Goal: Task Accomplishment & Management: Use online tool/utility

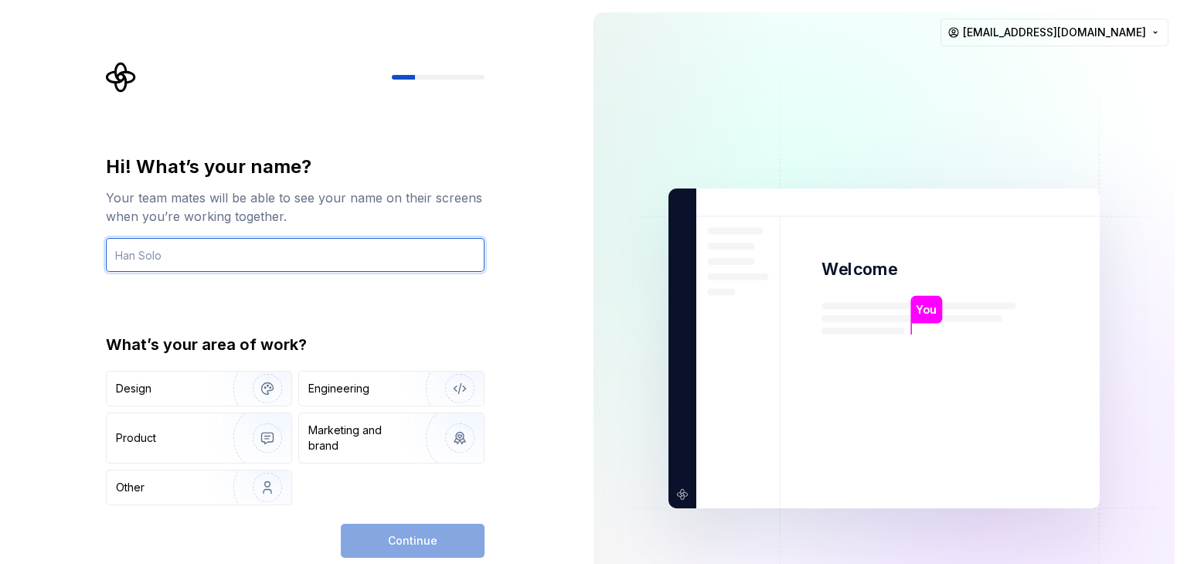
click at [263, 257] on input "text" at bounding box center [295, 255] width 379 height 34
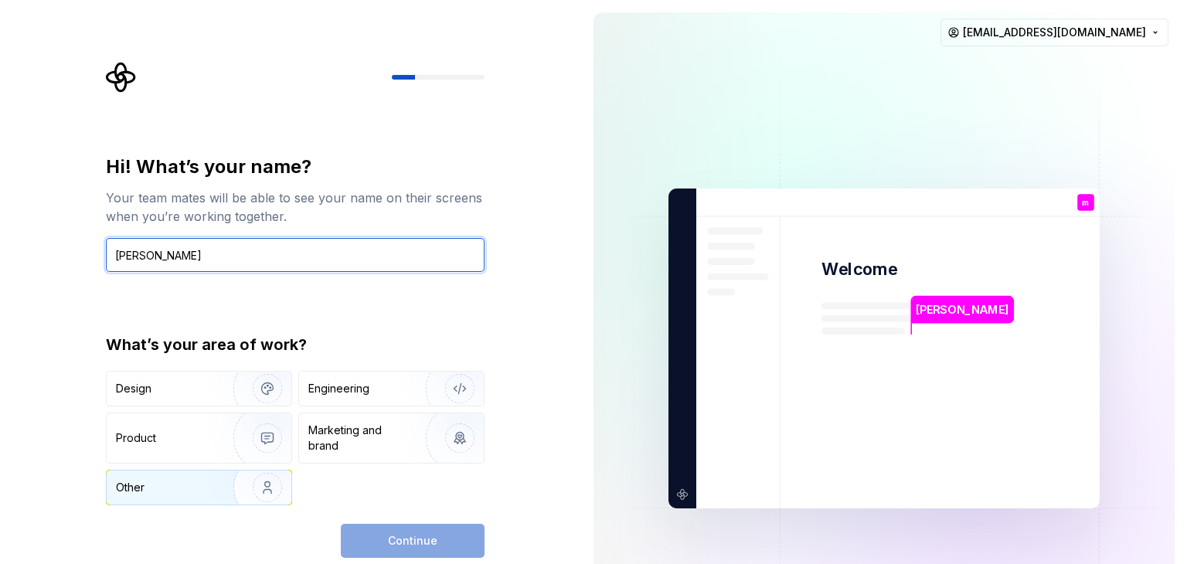
type input "[PERSON_NAME]"
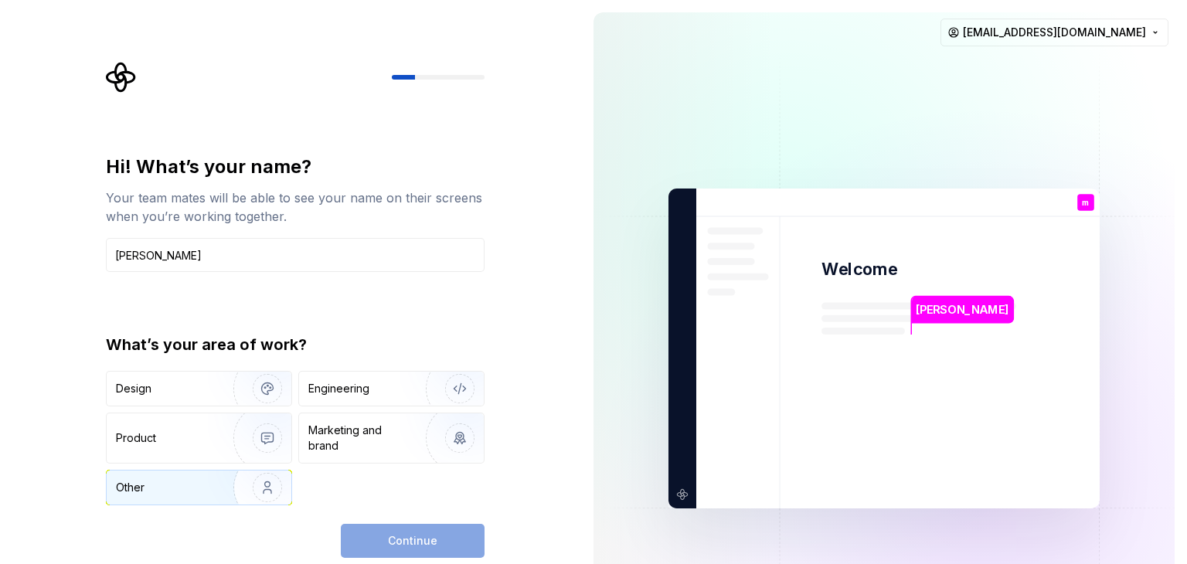
click at [273, 495] on img "button" at bounding box center [257, 488] width 99 height 104
click at [416, 533] on span "Continue" at bounding box center [412, 540] width 49 height 15
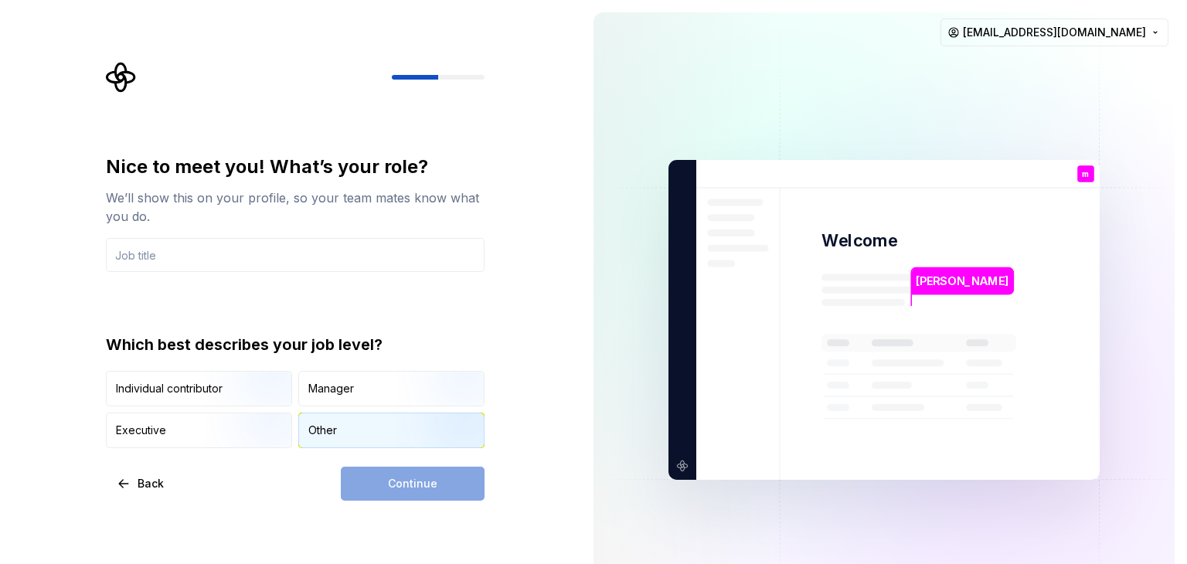
click at [338, 431] on div "Other" at bounding box center [391, 430] width 185 height 34
click at [426, 494] on div "Continue" at bounding box center [413, 484] width 144 height 34
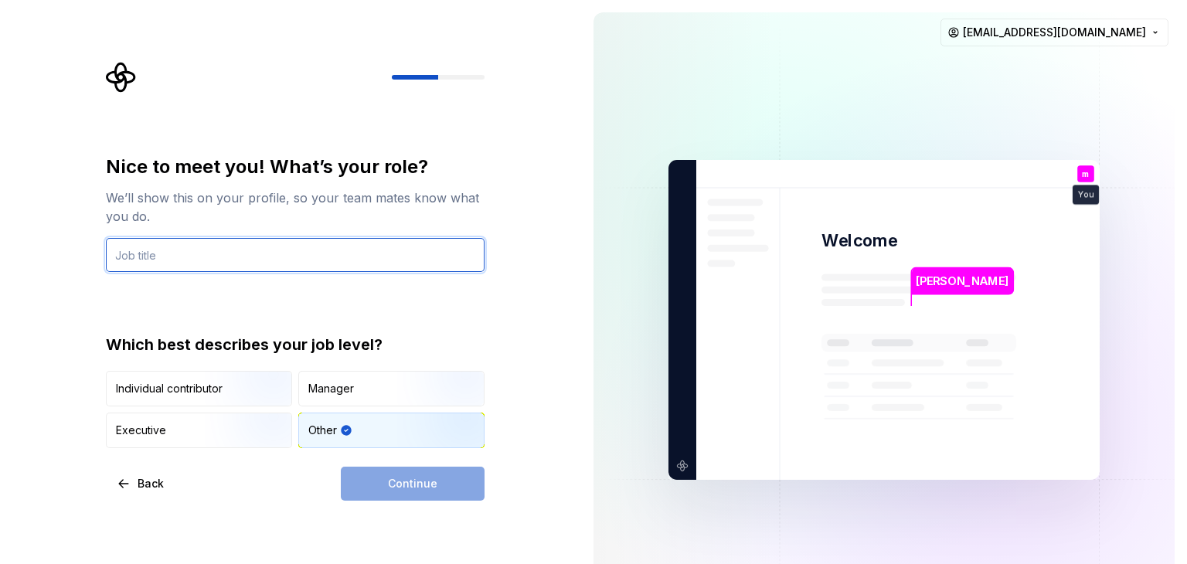
click at [297, 255] on input "text" at bounding box center [295, 255] width 379 height 34
click at [324, 250] on input "text" at bounding box center [295, 255] width 379 height 34
click at [302, 252] on input "text" at bounding box center [295, 255] width 379 height 34
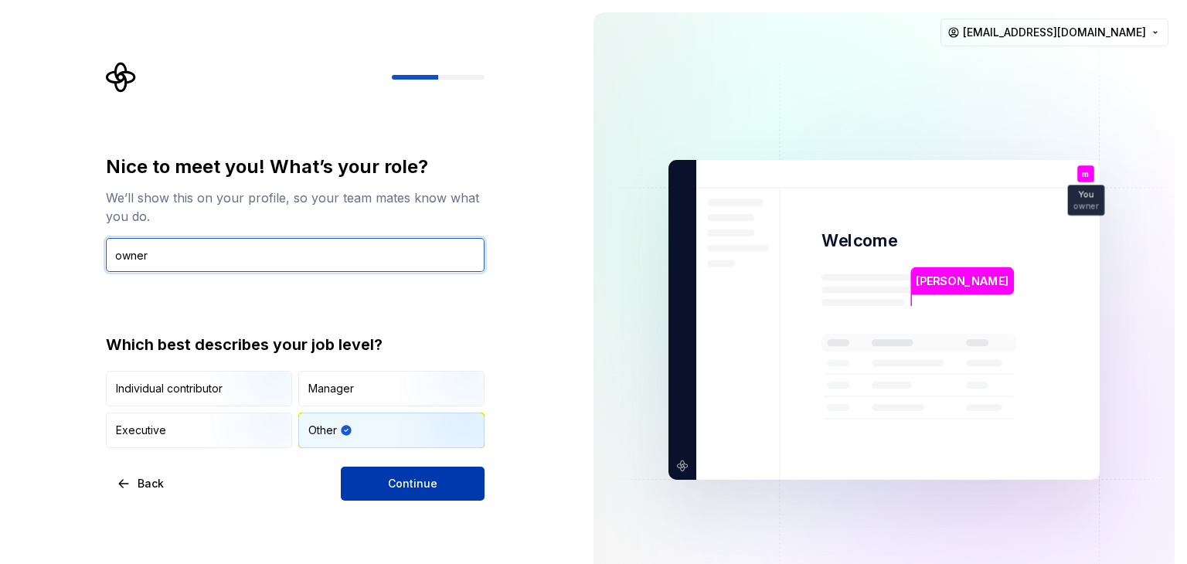
type input "owner"
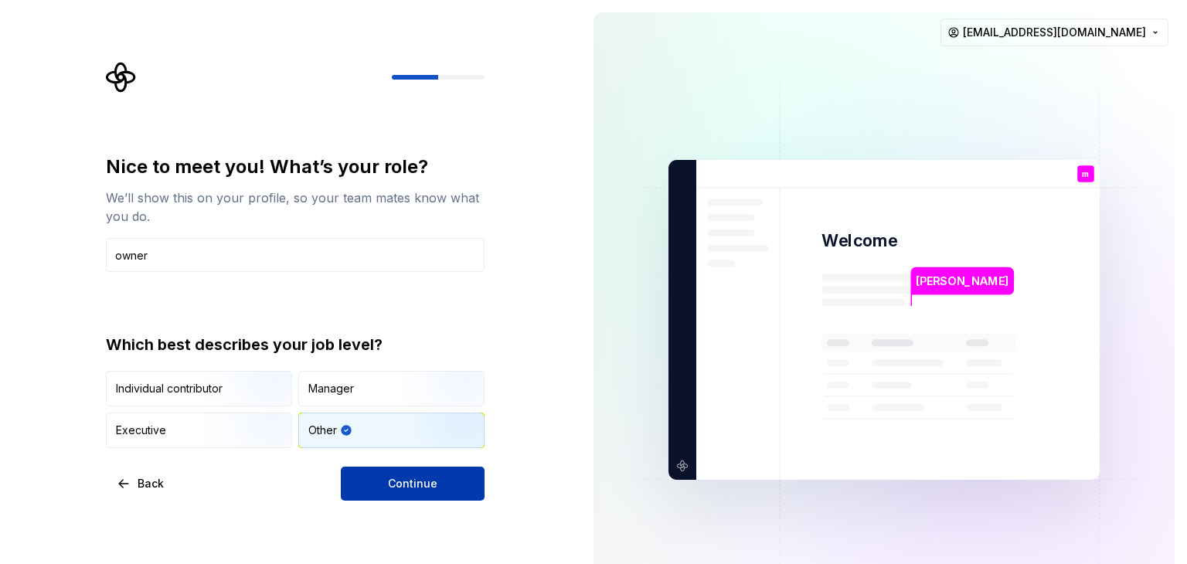
click at [395, 480] on span "Continue" at bounding box center [412, 483] width 49 height 15
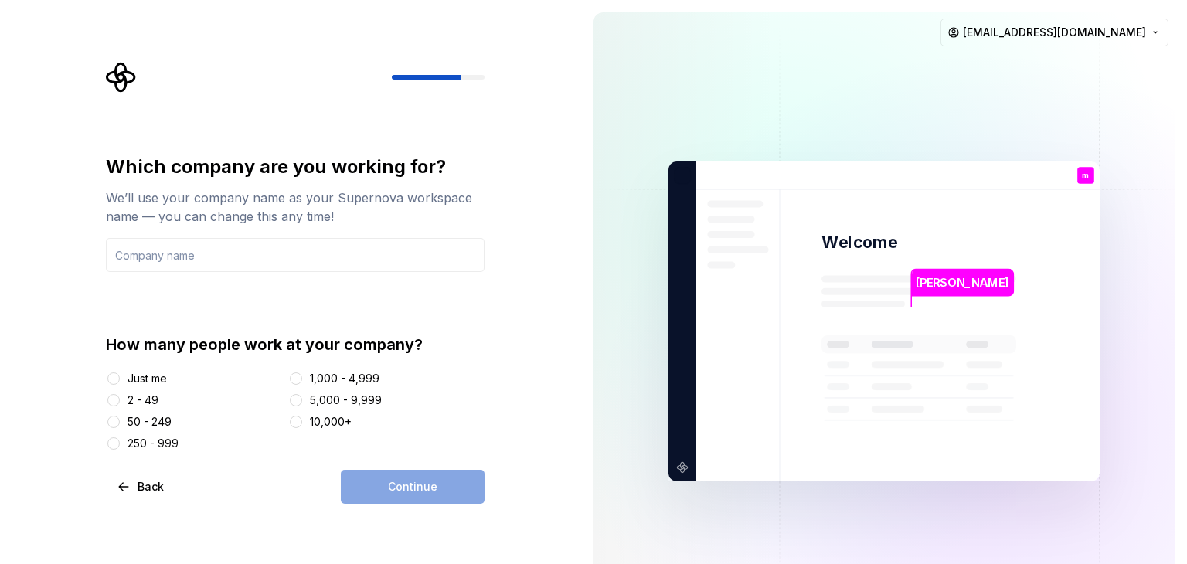
click at [135, 382] on div "Just me" at bounding box center [146, 378] width 39 height 15
click at [120, 382] on button "Just me" at bounding box center [113, 378] width 12 height 12
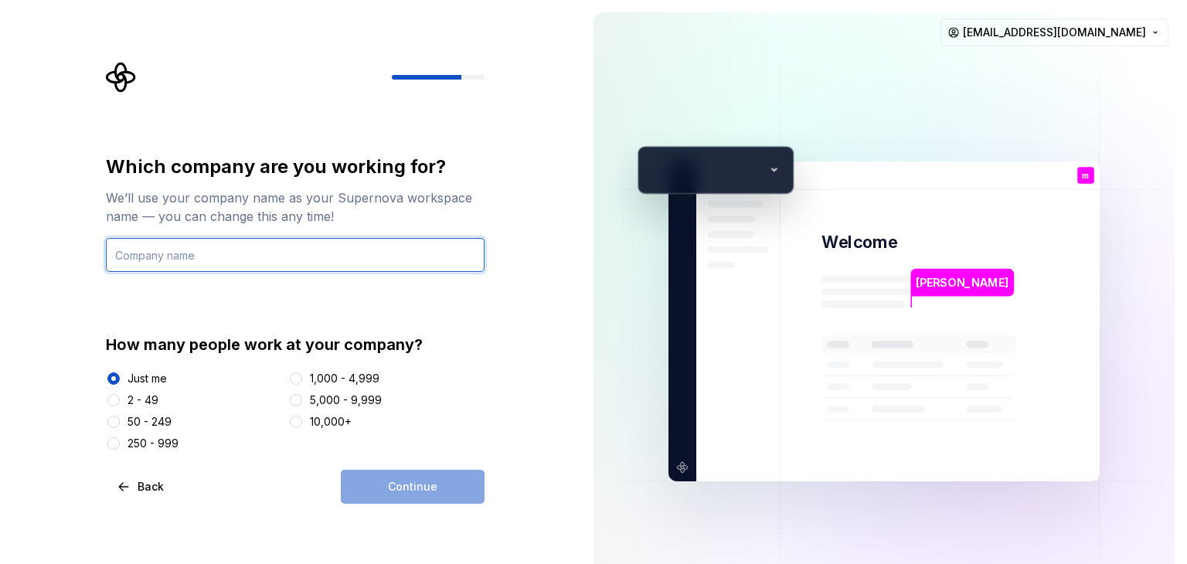
click at [358, 268] on input "text" at bounding box center [295, 255] width 379 height 34
type input "u"
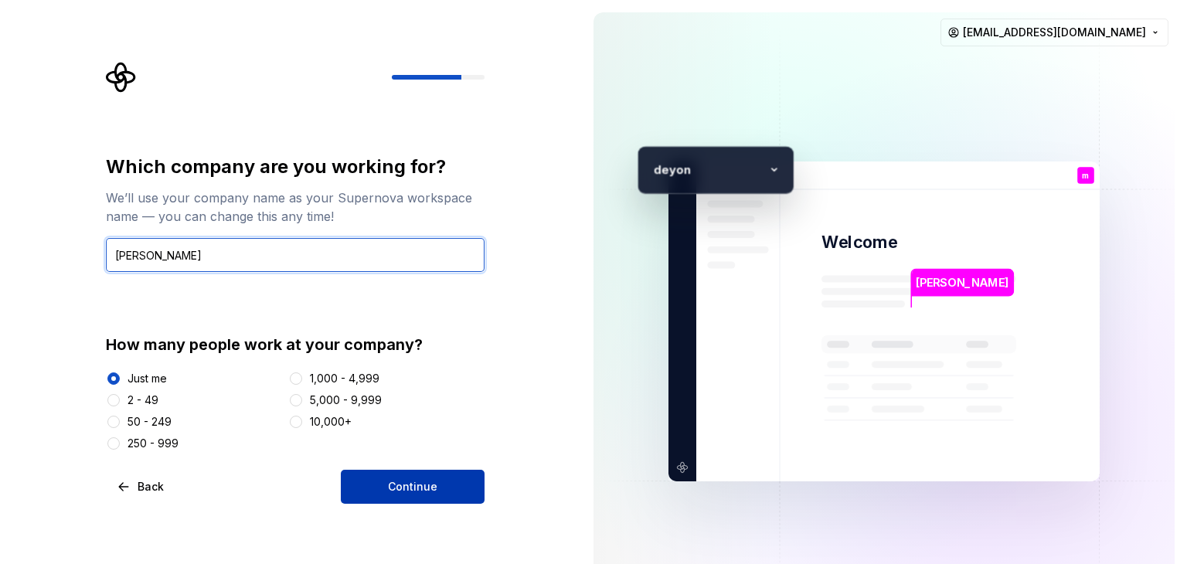
type input "[PERSON_NAME]"
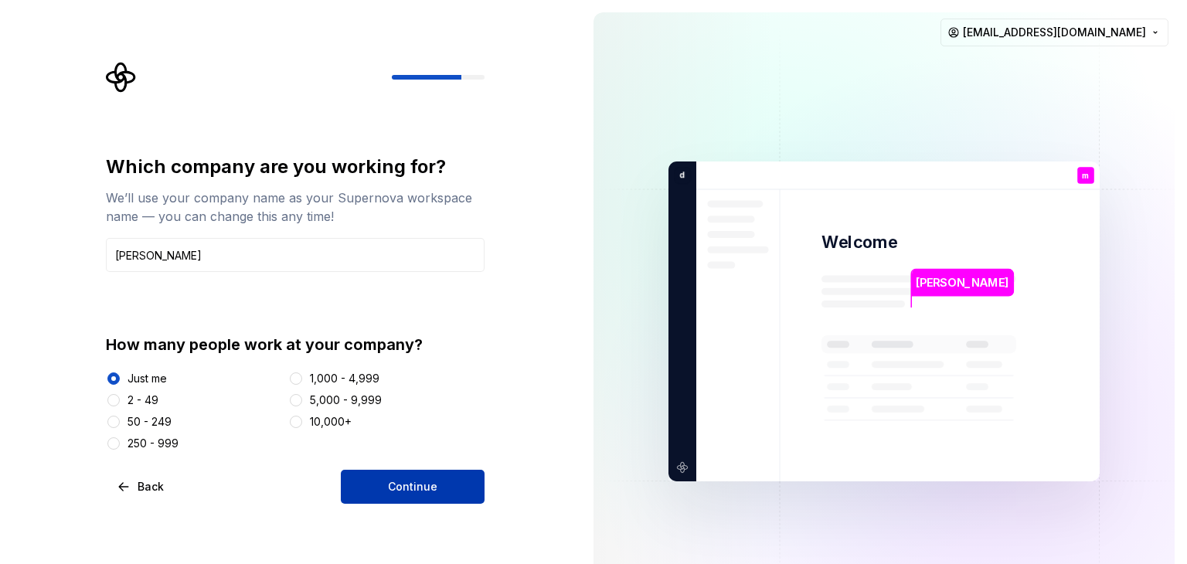
click at [409, 488] on span "Continue" at bounding box center [412, 486] width 49 height 15
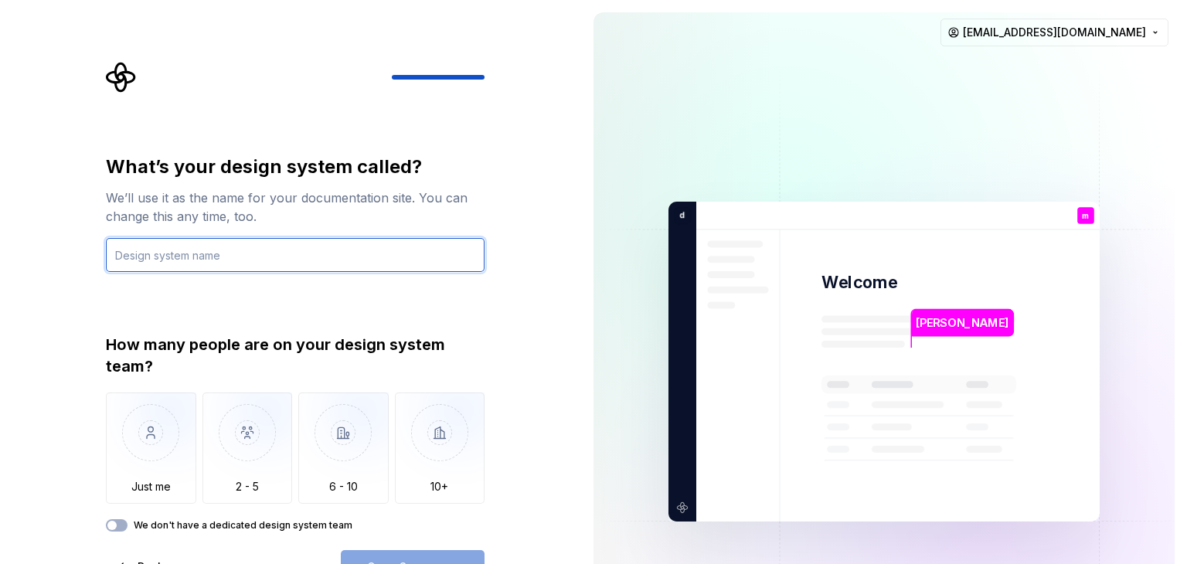
click at [237, 259] on input "text" at bounding box center [295, 255] width 379 height 34
type input "x.fin"
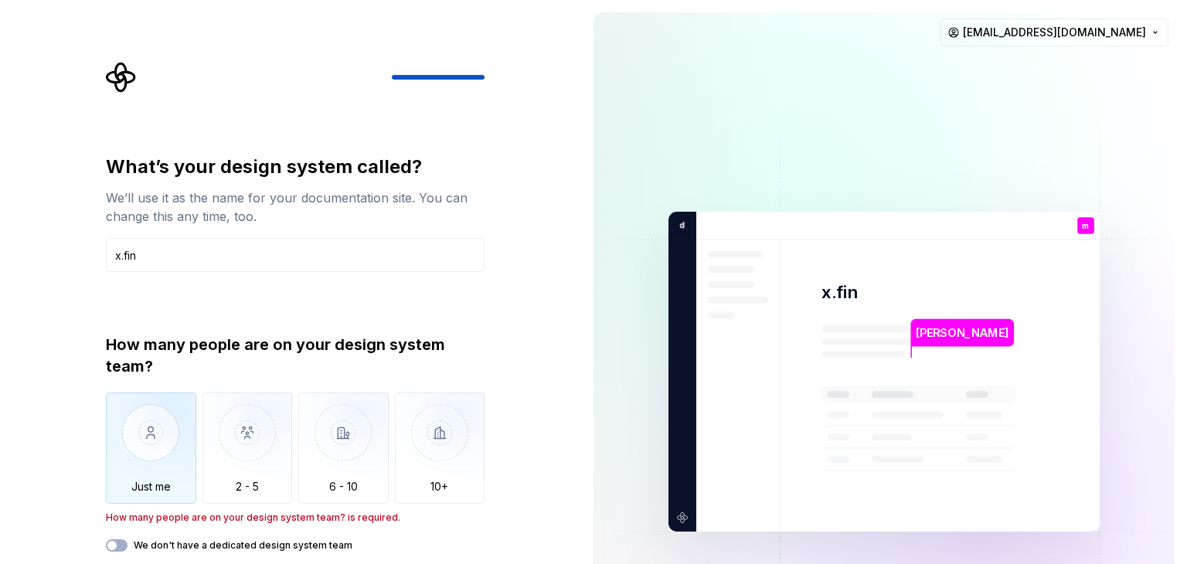
click at [158, 475] on img "button" at bounding box center [151, 444] width 90 height 104
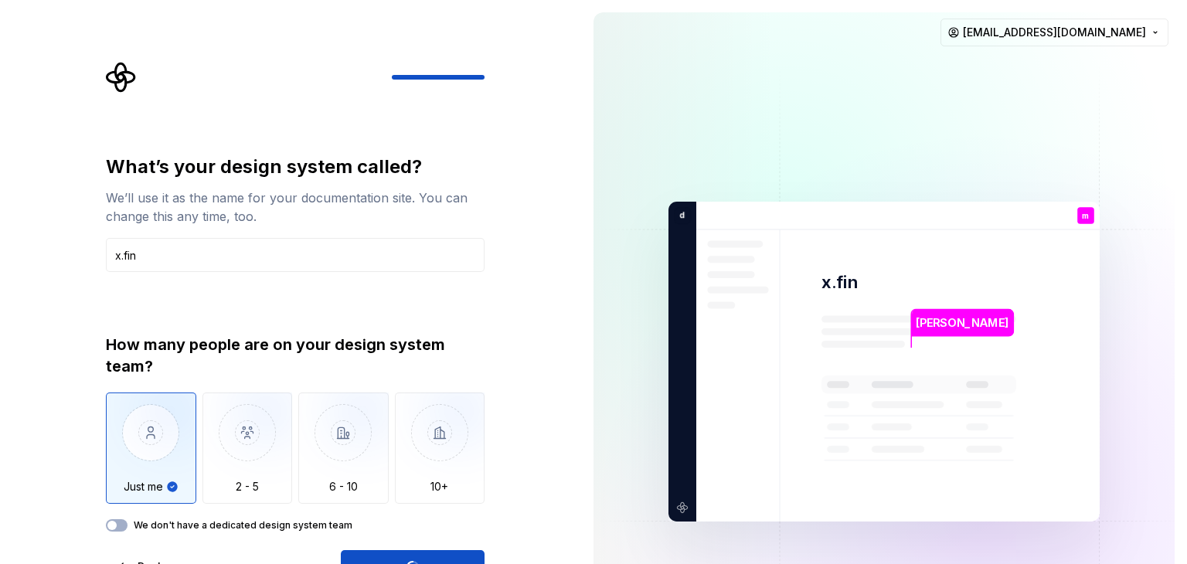
click at [414, 555] on div "Open Supernova" at bounding box center [413, 567] width 144 height 34
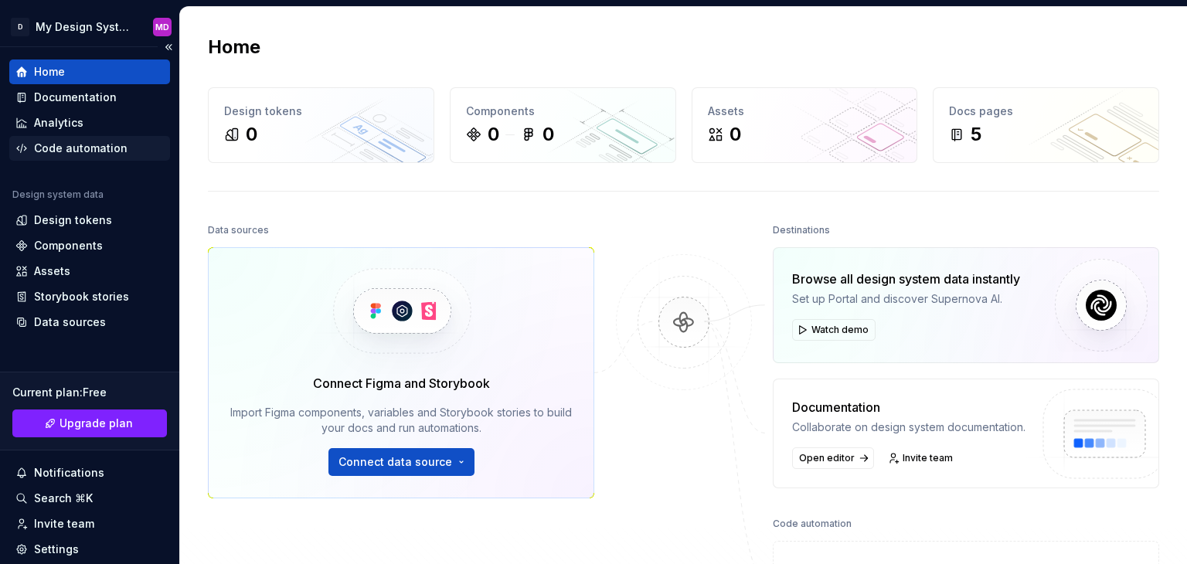
click at [96, 151] on div "Code automation" at bounding box center [80, 148] width 93 height 15
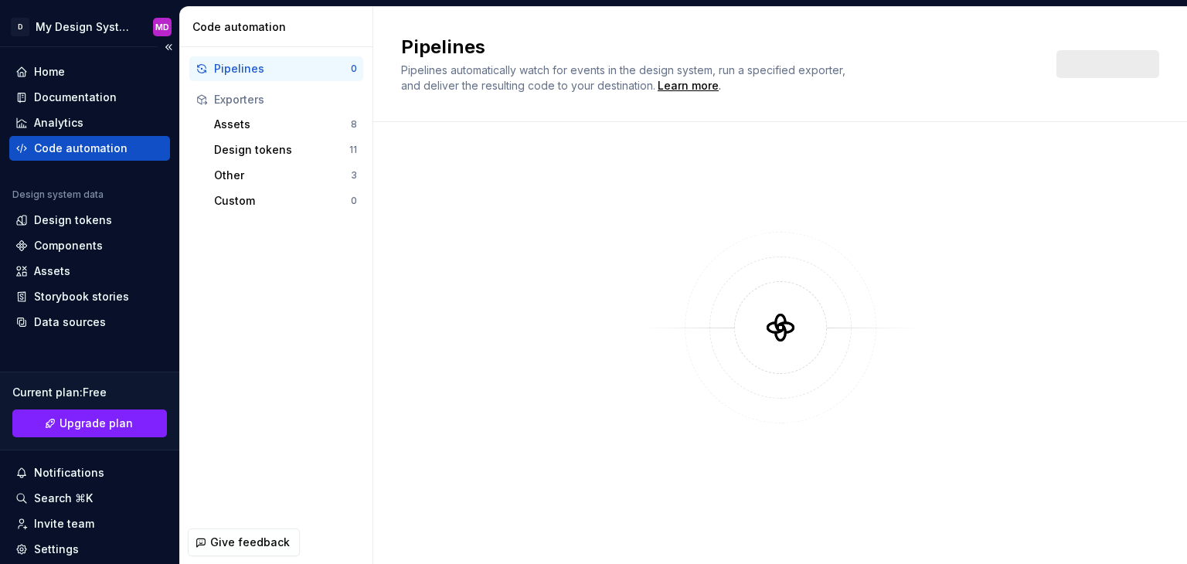
click at [96, 151] on div "Code automation" at bounding box center [80, 148] width 93 height 15
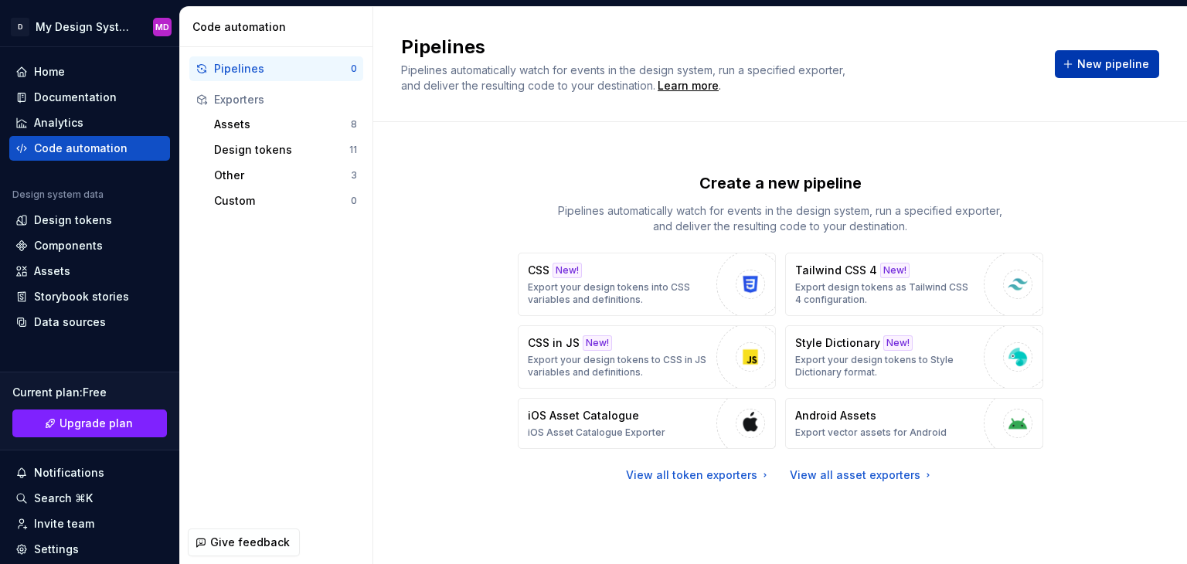
click at [1086, 72] on button "New pipeline" at bounding box center [1106, 64] width 104 height 28
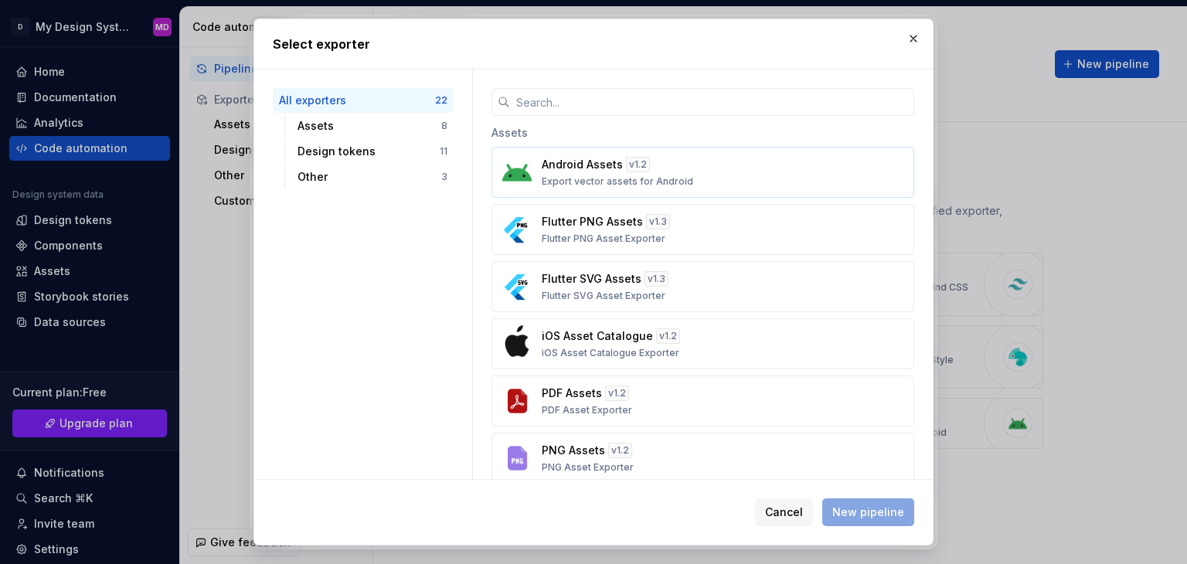
click at [535, 189] on img "button" at bounding box center [516, 172] width 37 height 37
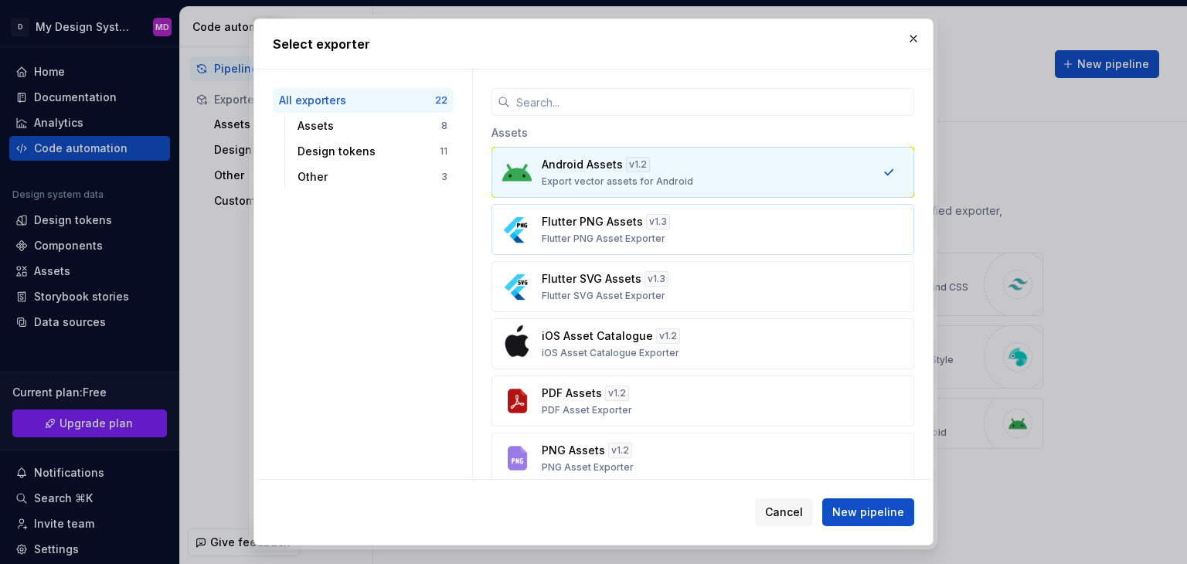
click at [655, 236] on p "Flutter PNG Asset Exporter" at bounding box center [604, 239] width 124 height 12
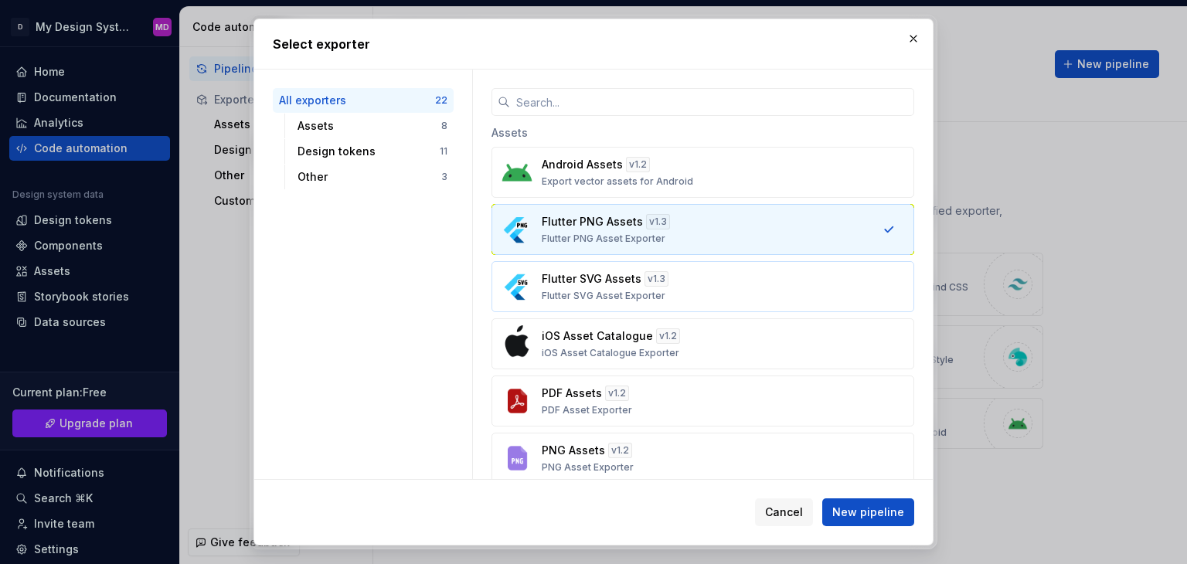
click at [644, 283] on div "v 1.3" at bounding box center [656, 278] width 24 height 15
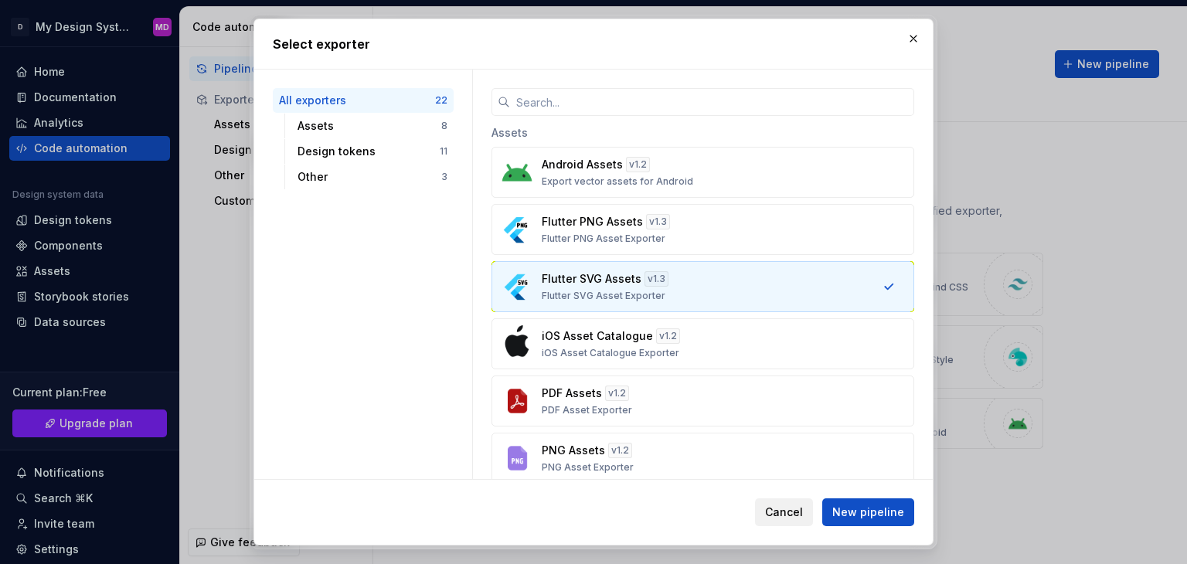
click at [786, 514] on span "Cancel" at bounding box center [784, 511] width 38 height 15
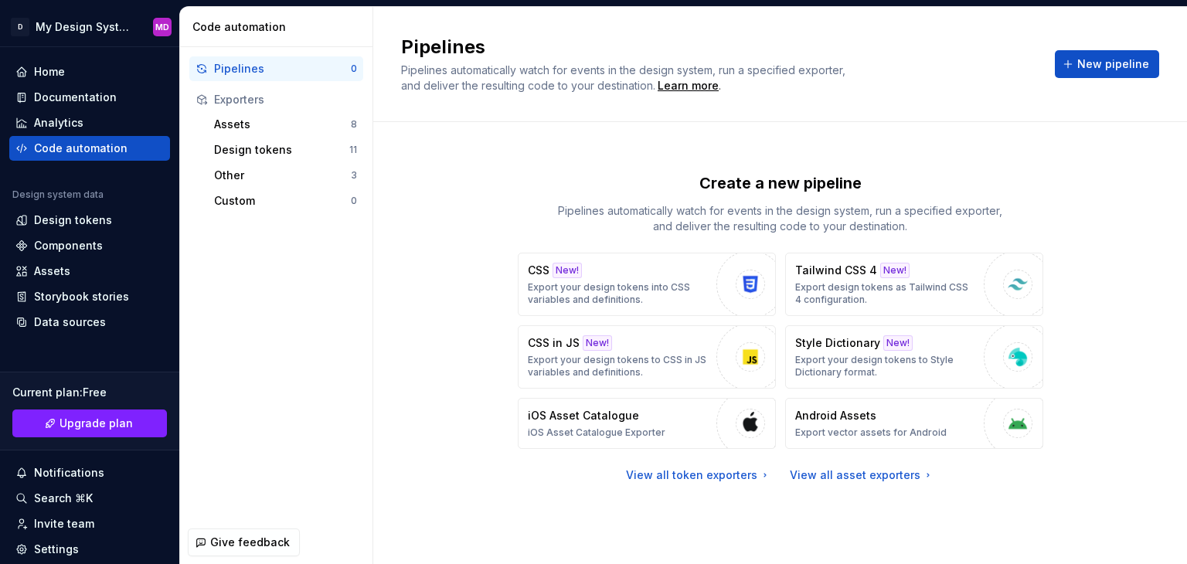
click at [284, 110] on div "Exporters" at bounding box center [276, 99] width 174 height 25
click at [1079, 65] on button "New pipeline" at bounding box center [1106, 64] width 104 height 28
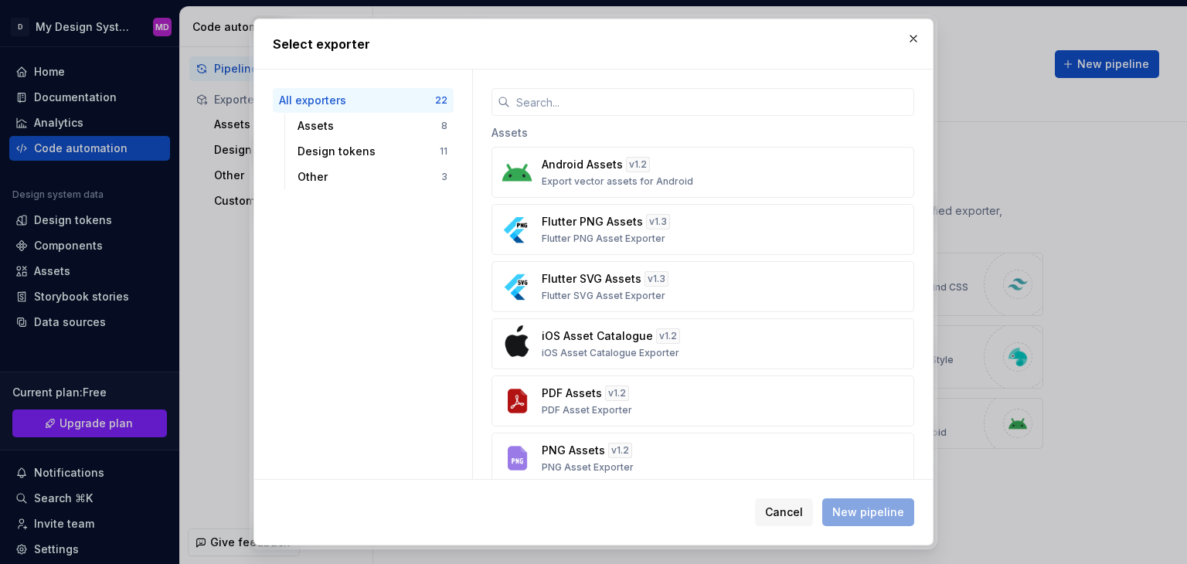
click at [338, 97] on div "All exporters" at bounding box center [357, 100] width 156 height 15
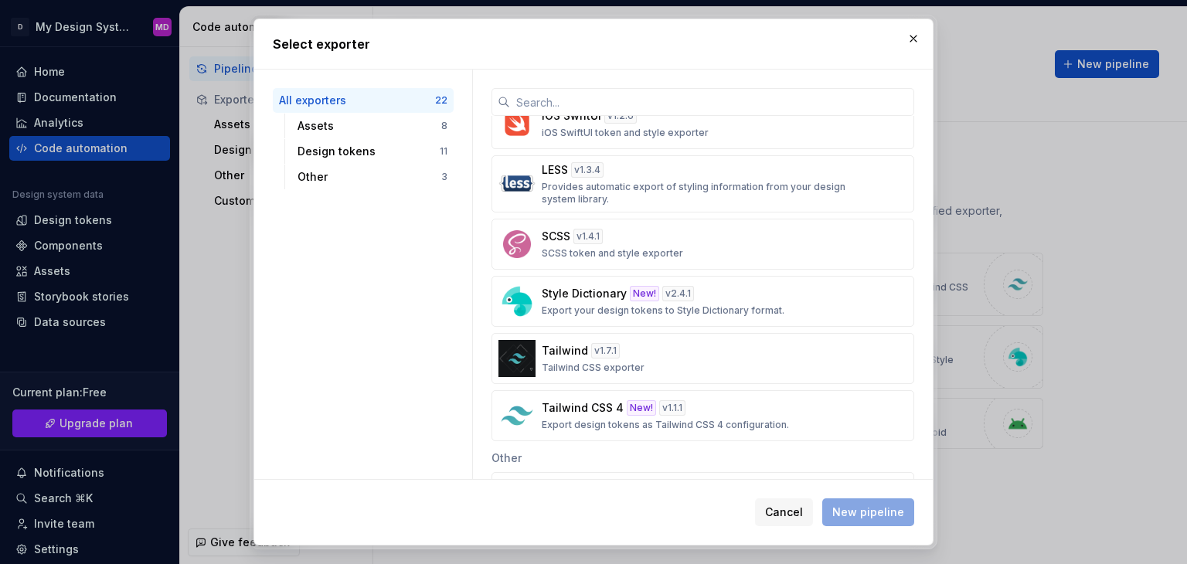
scroll to position [834, 0]
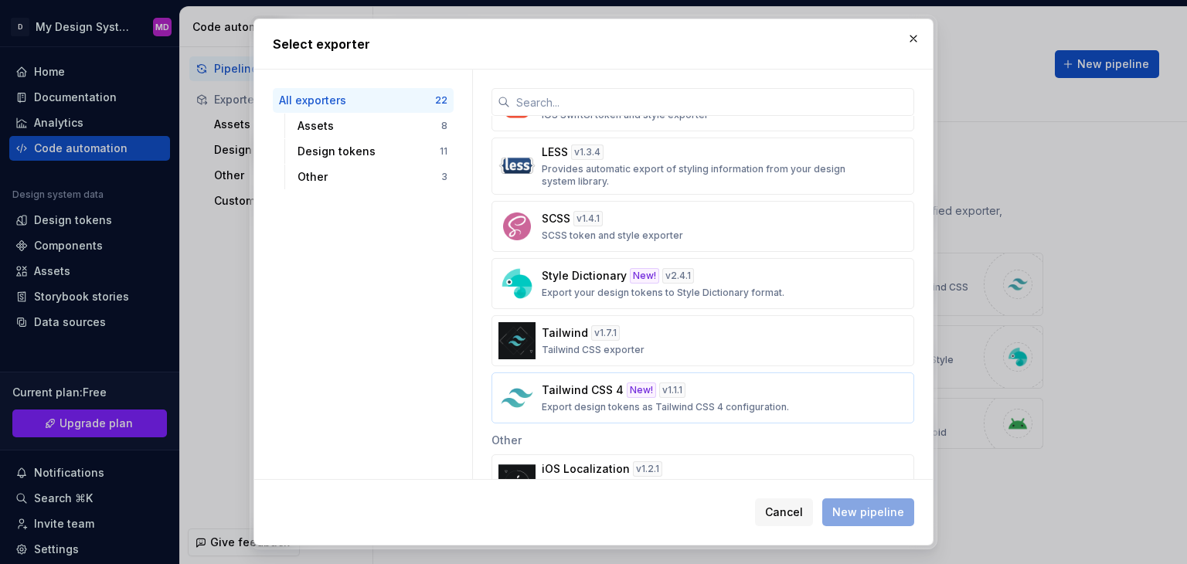
click at [572, 383] on p "Tailwind CSS 4" at bounding box center [583, 389] width 82 height 15
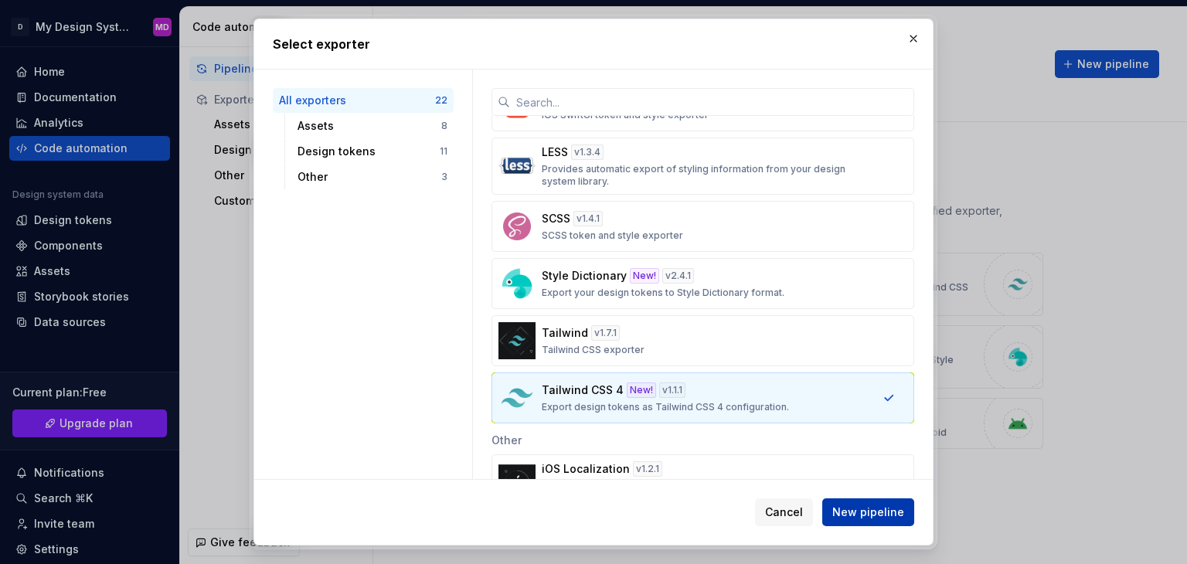
click at [878, 511] on span "New pipeline" at bounding box center [868, 511] width 72 height 15
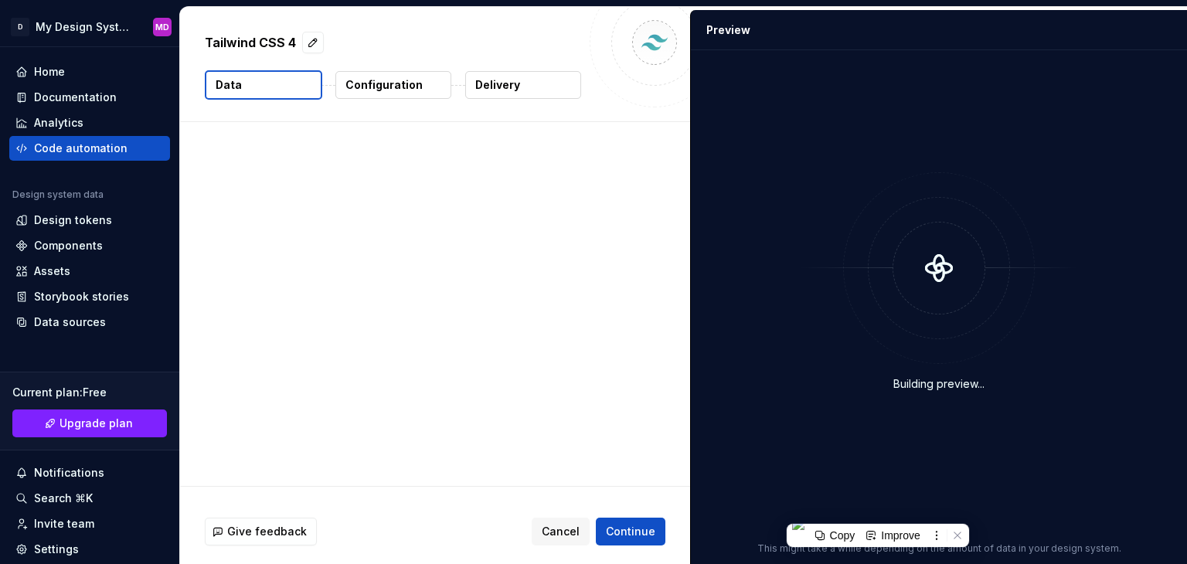
click at [878, 511] on div "Building preview... This might take a while depending on the amount of data in …" at bounding box center [939, 307] width 496 height 514
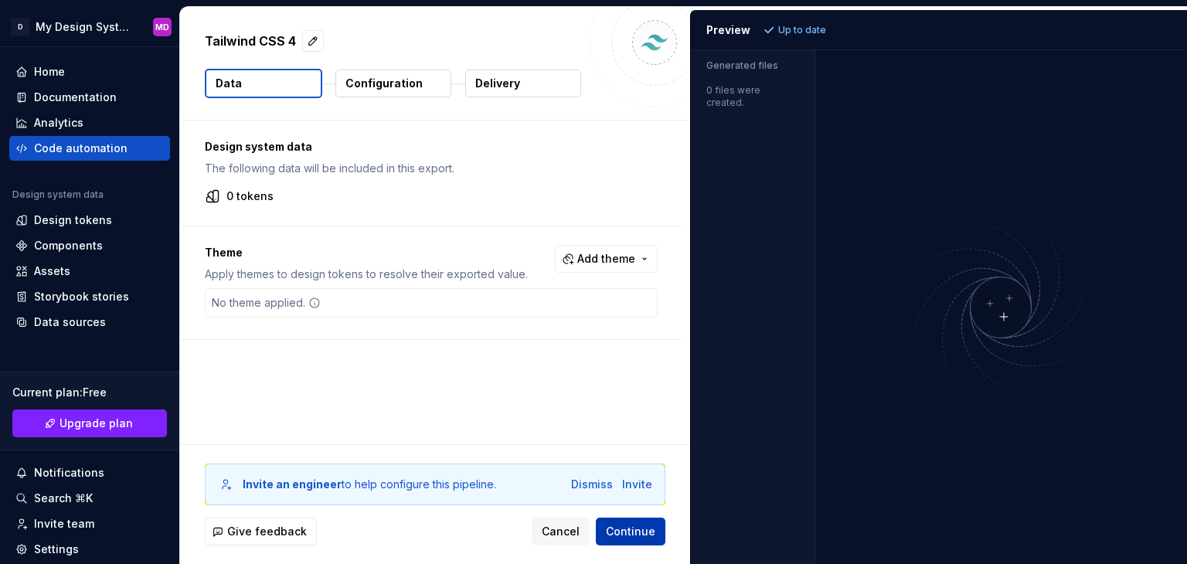
click at [647, 538] on span "Continue" at bounding box center [630, 531] width 49 height 15
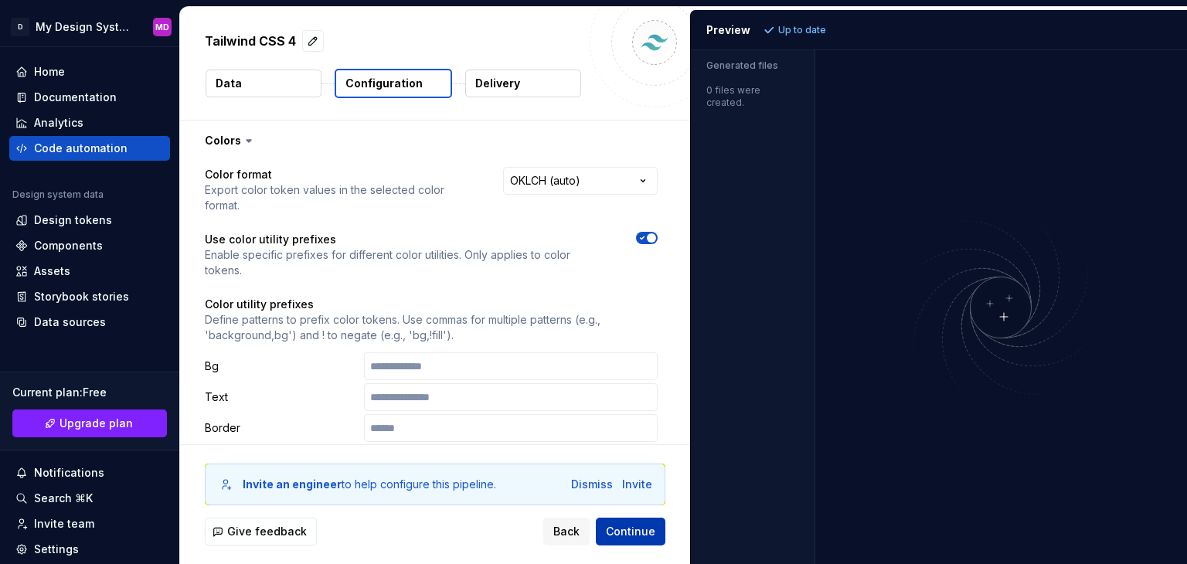
click at [651, 526] on span "Continue" at bounding box center [630, 531] width 49 height 15
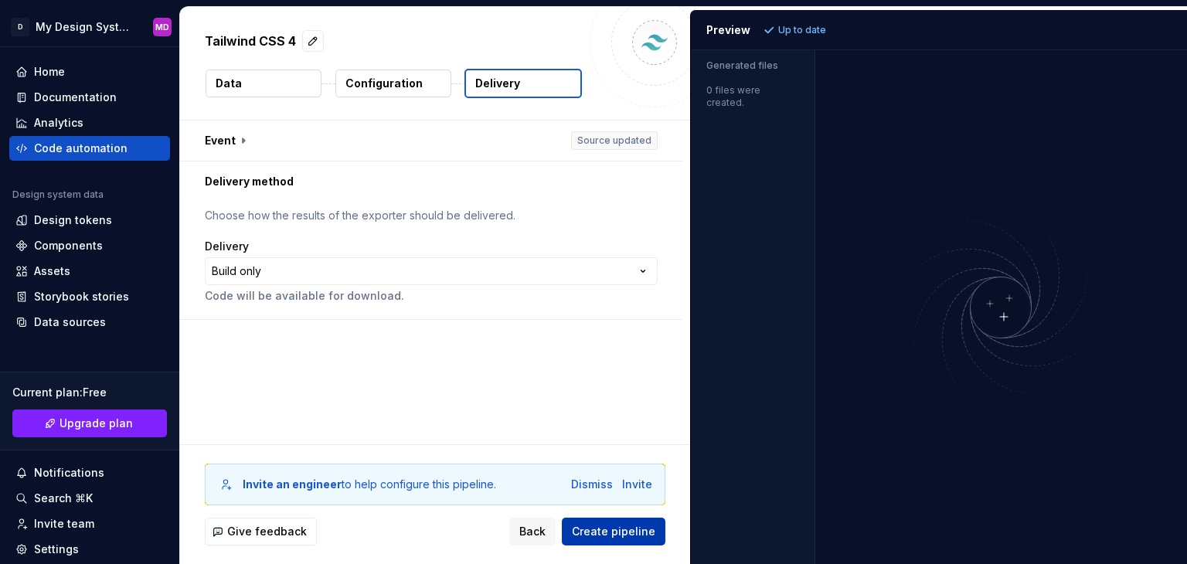
click at [630, 536] on span "Create pipeline" at bounding box center [613, 531] width 83 height 15
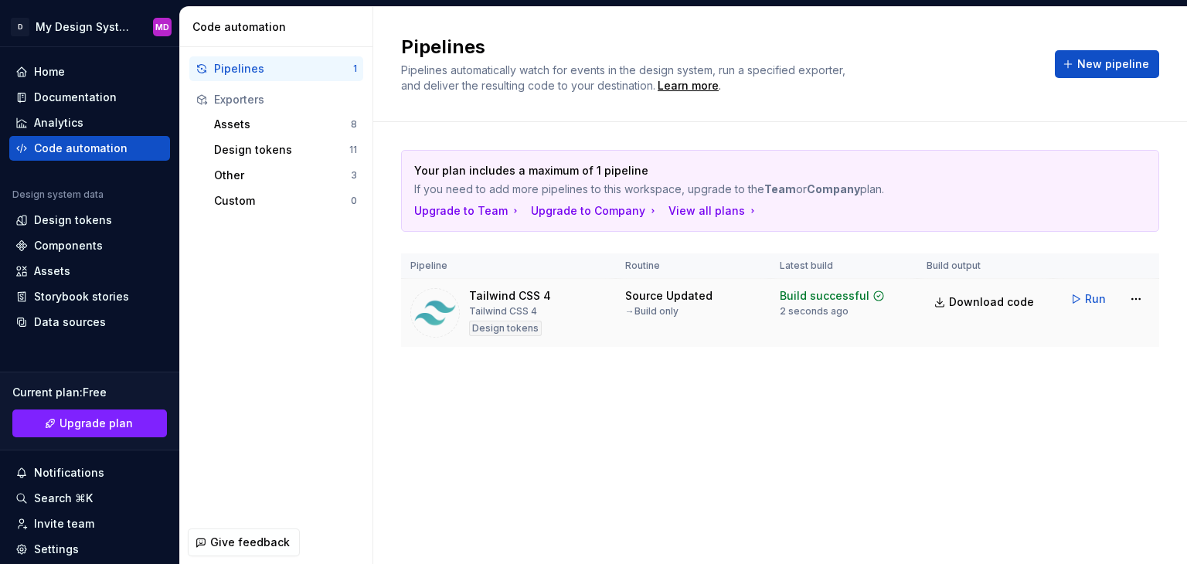
click at [456, 308] on img at bounding box center [434, 312] width 49 height 49
click at [107, 104] on div "Documentation" at bounding box center [75, 97] width 83 height 15
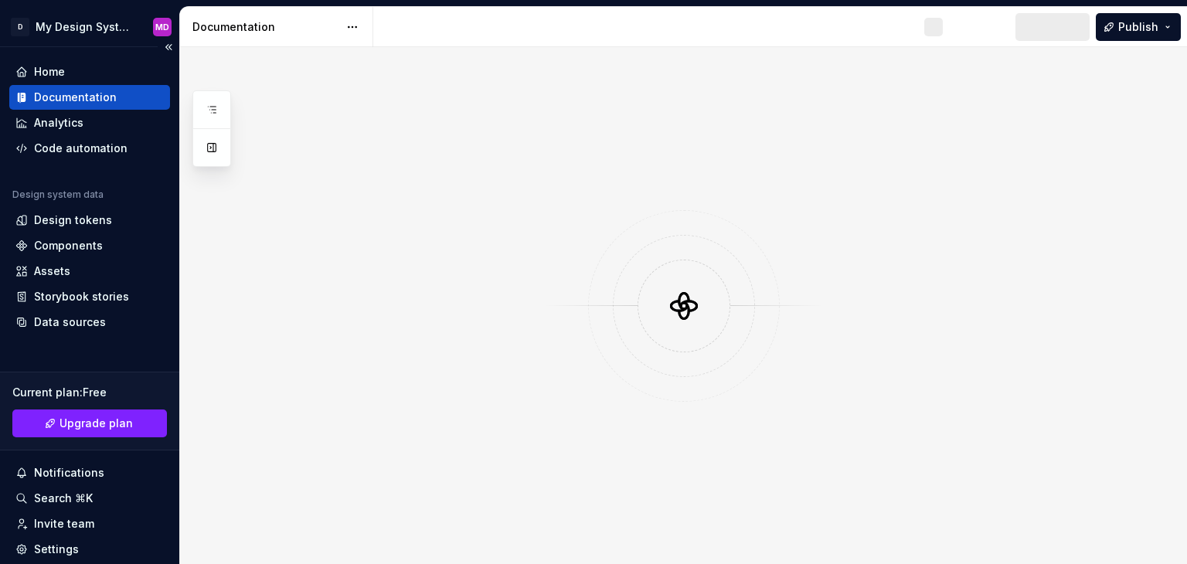
click at [107, 104] on div "Documentation" at bounding box center [75, 97] width 83 height 15
click at [80, 69] on div "Home" at bounding box center [89, 71] width 148 height 15
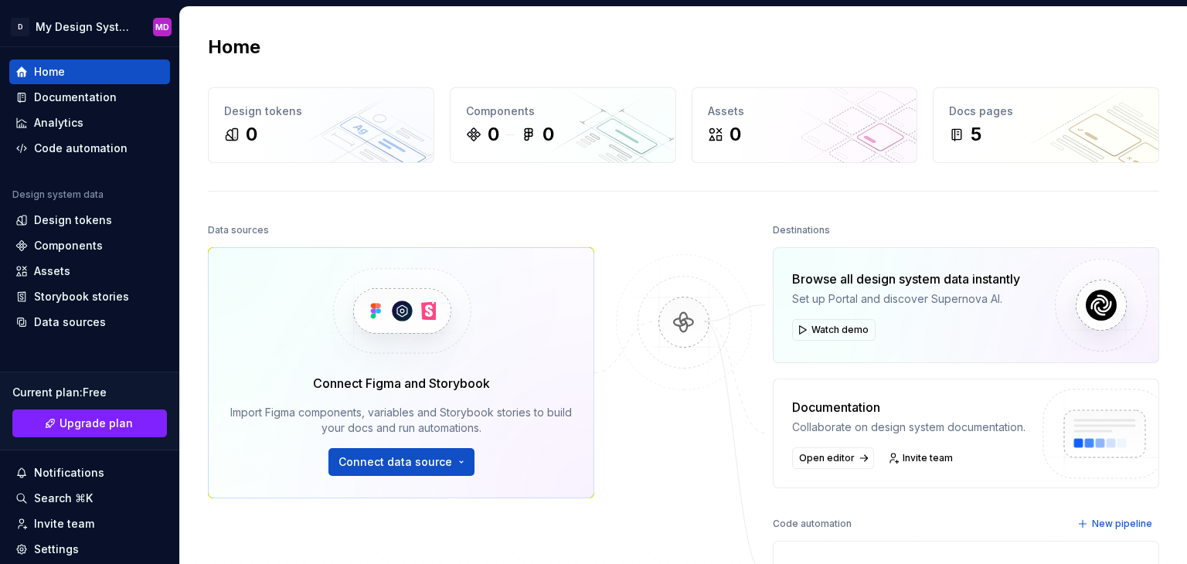
click at [847, 297] on div "Set up Portal and discover Supernova AI." at bounding box center [906, 298] width 228 height 15
drag, startPoint x: 847, startPoint y: 297, endPoint x: 797, endPoint y: 283, distance: 51.4
click at [797, 283] on div "Browse all design system data instantly" at bounding box center [906, 279] width 228 height 19
click at [372, 356] on img at bounding box center [401, 311] width 189 height 126
click at [456, 467] on button "Connect data source" at bounding box center [401, 462] width 146 height 28
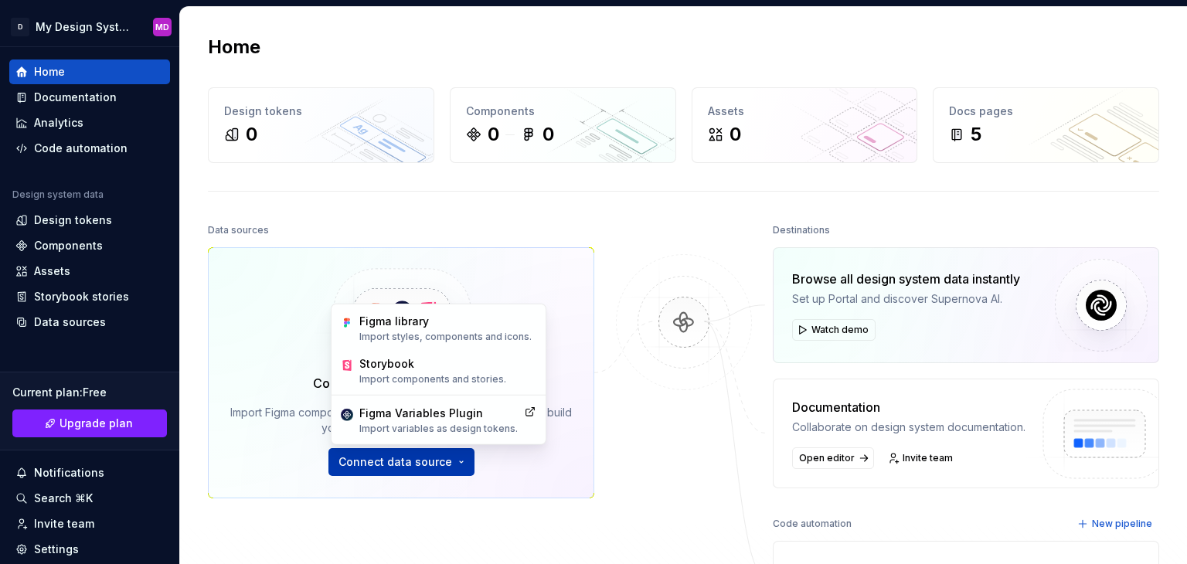
click at [456, 467] on button "Connect data source" at bounding box center [401, 462] width 146 height 28
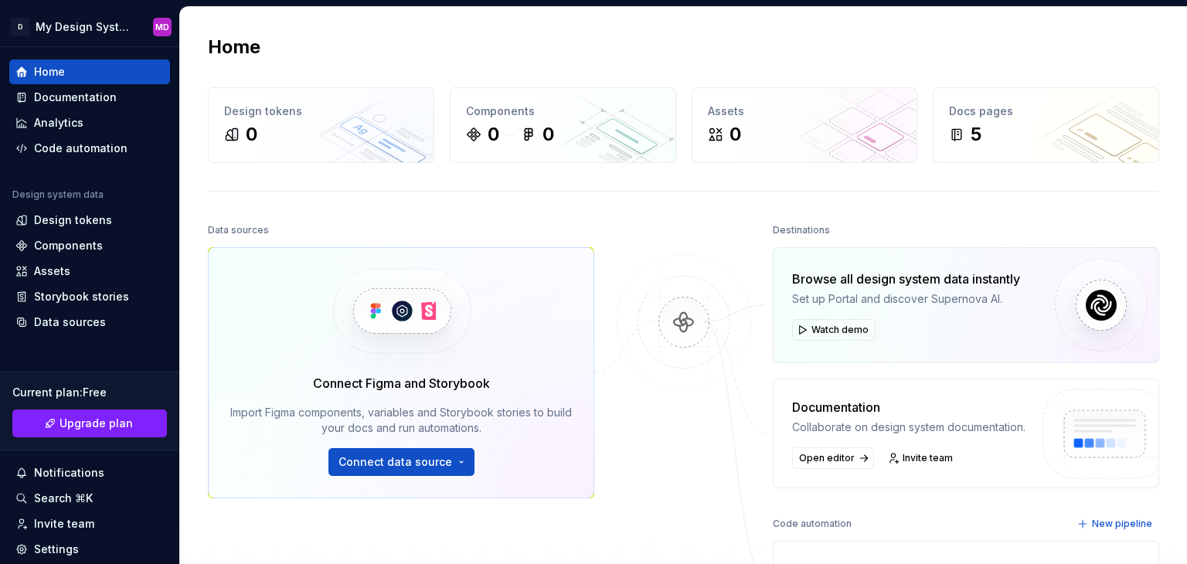
drag, startPoint x: 1186, startPoint y: 159, endPoint x: 1180, endPoint y: 315, distance: 156.1
click at [1180, 315] on html "D My Design System MD Home Documentation Analytics Code automation Design syste…" at bounding box center [593, 282] width 1187 height 564
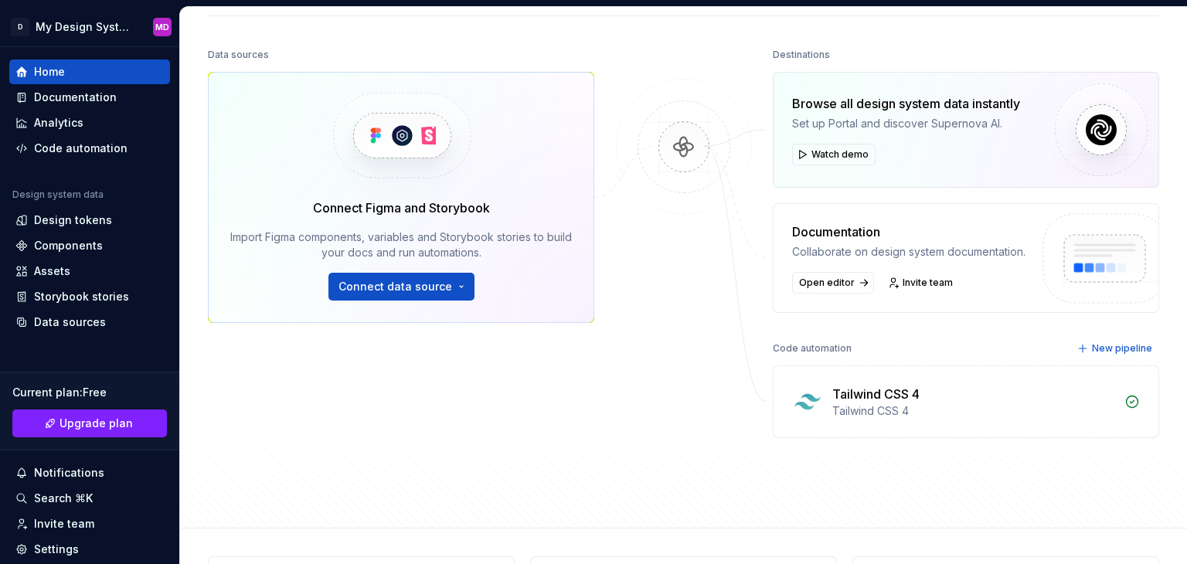
scroll to position [171, 0]
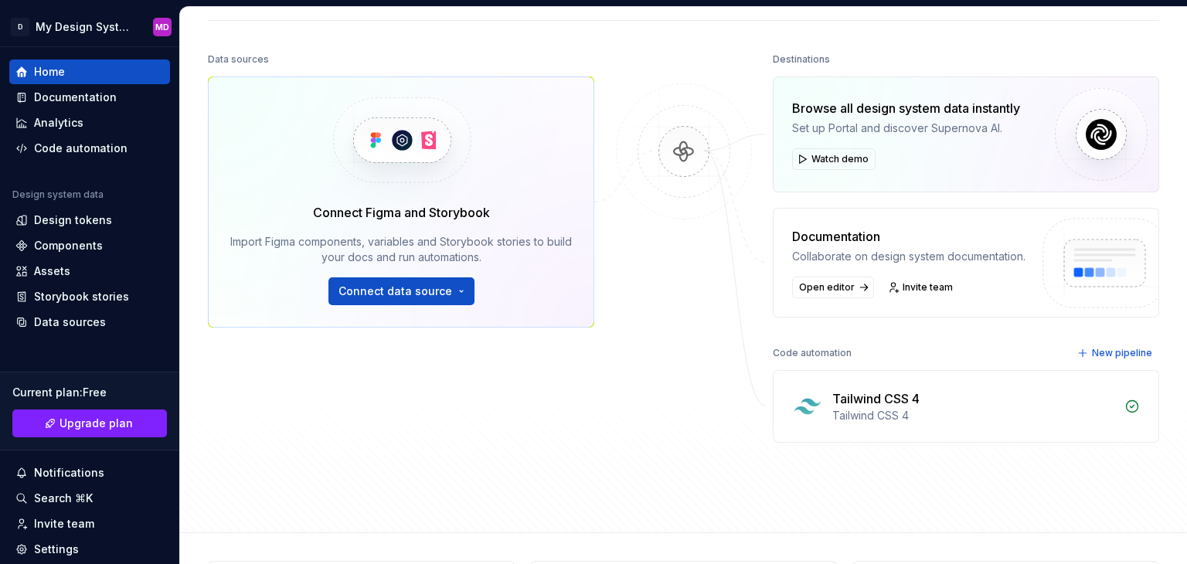
drag, startPoint x: 1186, startPoint y: 193, endPoint x: 1182, endPoint y: 142, distance: 51.1
click at [1182, 142] on html "D My Design System MD Home Documentation Analytics Code automation Design syste…" at bounding box center [593, 282] width 1187 height 564
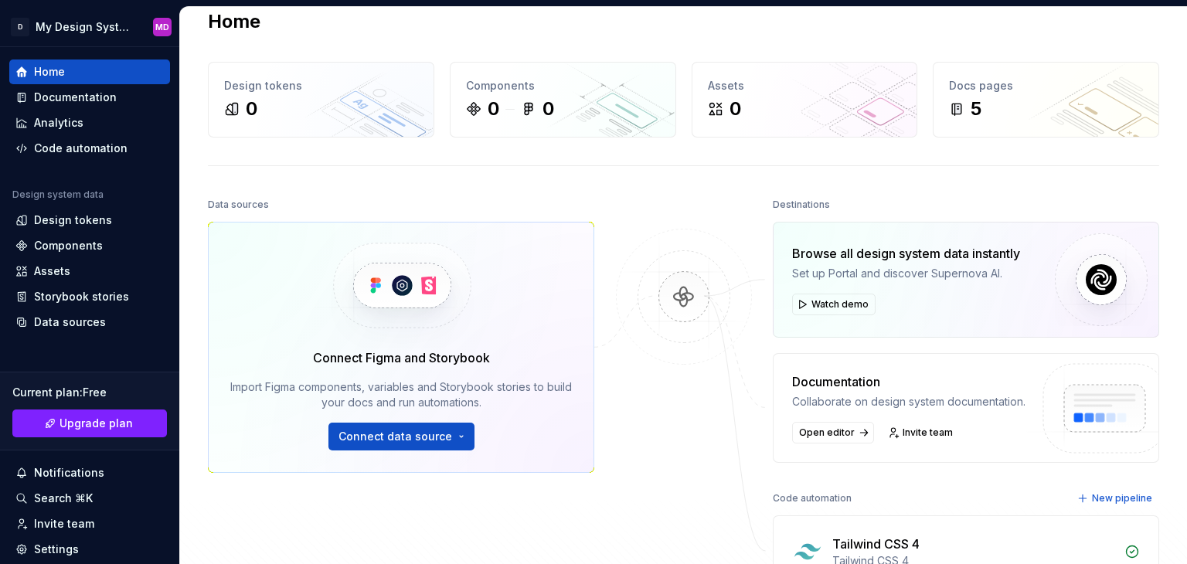
scroll to position [0, 0]
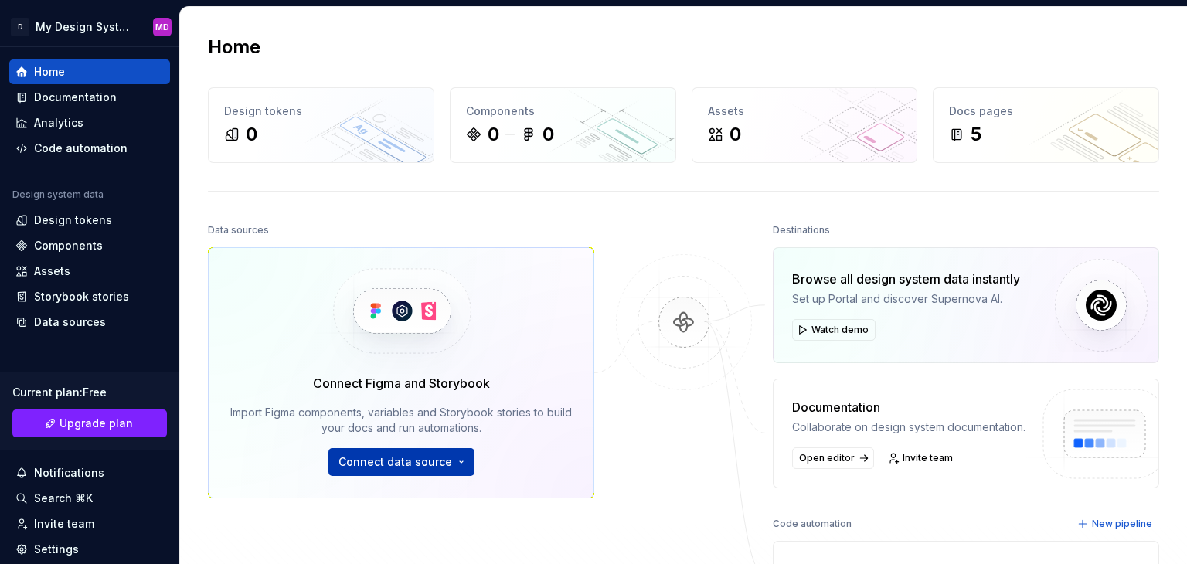
click at [442, 460] on span "Connect data source" at bounding box center [395, 461] width 114 height 15
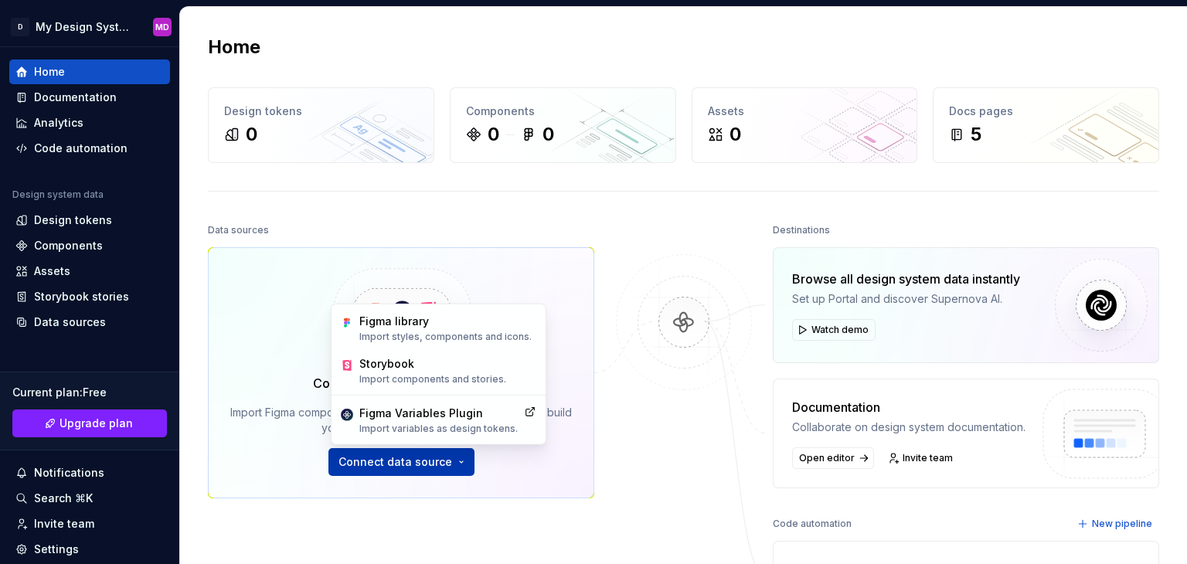
click at [442, 460] on span "Connect data source" at bounding box center [395, 461] width 114 height 15
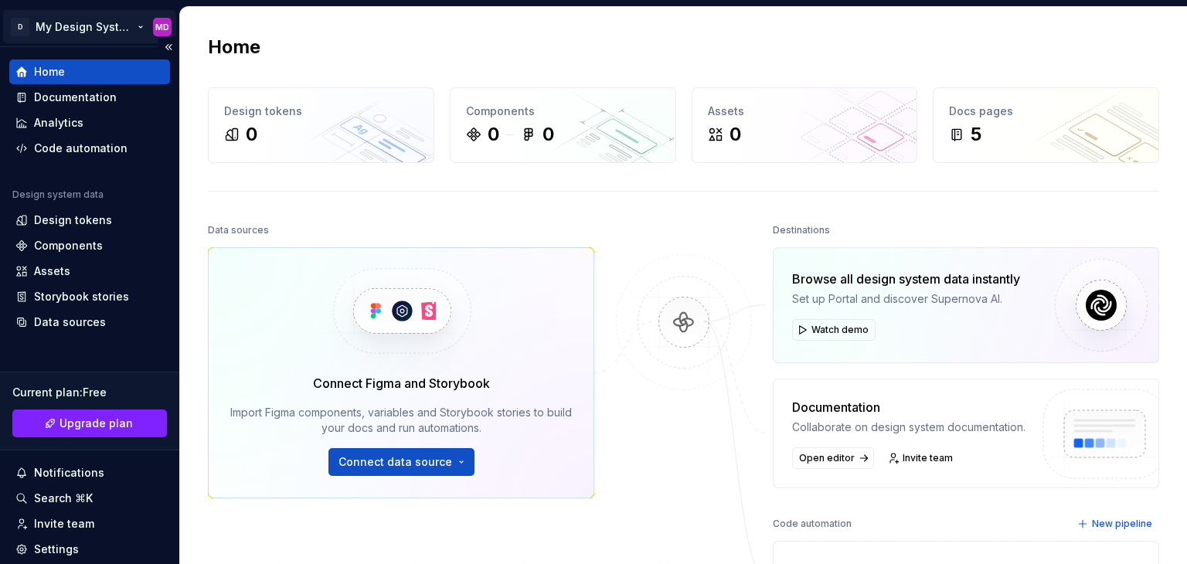
click at [117, 26] on html "D My Design System MD Home Documentation Analytics Code automation Design syste…" at bounding box center [593, 282] width 1187 height 564
click at [25, 22] on html "D My Design System MD Home Documentation Analytics Code automation Design syste…" at bounding box center [593, 282] width 1187 height 564
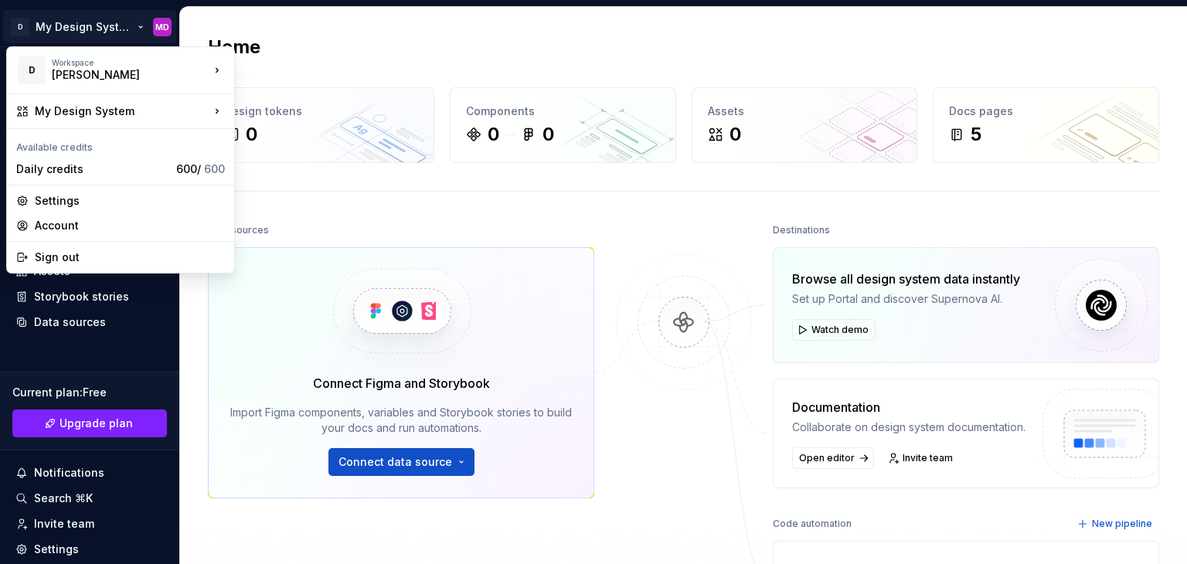
click at [25, 22] on html "D My Design System MD Home Documentation Analytics Code automation Design syste…" at bounding box center [593, 282] width 1187 height 564
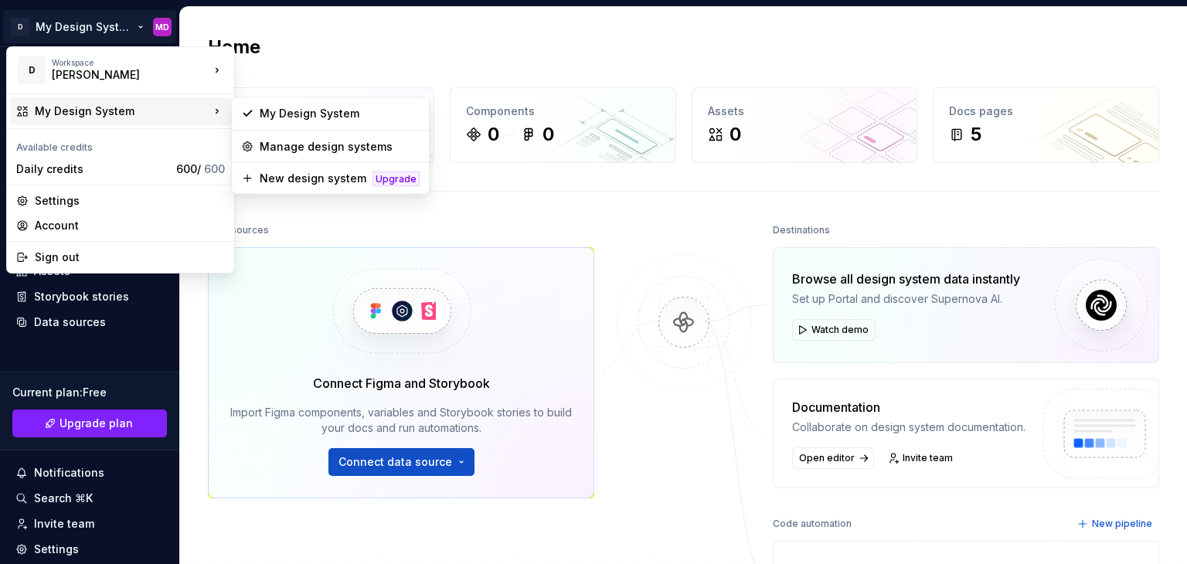
click at [122, 109] on div "My Design System" at bounding box center [122, 111] width 175 height 15
click at [612, 209] on html "D My Design System MD Home Documentation Analytics Code automation Design syste…" at bounding box center [593, 282] width 1187 height 564
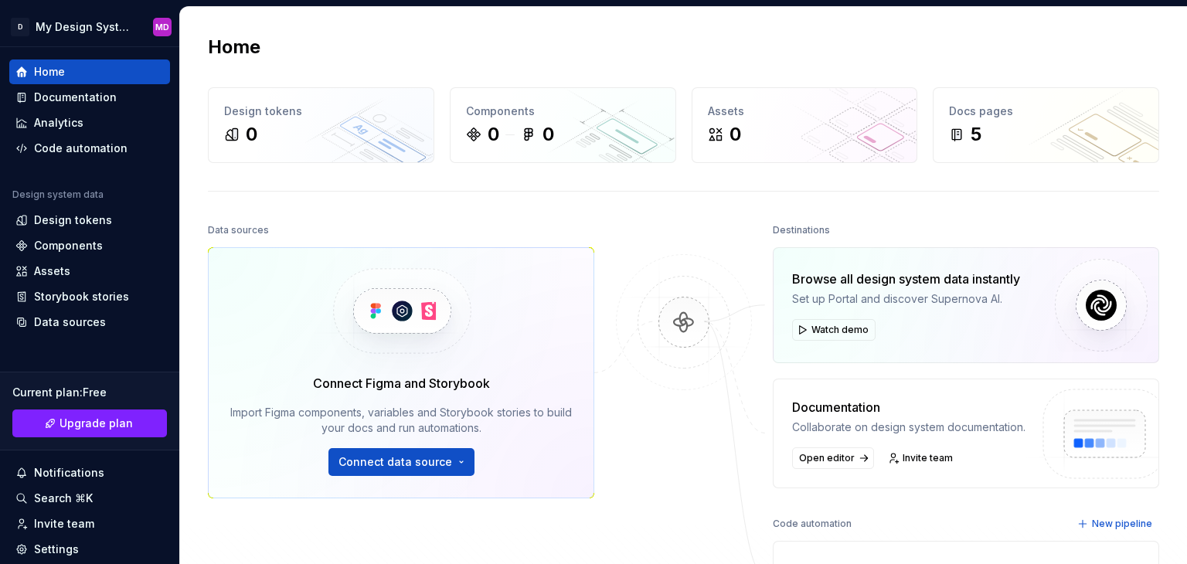
drag, startPoint x: 1186, startPoint y: 110, endPoint x: 1186, endPoint y: 72, distance: 38.6
click at [1186, 72] on div at bounding box center [1186, 282] width 1 height 564
click at [113, 149] on div "Code automation" at bounding box center [80, 148] width 93 height 15
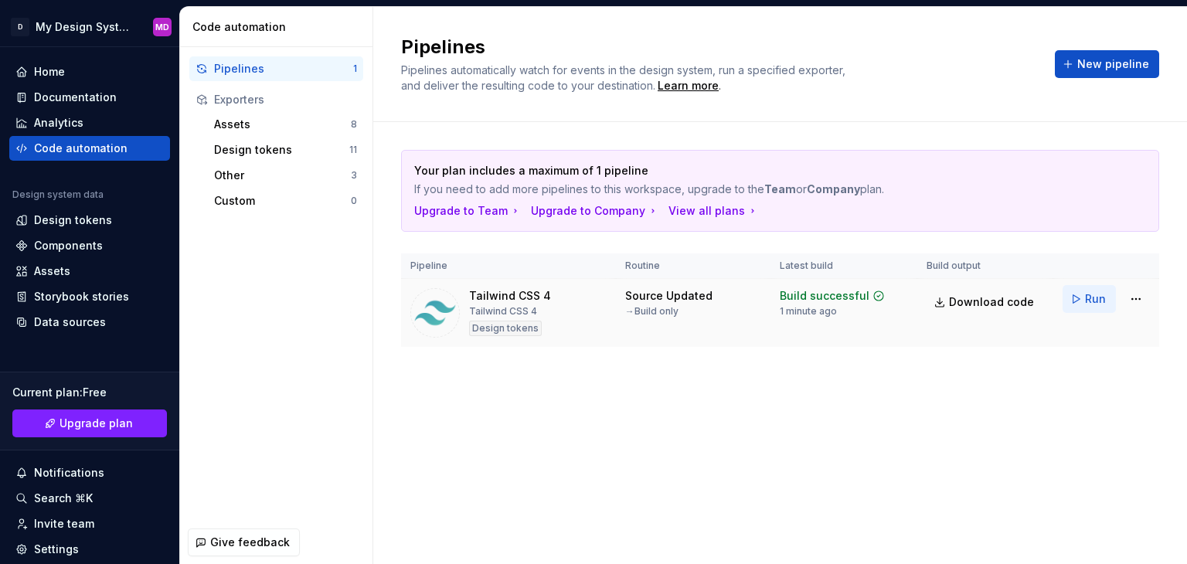
click at [1075, 292] on button "Run" at bounding box center [1088, 299] width 53 height 28
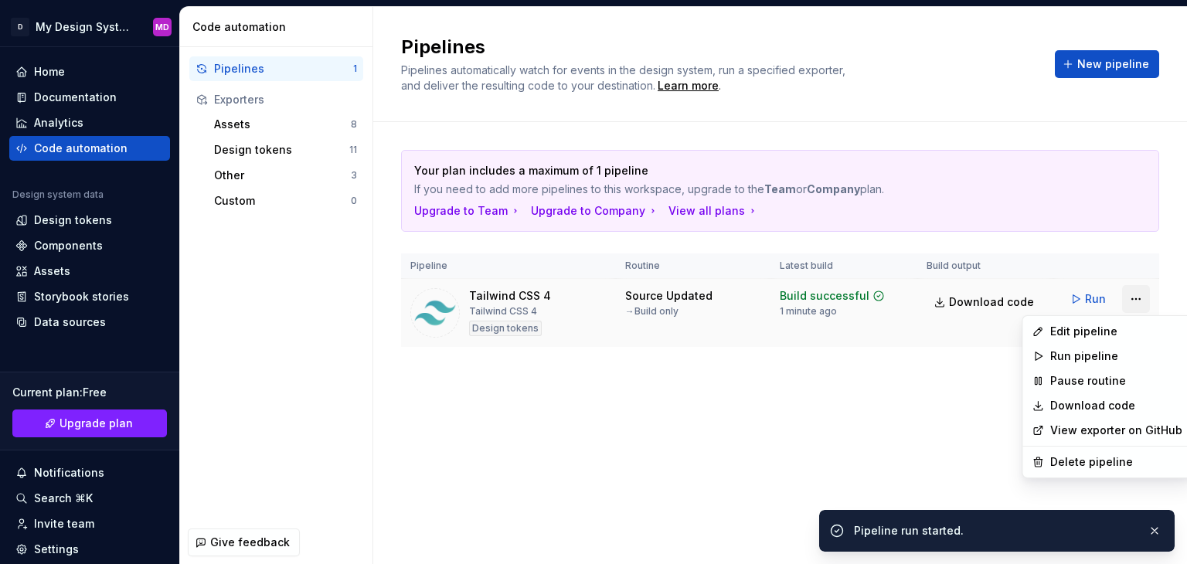
click at [1131, 297] on html "D My Design System MD Home Documentation Analytics Code automation Design syste…" at bounding box center [593, 282] width 1187 height 564
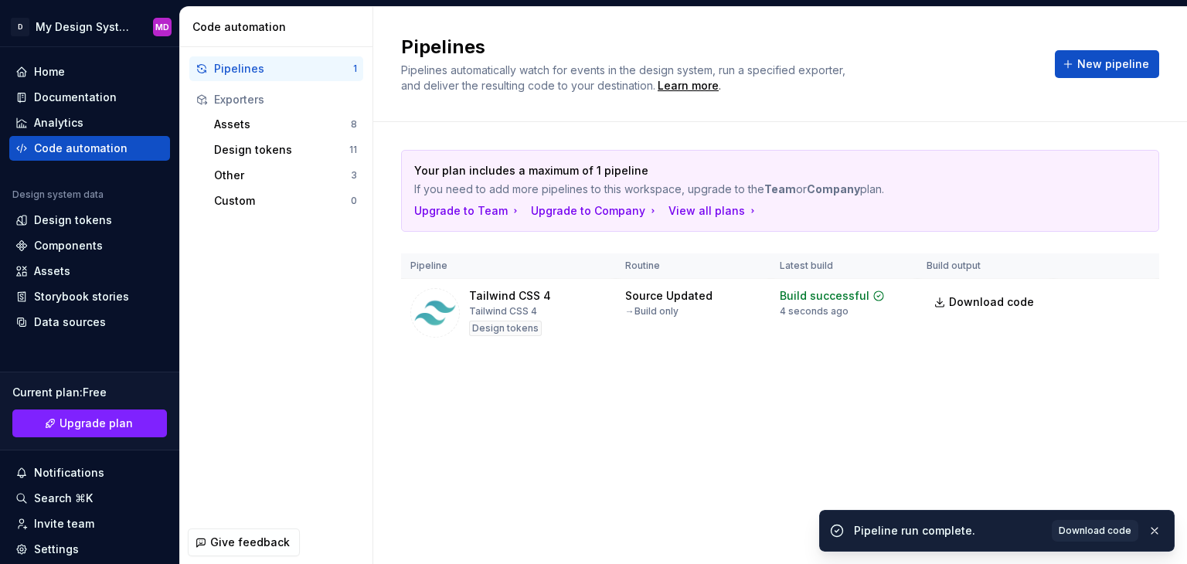
click at [865, 390] on html "D My Design System MD Home Documentation Analytics Code automation Design syste…" at bounding box center [593, 282] width 1187 height 564
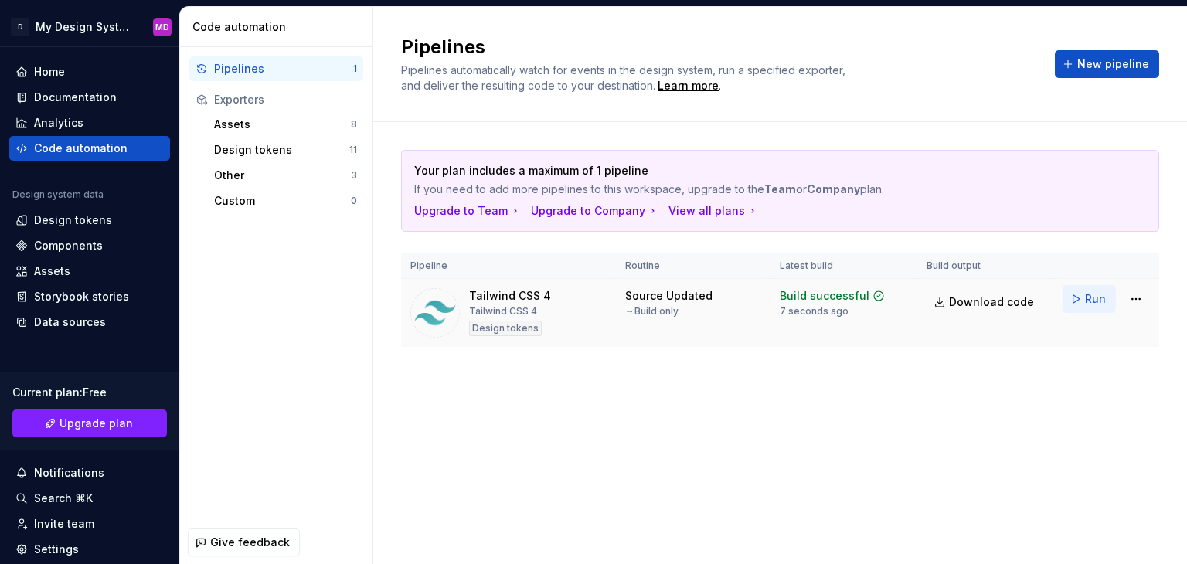
click at [1101, 300] on span "Run" at bounding box center [1095, 298] width 21 height 15
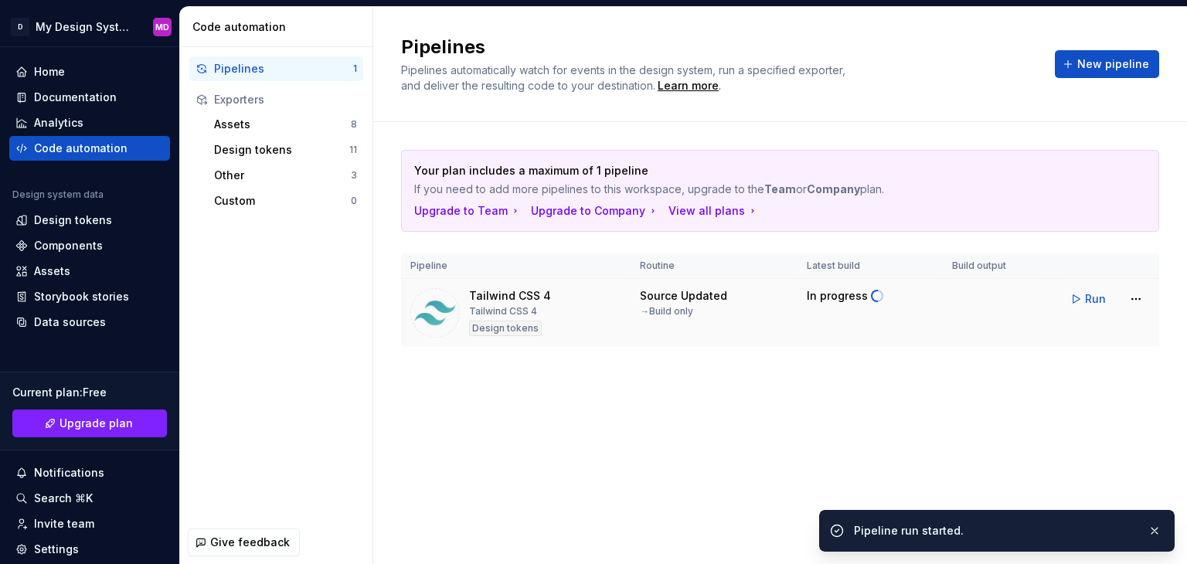
click at [414, 294] on div at bounding box center [434, 312] width 49 height 49
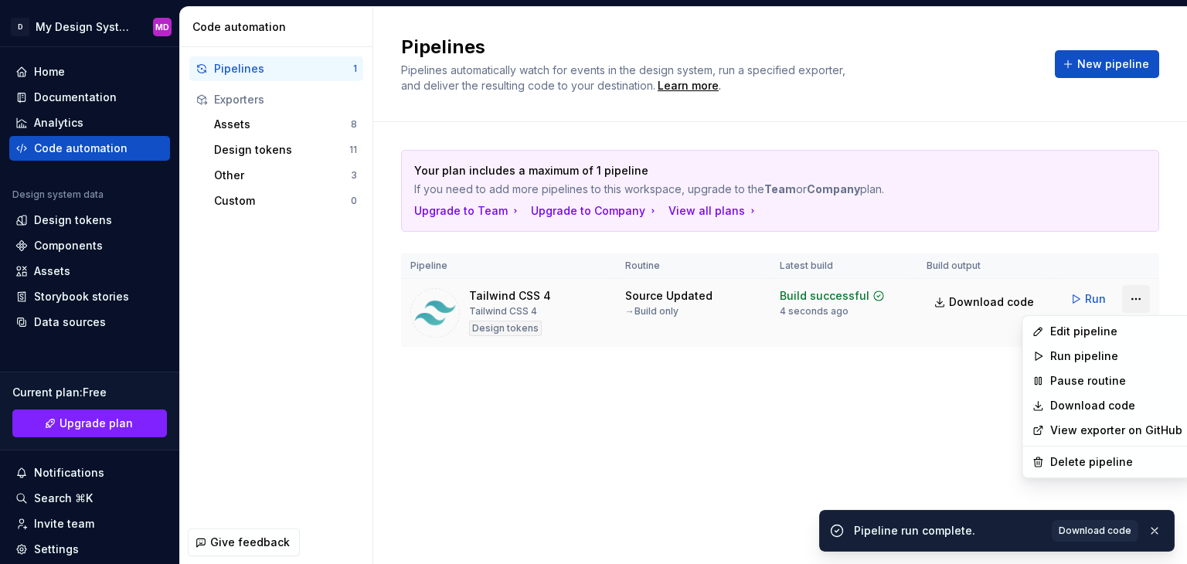
click at [1130, 301] on html "D My Design System MD Home Documentation Analytics Code automation Design syste…" at bounding box center [593, 282] width 1187 height 564
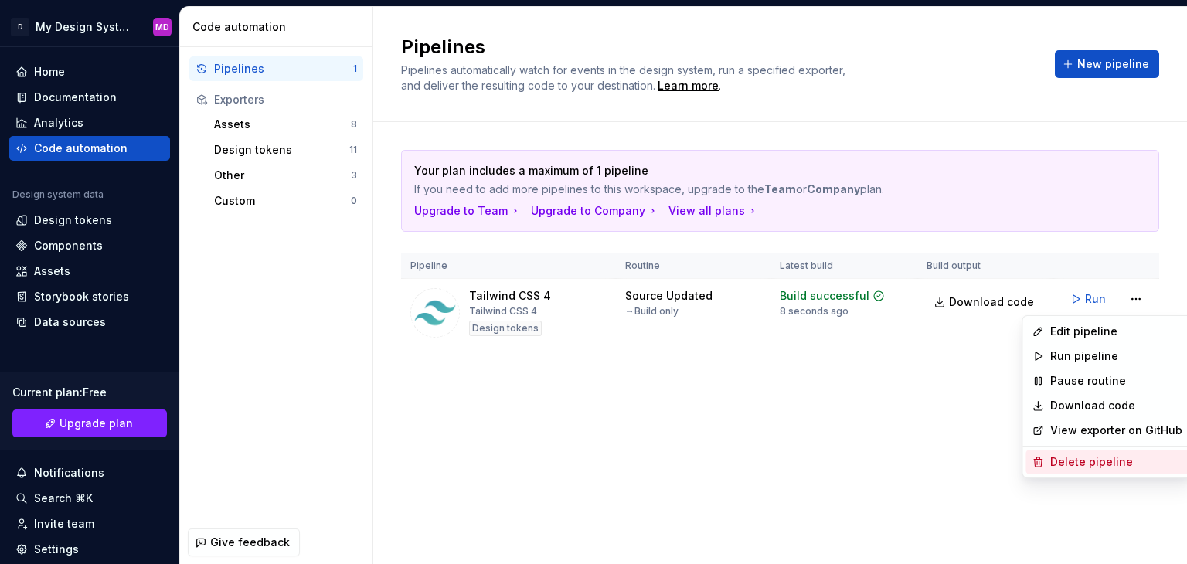
click at [1093, 464] on div "Delete pipeline" at bounding box center [1116, 461] width 132 height 15
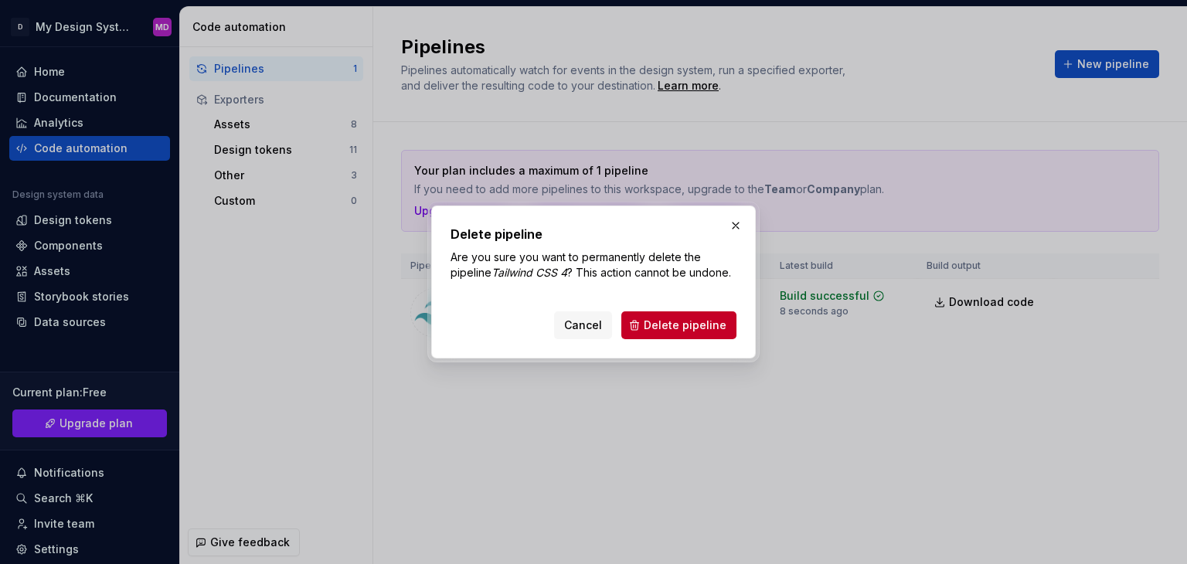
click at [718, 331] on span "Delete pipeline" at bounding box center [684, 324] width 83 height 15
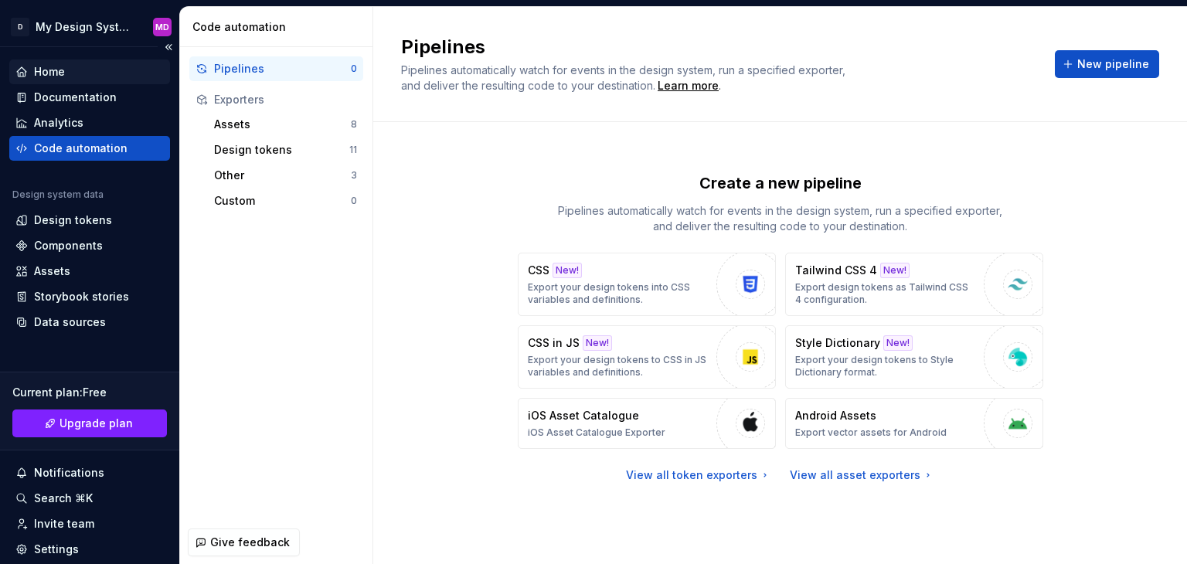
click at [76, 69] on div "Home" at bounding box center [89, 71] width 148 height 15
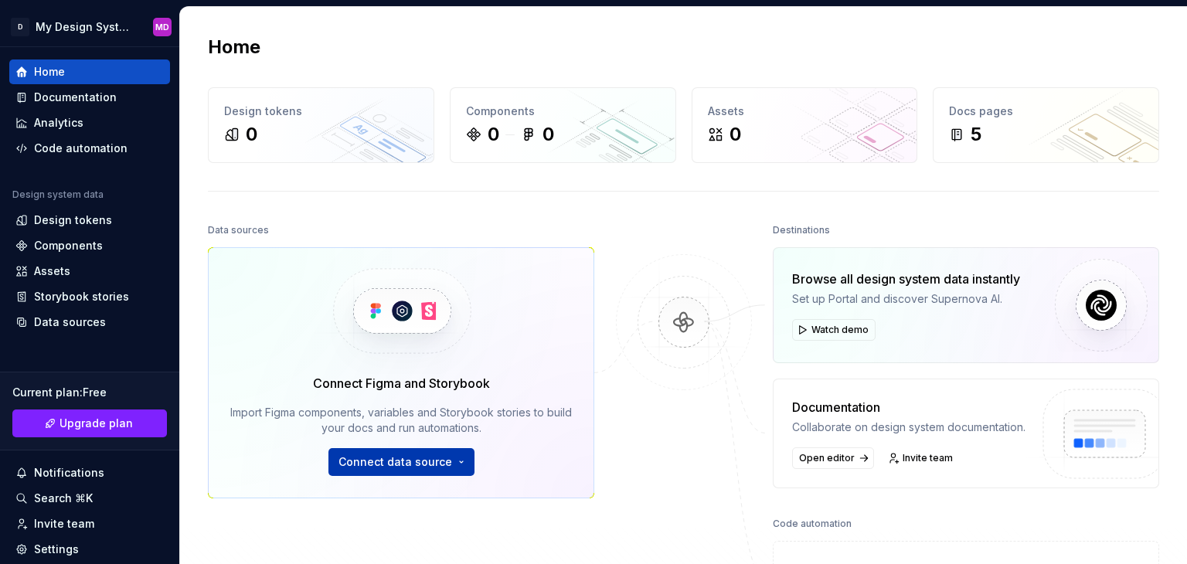
click at [395, 458] on span "Connect data source" at bounding box center [395, 461] width 114 height 15
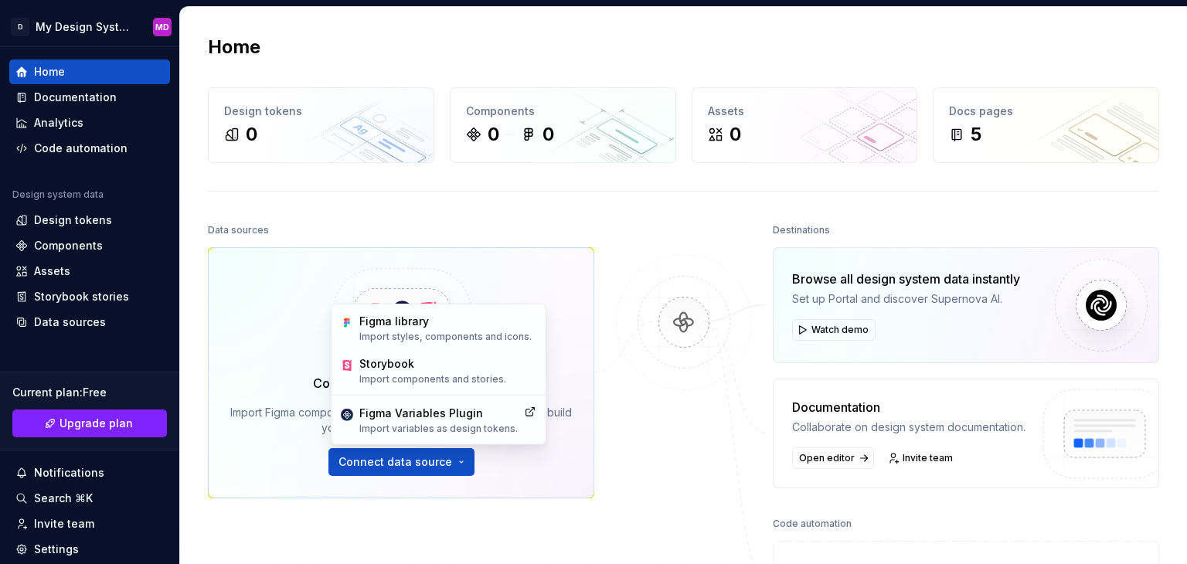
click at [652, 304] on img at bounding box center [684, 338] width 150 height 168
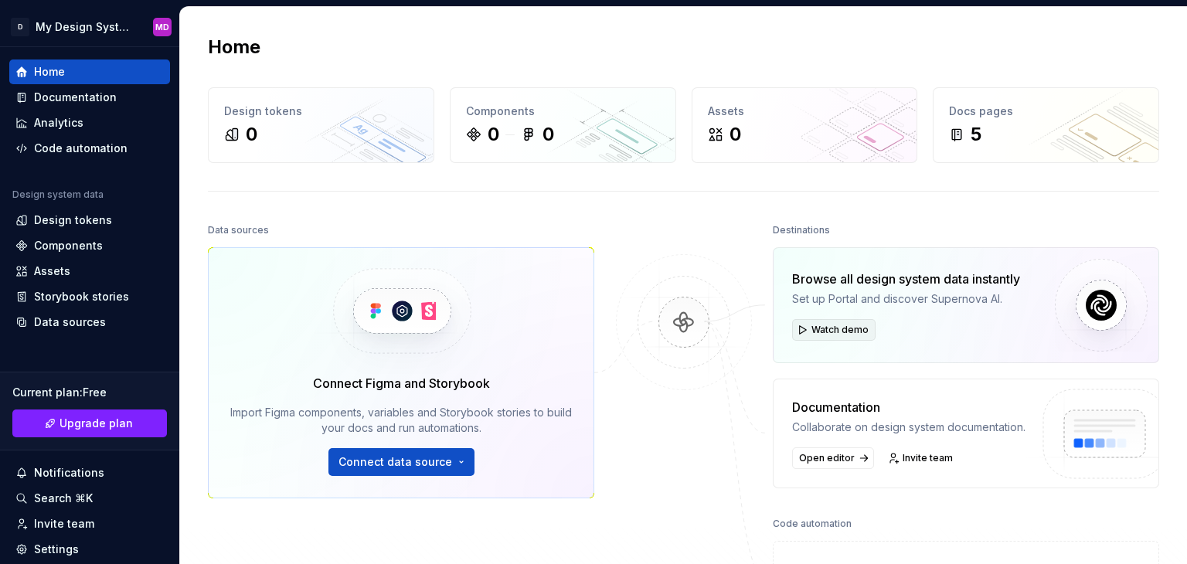
click at [853, 332] on span "Watch demo" at bounding box center [839, 330] width 57 height 12
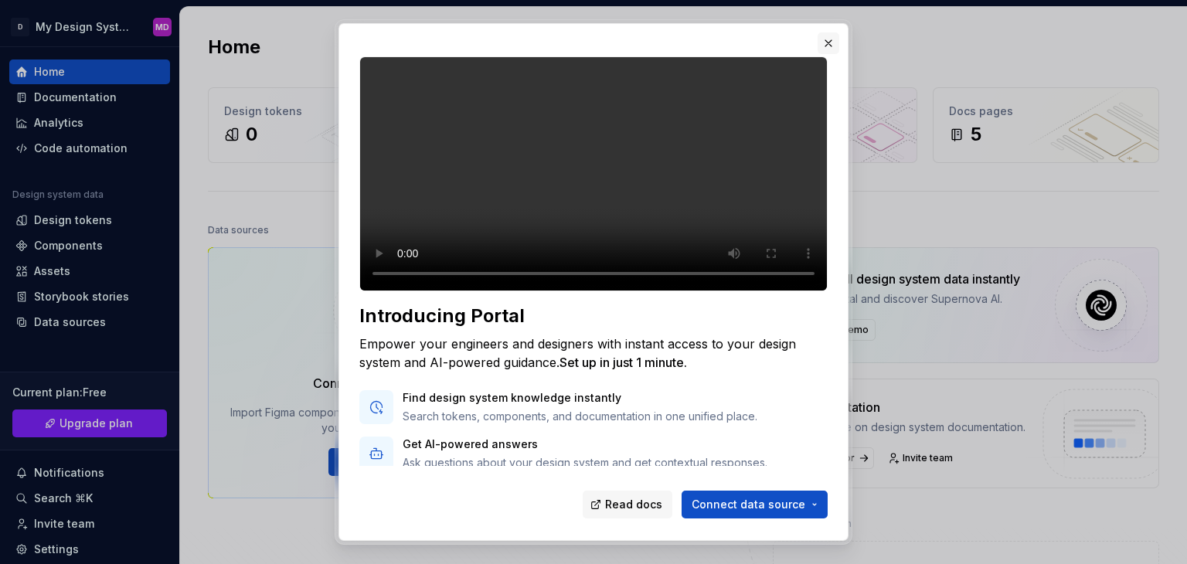
click at [837, 39] on button "button" at bounding box center [828, 43] width 22 height 22
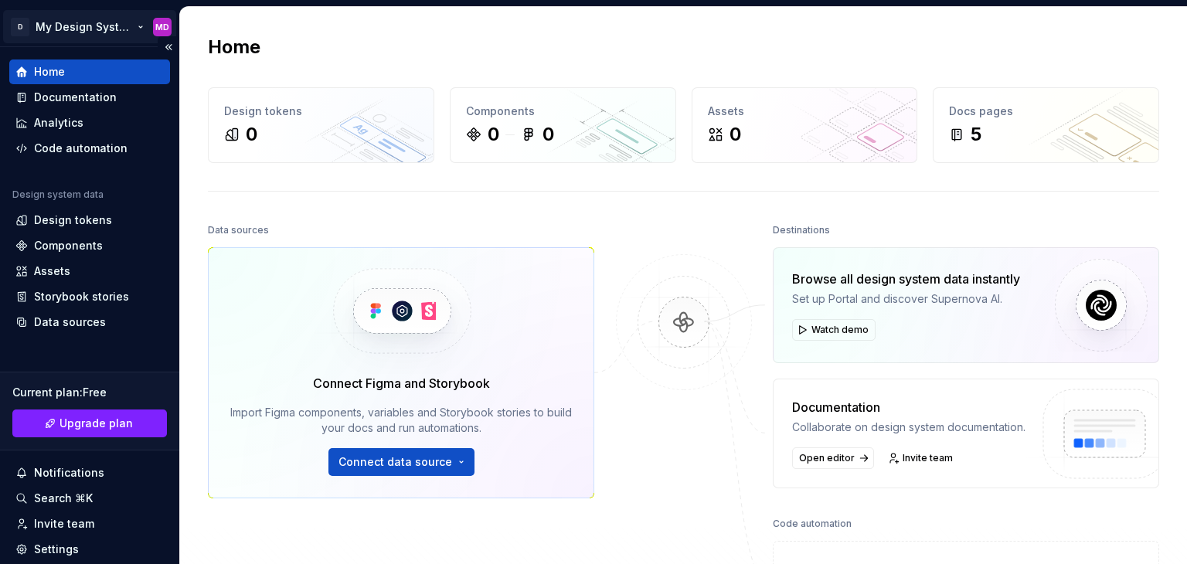
click at [32, 27] on html "D My Design System MD Home Documentation Analytics Code automation Design syste…" at bounding box center [593, 282] width 1187 height 564
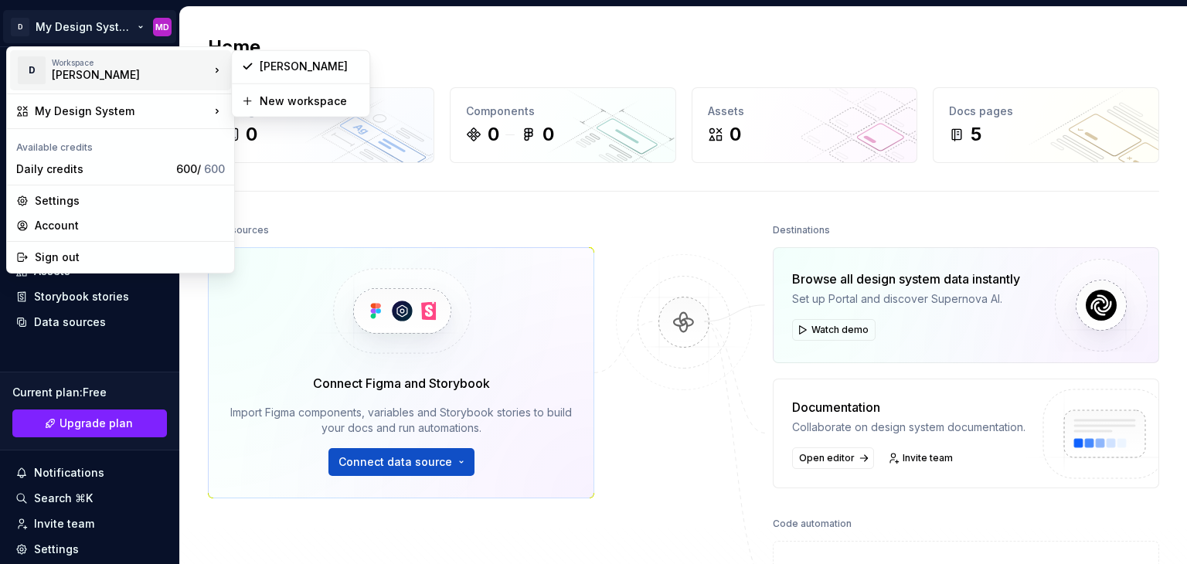
click at [63, 63] on div "Workspace" at bounding box center [131, 62] width 158 height 9
click at [131, 22] on html "D My Design System MD Home Documentation Analytics Code automation Design syste…" at bounding box center [593, 282] width 1187 height 564
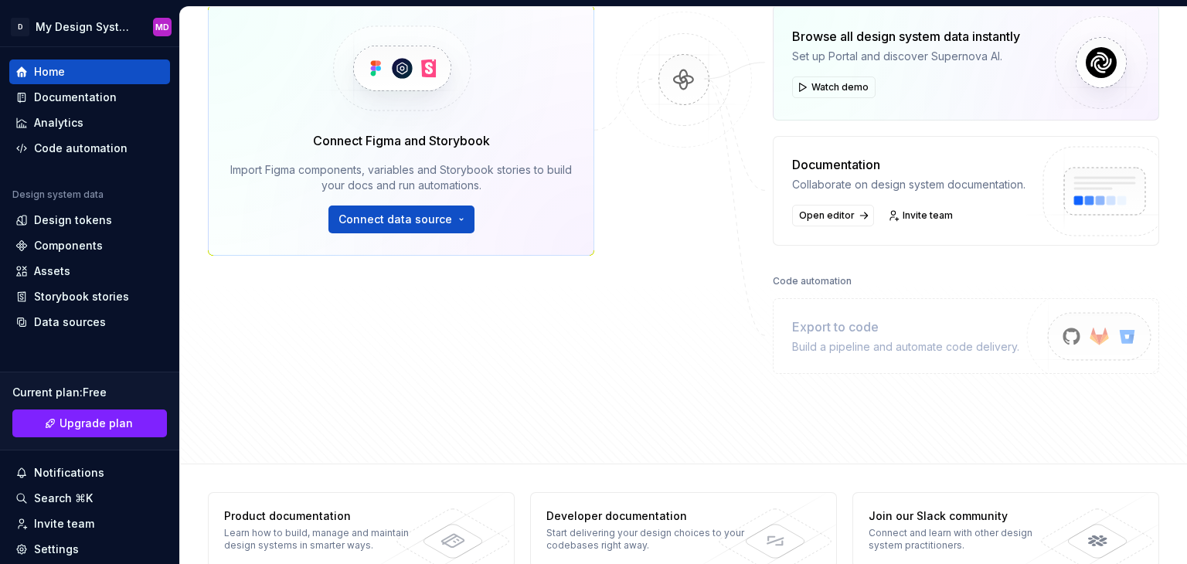
scroll to position [272, 0]
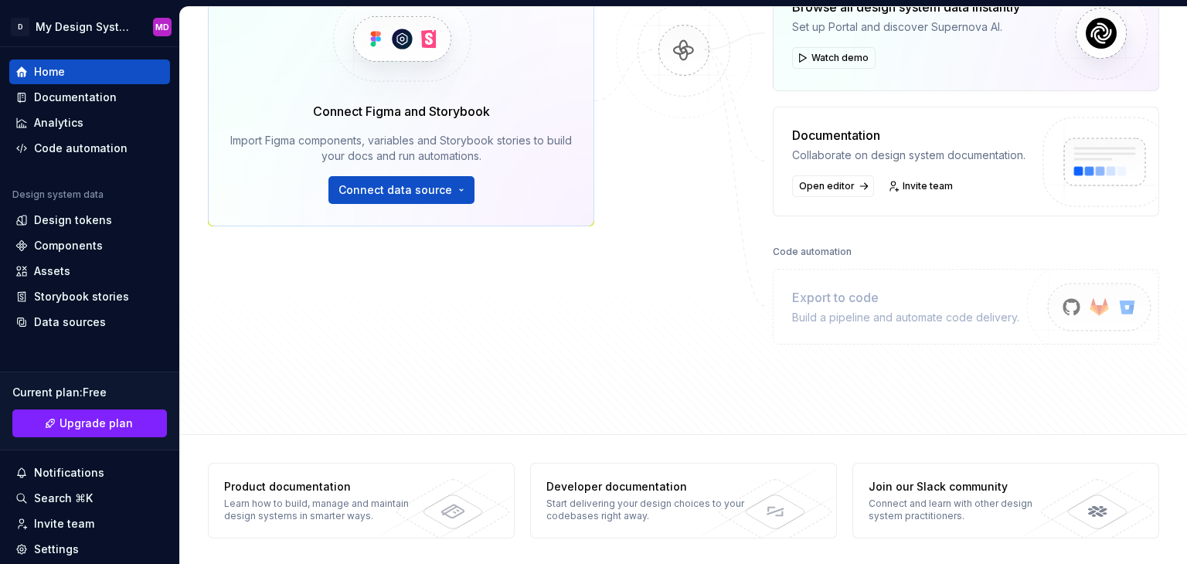
click at [889, 297] on div "Export to code" at bounding box center [905, 297] width 227 height 19
click at [837, 304] on div "Export to code" at bounding box center [905, 297] width 227 height 19
click at [82, 29] on html "D My Design System MD Home Documentation Analytics Code automation Design syste…" at bounding box center [593, 282] width 1187 height 564
click at [143, 15] on html "D My Design System MD Home Documentation Analytics Code automation Design syste…" at bounding box center [593, 282] width 1187 height 564
click at [161, 48] on button "Collapse sidebar" at bounding box center [169, 47] width 22 height 22
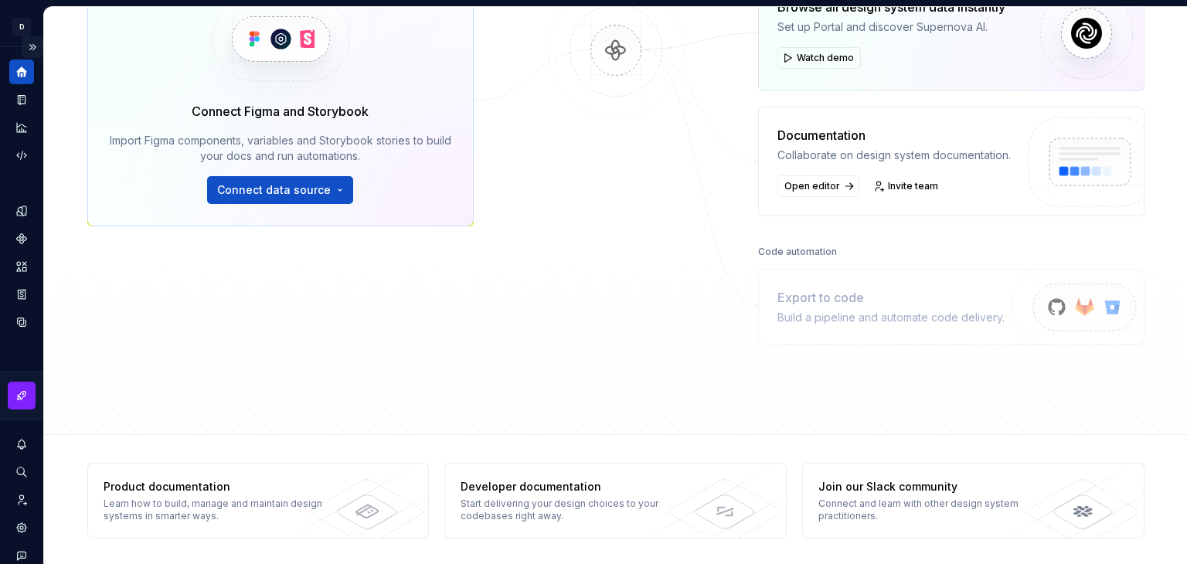
click at [27, 44] on button "Expand sidebar" at bounding box center [33, 47] width 22 height 22
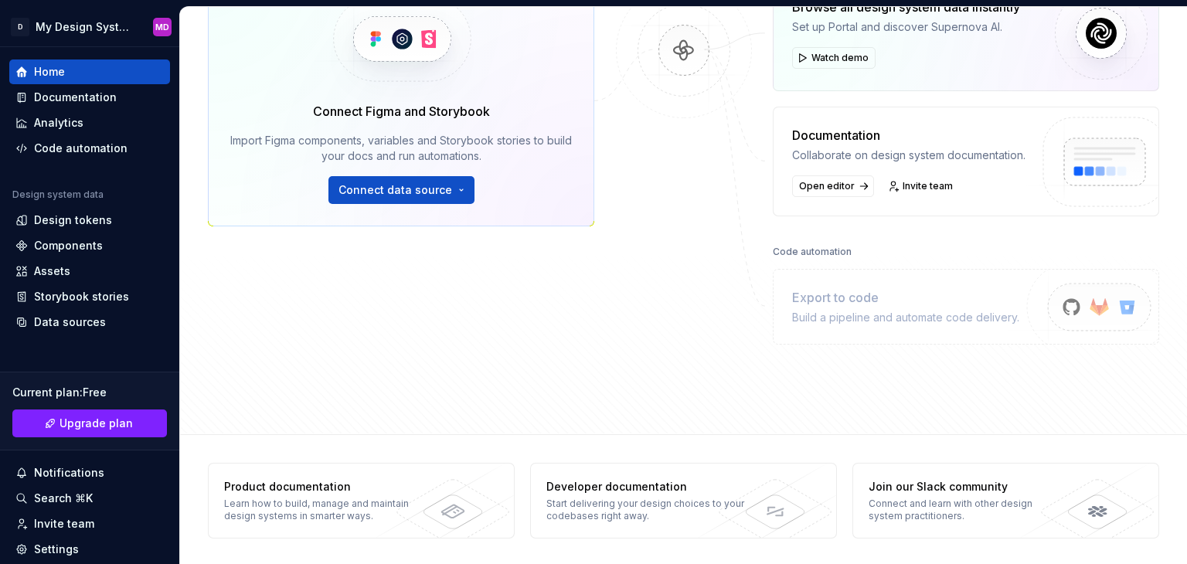
click at [1175, 251] on div "Home Design tokens 0 Components 0 0 Assets 0 Docs pages 5 Data sources Connect …" at bounding box center [683, 84] width 1007 height 699
drag, startPoint x: 1186, startPoint y: 267, endPoint x: 1186, endPoint y: 124, distance: 142.9
click at [1186, 155] on div at bounding box center [1186, 282] width 1 height 564
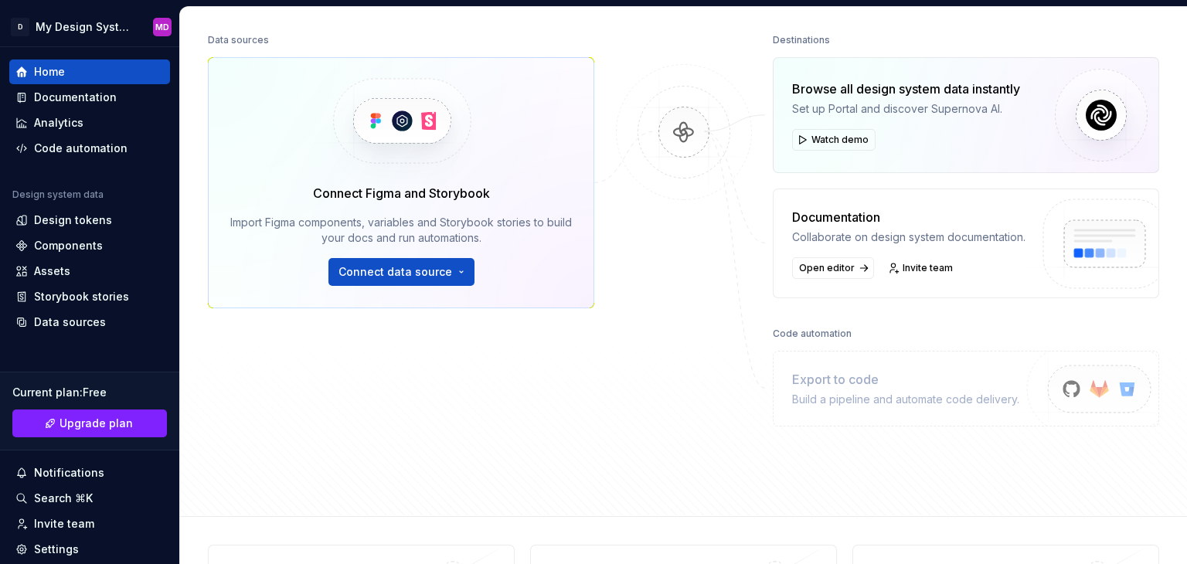
scroll to position [0, 0]
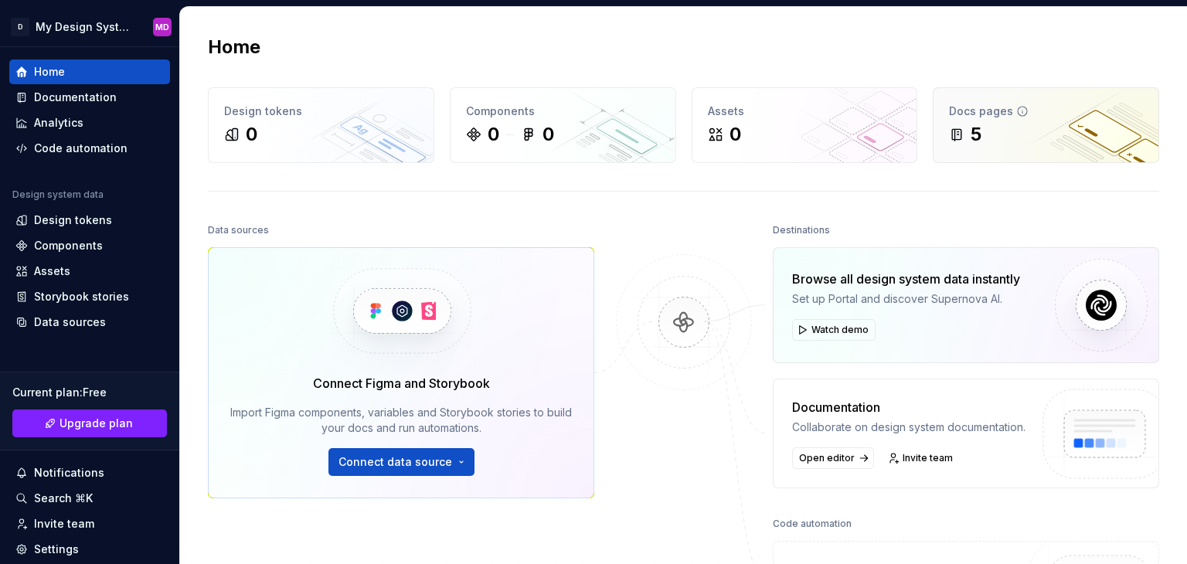
click at [986, 137] on div "5" at bounding box center [1046, 134] width 194 height 25
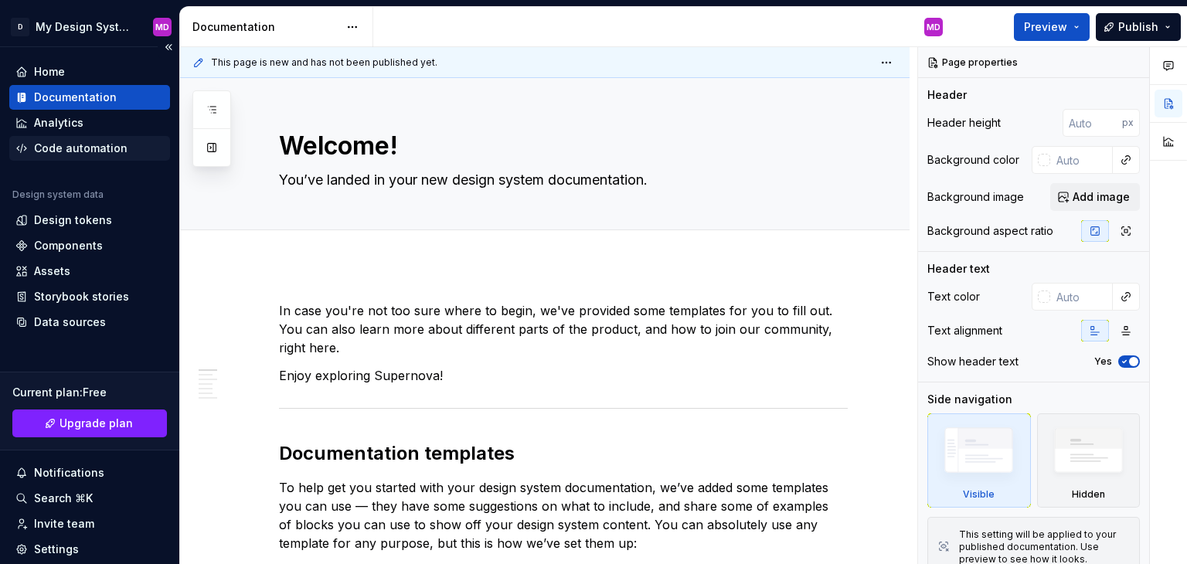
click at [117, 153] on div "Code automation" at bounding box center [80, 148] width 93 height 15
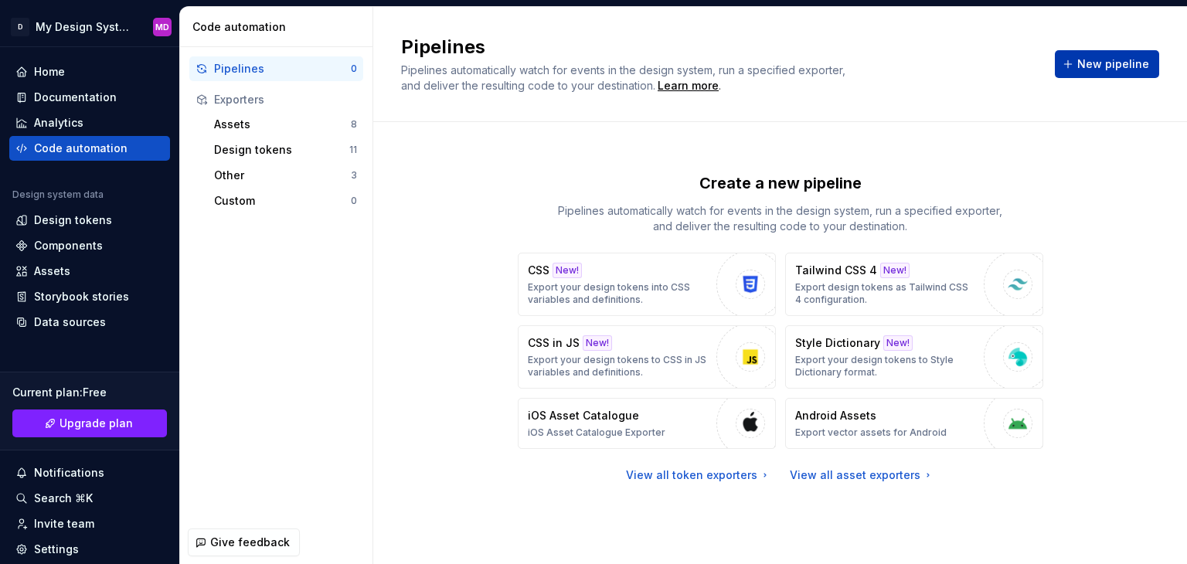
click at [1134, 72] on button "New pipeline" at bounding box center [1106, 64] width 104 height 28
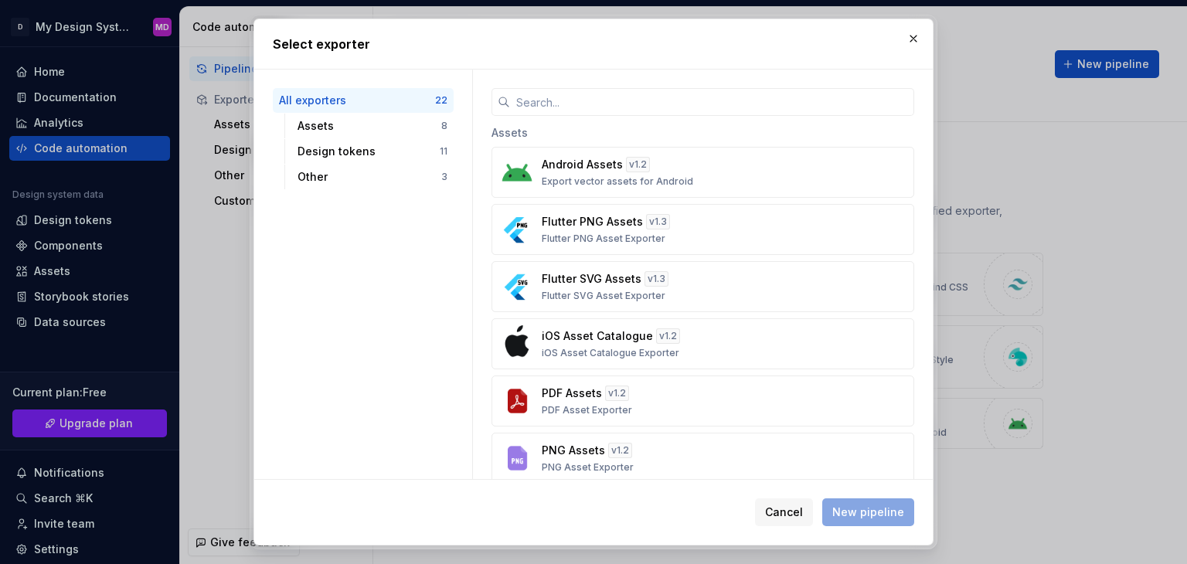
click at [912, 49] on h2 "Select exporter" at bounding box center [593, 44] width 641 height 19
click at [921, 36] on button "button" at bounding box center [913, 39] width 22 height 22
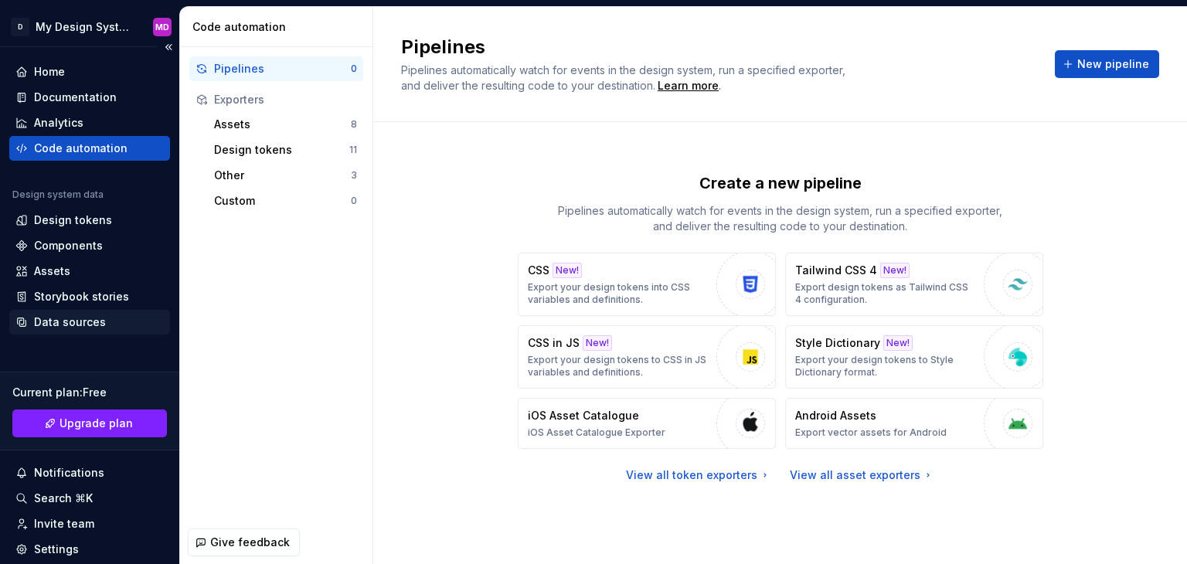
click at [68, 314] on div "Data sources" at bounding box center [70, 321] width 72 height 15
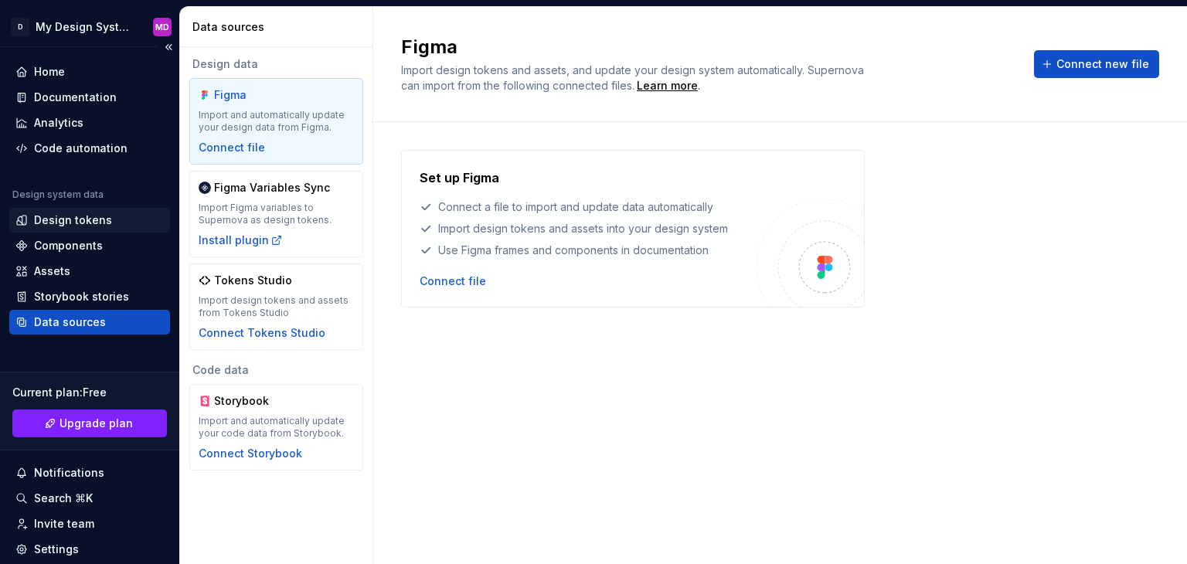
click at [87, 217] on div "Design tokens" at bounding box center [73, 219] width 78 height 15
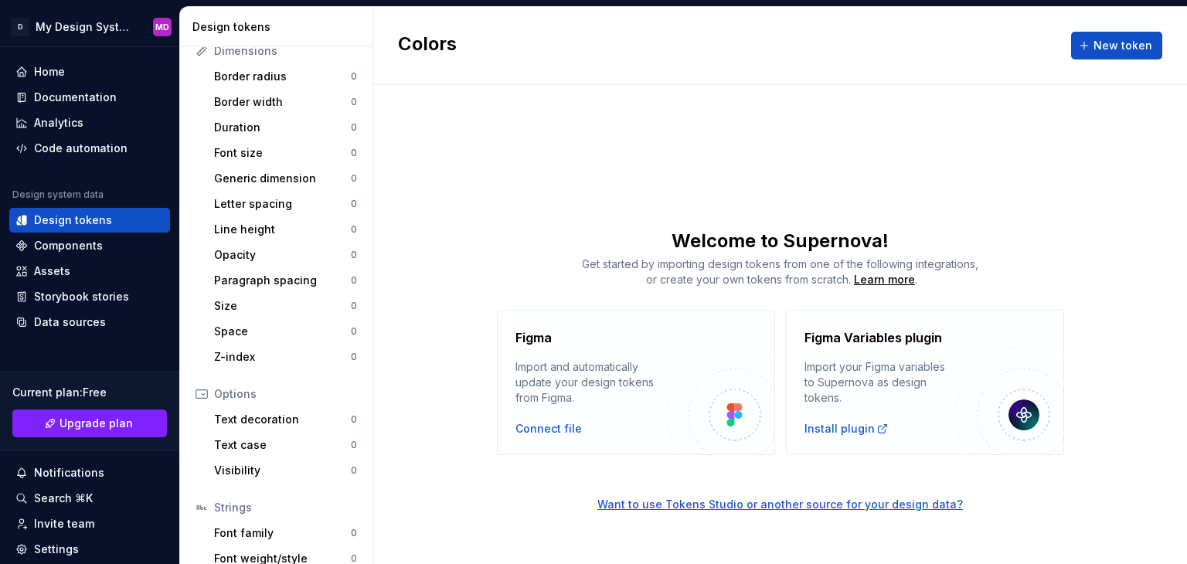
scroll to position [281, 0]
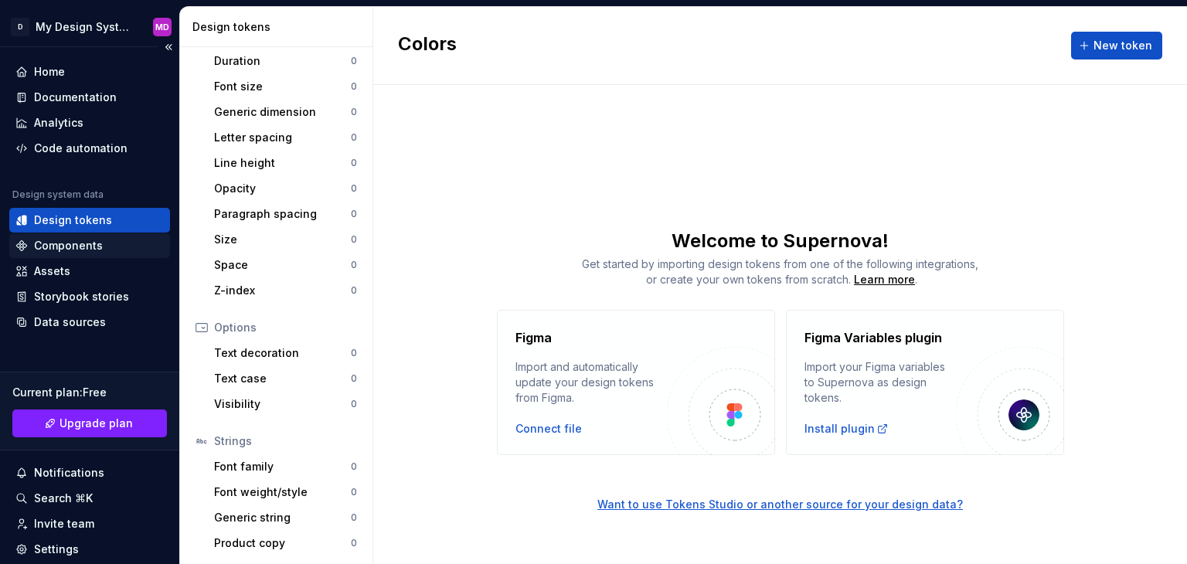
click at [118, 249] on div "Components" at bounding box center [89, 245] width 148 height 15
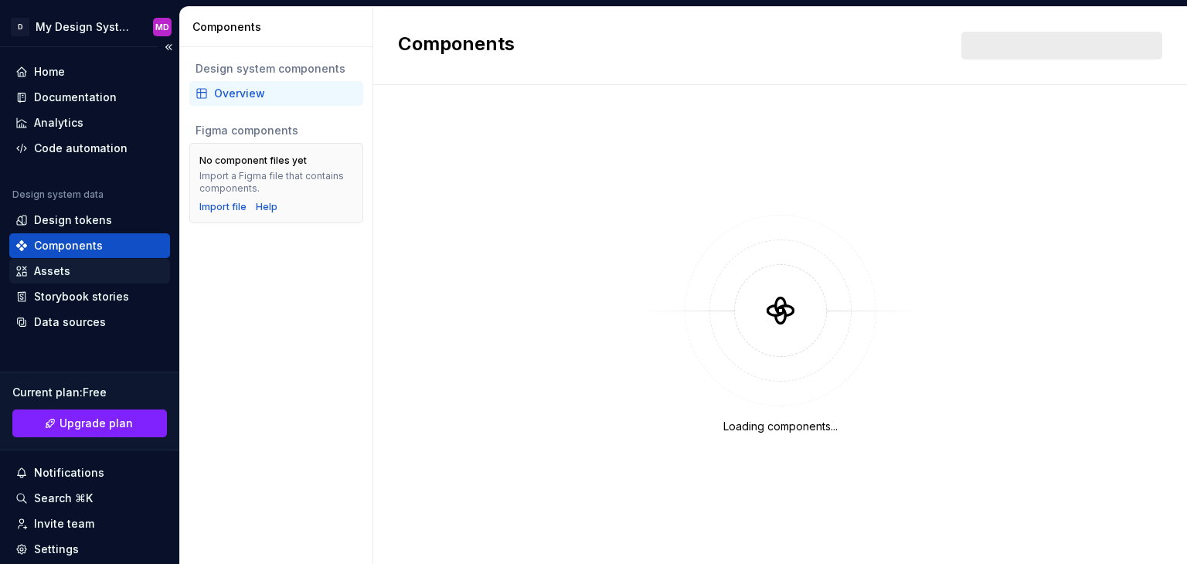
click at [98, 281] on div "Assets" at bounding box center [89, 271] width 161 height 25
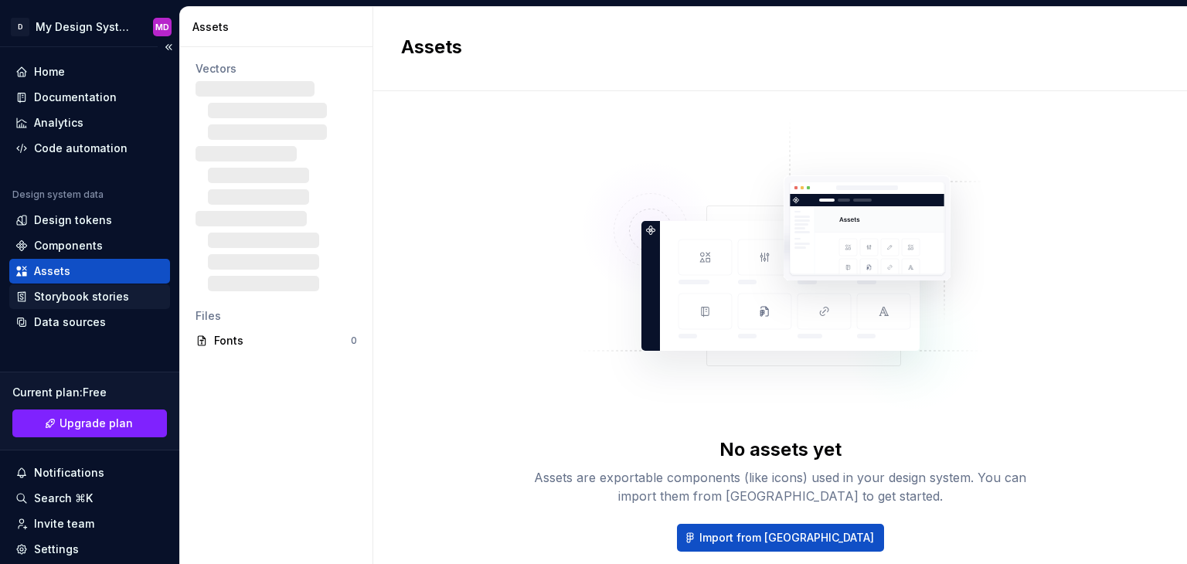
click at [100, 297] on div "Storybook stories" at bounding box center [81, 296] width 95 height 15
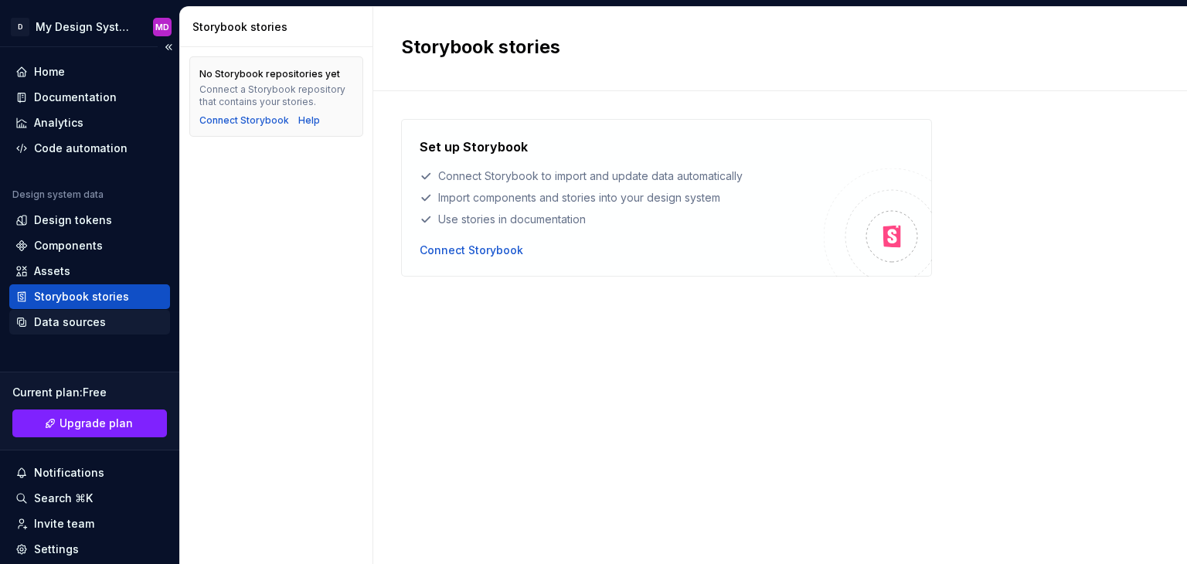
click at [93, 338] on div "Home Documentation Analytics Code automation Design system data Design tokens C…" at bounding box center [89, 336] width 179 height 578
click at [90, 324] on div "Data sources" at bounding box center [70, 321] width 72 height 15
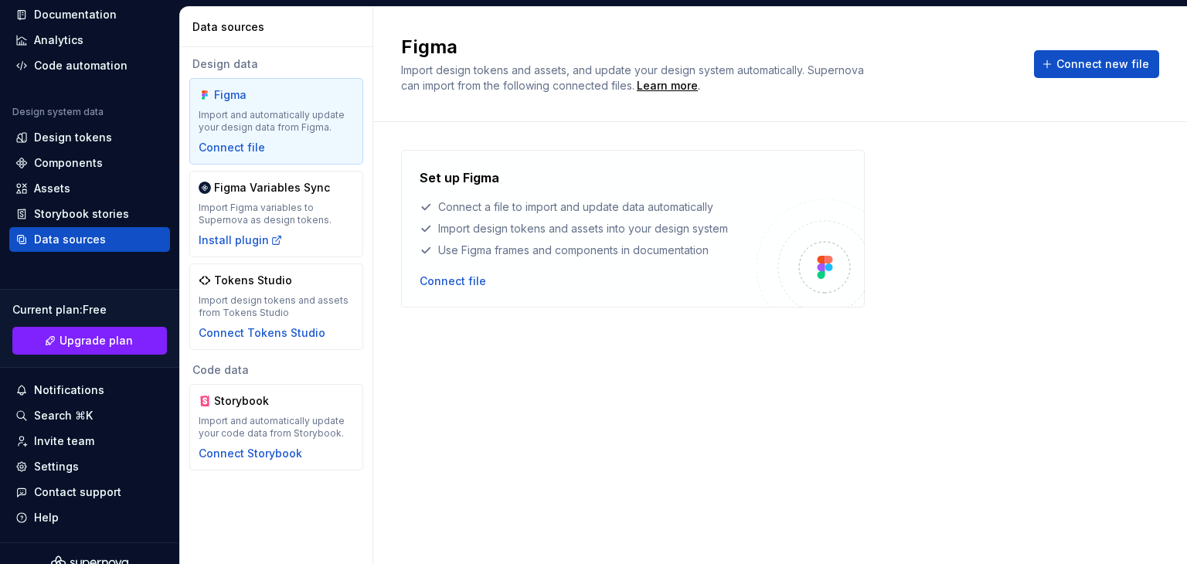
scroll to position [99, 0]
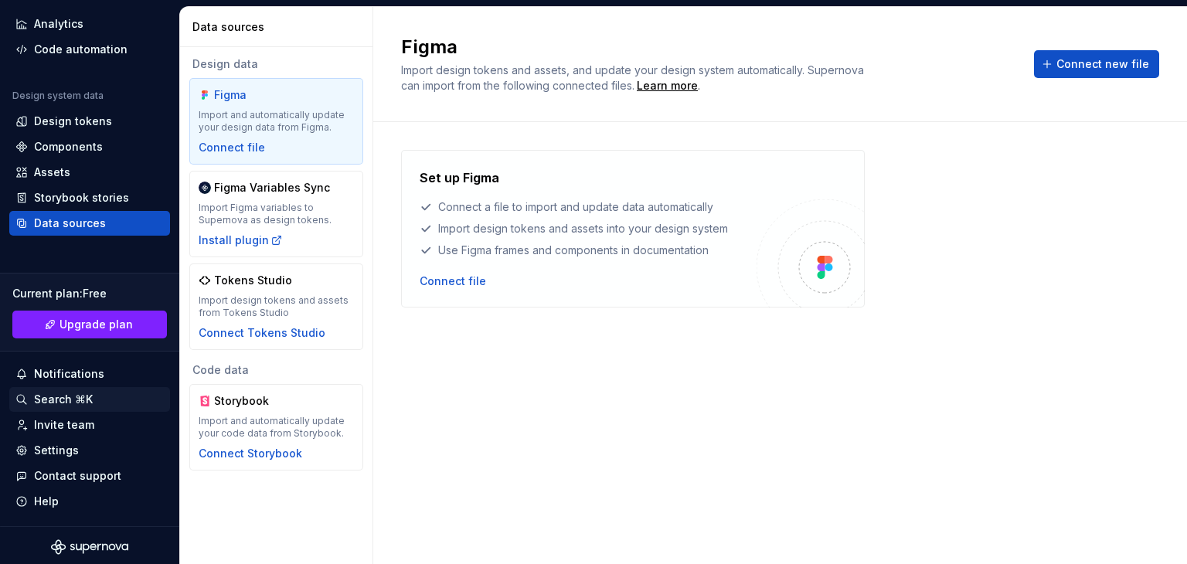
click at [66, 392] on div "Search ⌘K" at bounding box center [63, 399] width 59 height 15
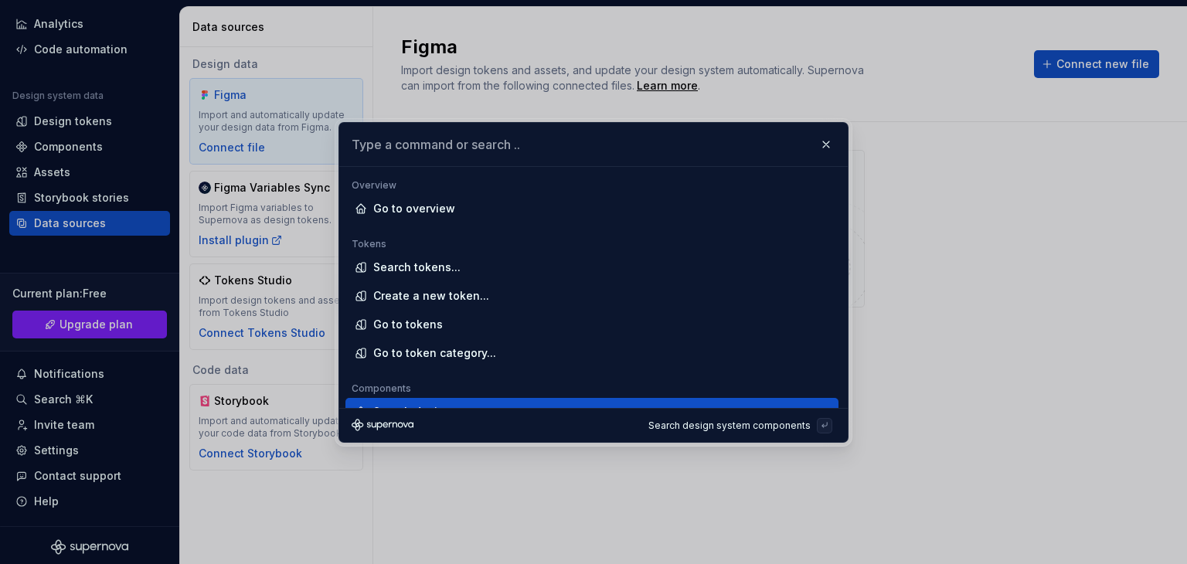
scroll to position [18, 0]
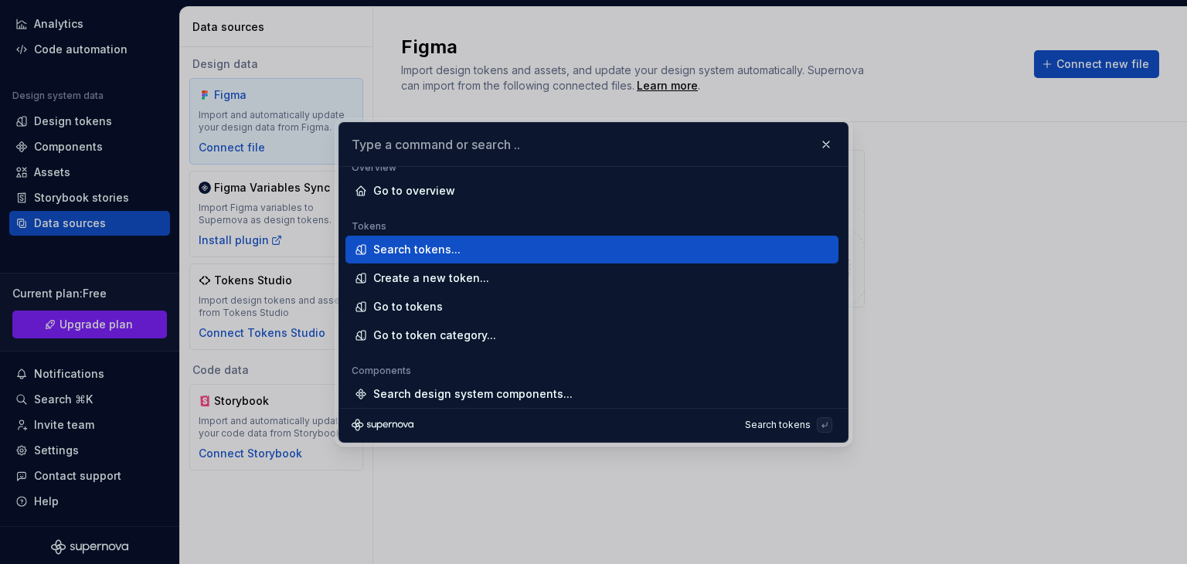
click at [505, 250] on div "Search tokens..." at bounding box center [598, 249] width 450 height 15
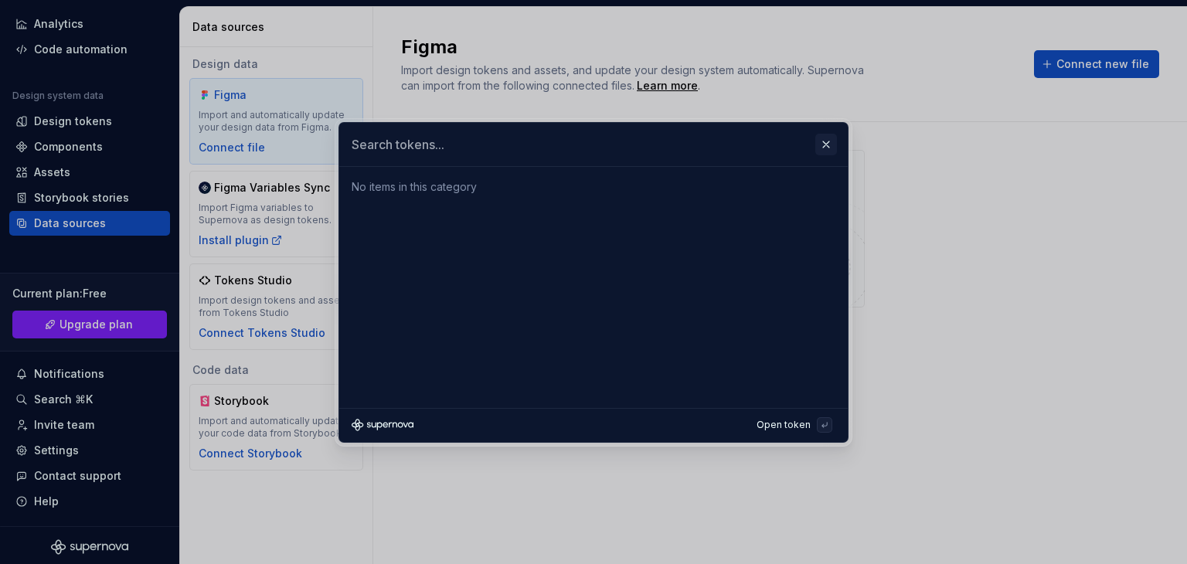
click at [816, 146] on button "button" at bounding box center [826, 145] width 22 height 22
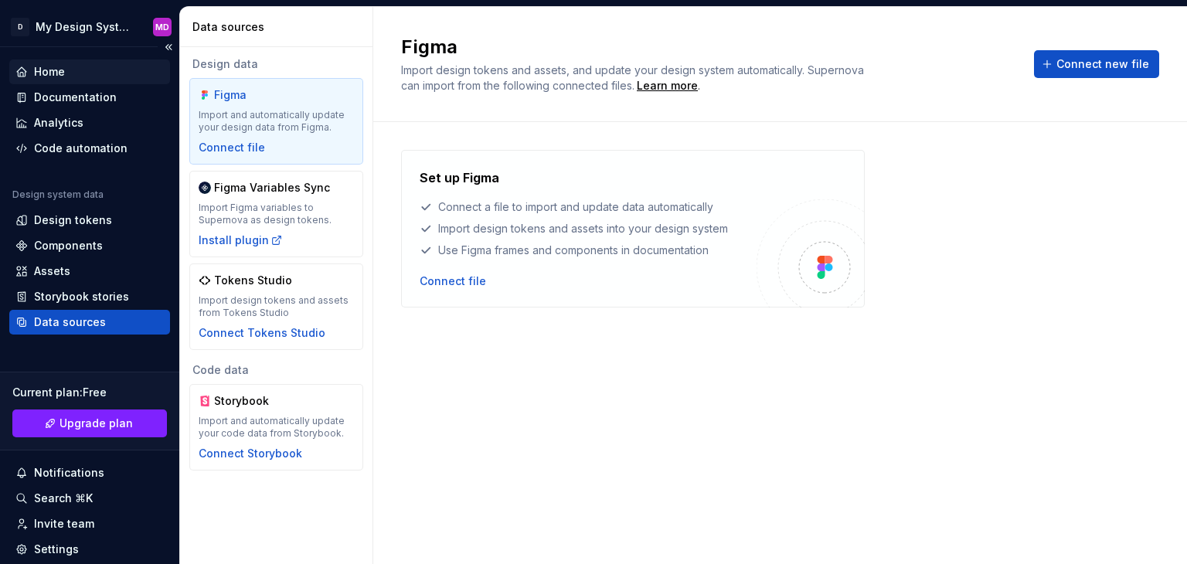
click at [105, 75] on div "Home" at bounding box center [89, 71] width 148 height 15
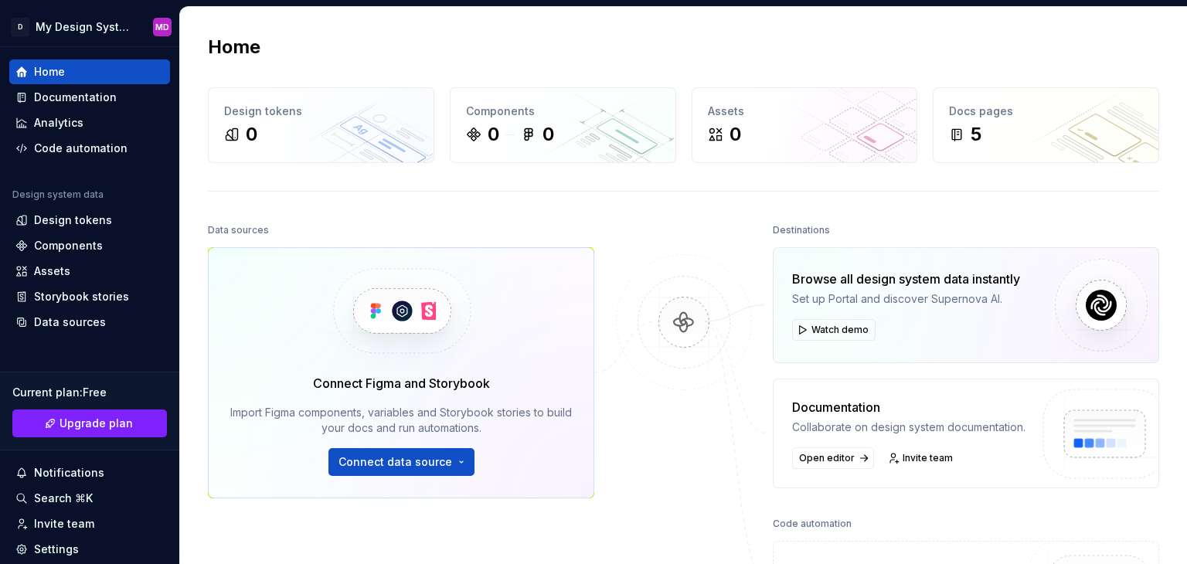
click at [247, 50] on h2 "Home" at bounding box center [234, 47] width 53 height 25
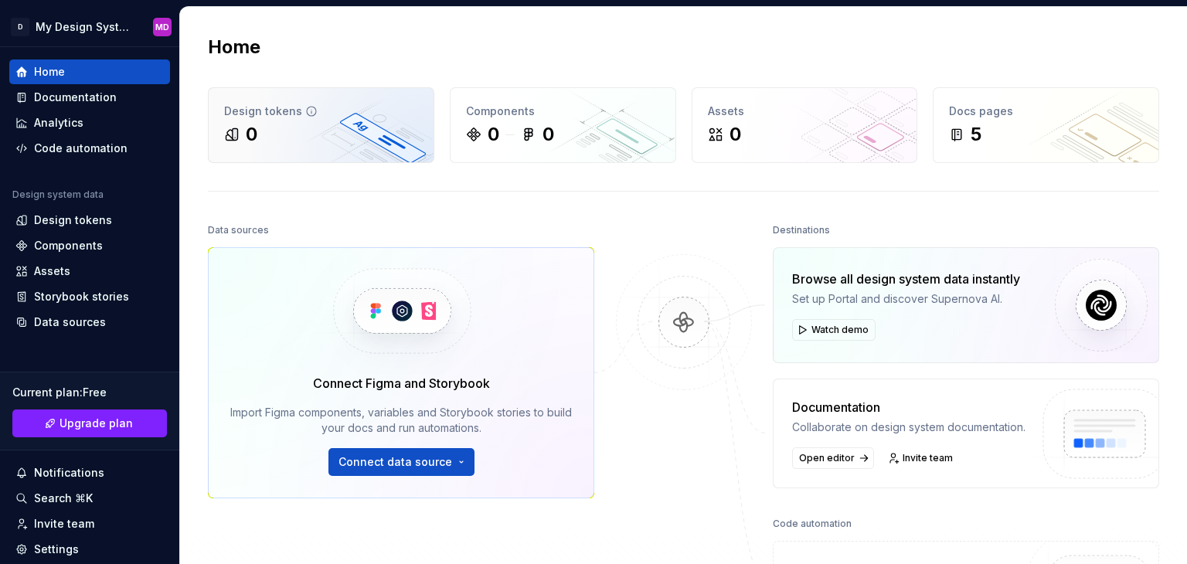
click at [277, 122] on div "0" at bounding box center [321, 134] width 194 height 25
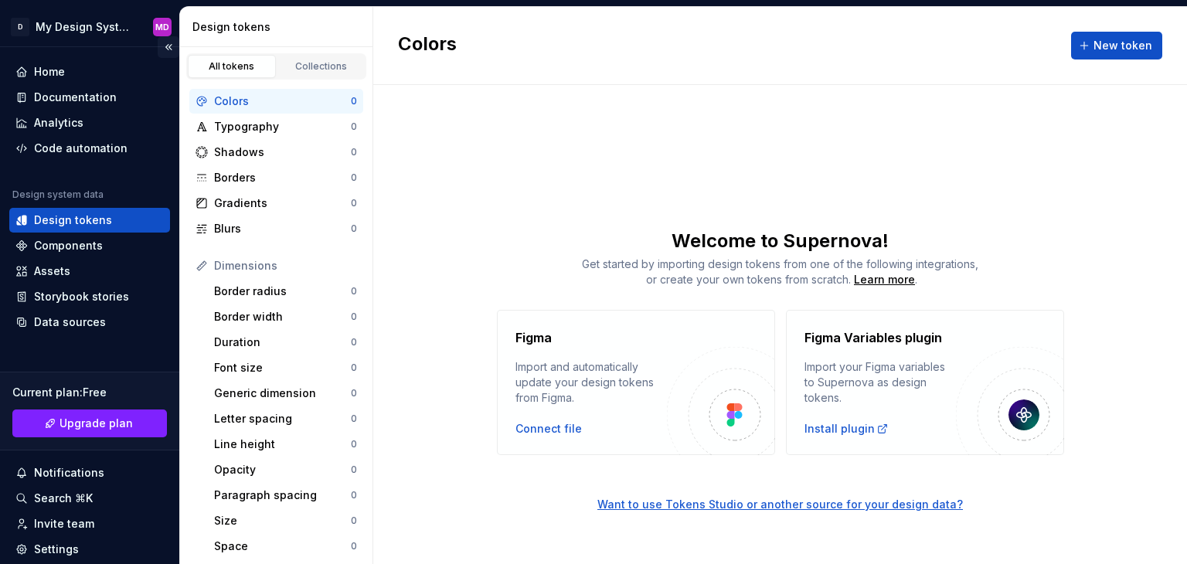
click at [160, 49] on button "Collapse sidebar" at bounding box center [169, 47] width 22 height 22
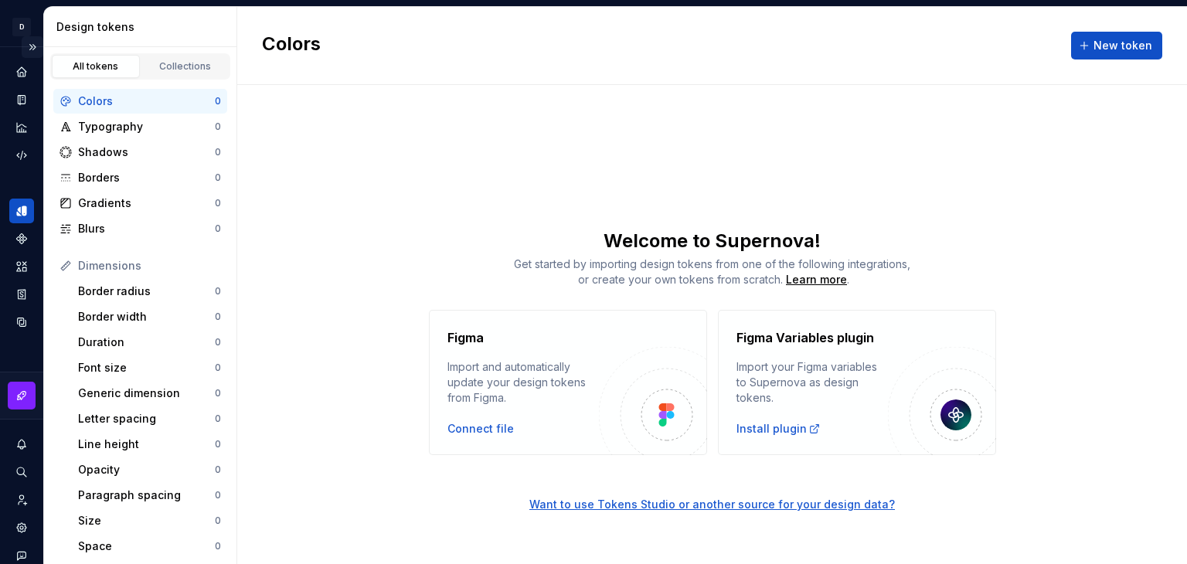
click at [22, 53] on button "Expand sidebar" at bounding box center [33, 47] width 22 height 22
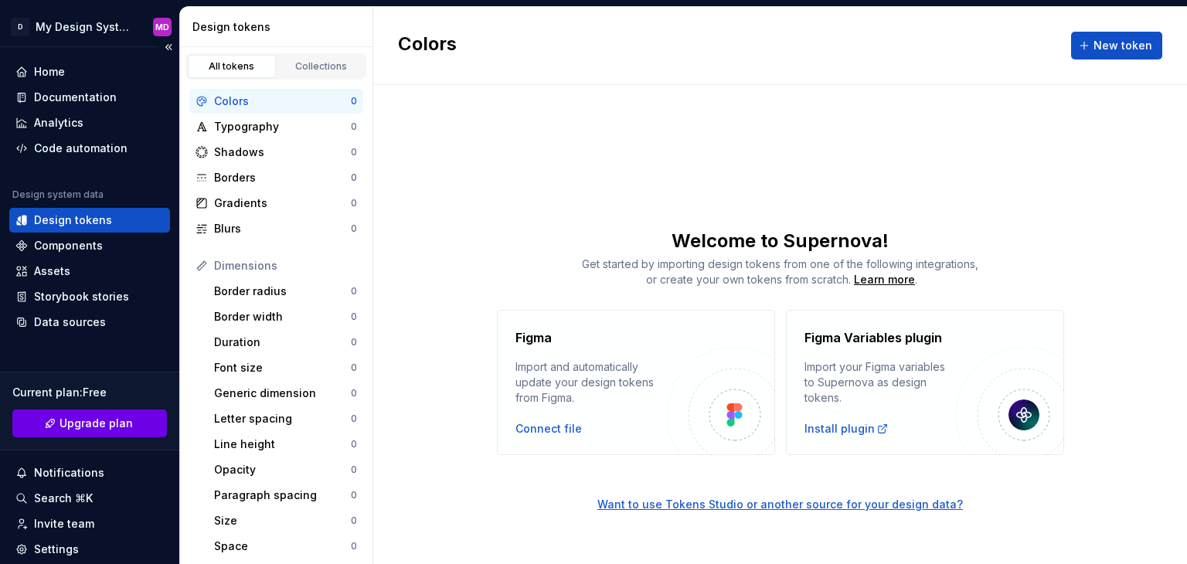
click at [117, 421] on span "Upgrade plan" at bounding box center [95, 423] width 73 height 15
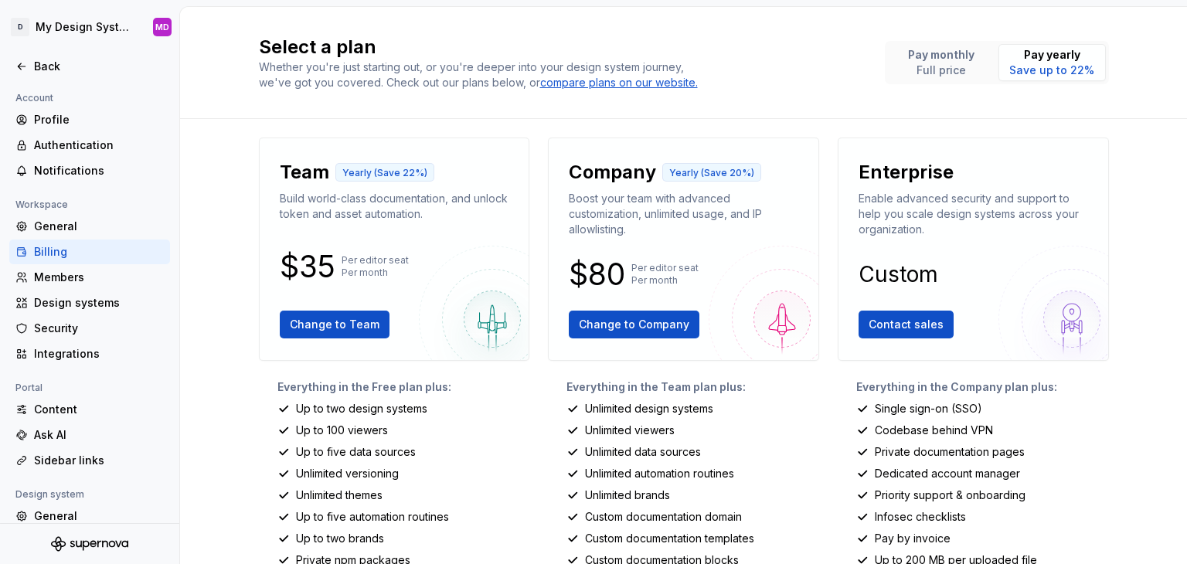
drag, startPoint x: 1186, startPoint y: 210, endPoint x: 1186, endPoint y: 372, distance: 162.2
click at [1186, 372] on div at bounding box center [1186, 282] width 1 height 564
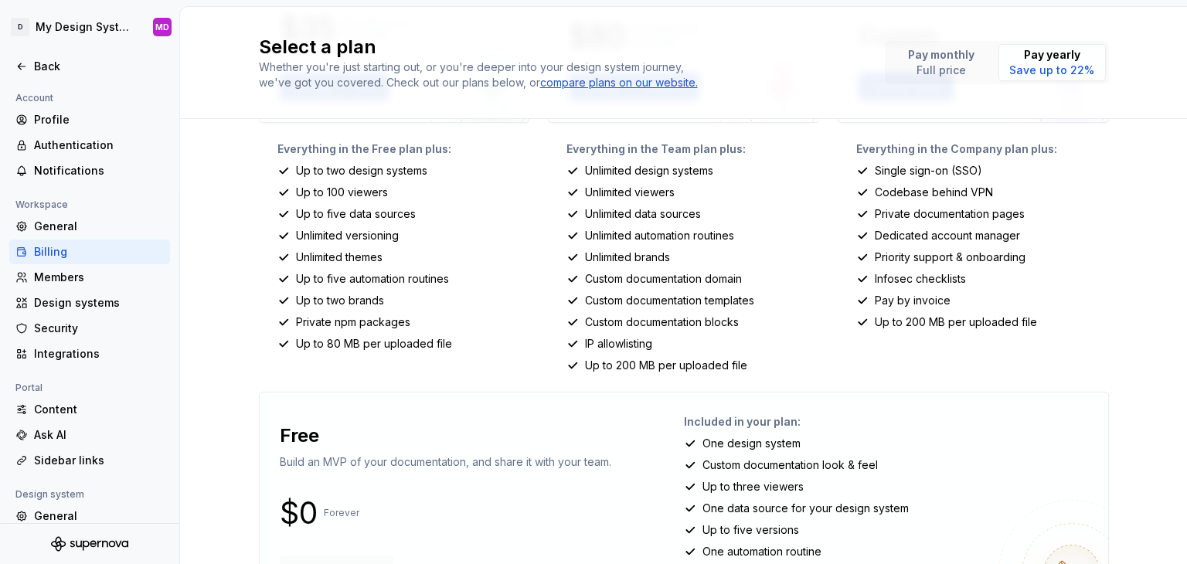
scroll to position [236, 0]
drag, startPoint x: 1186, startPoint y: 204, endPoint x: 1180, endPoint y: 11, distance: 193.2
click at [1180, 11] on html "D My Design System MD Back Account Profile Authentication Notifications Workspa…" at bounding box center [593, 282] width 1187 height 564
drag, startPoint x: 1186, startPoint y: 186, endPoint x: 1183, endPoint y: 127, distance: 58.8
click at [1183, 127] on html "D My Design System MD Back Account Profile Authentication Notifications Workspa…" at bounding box center [593, 282] width 1187 height 564
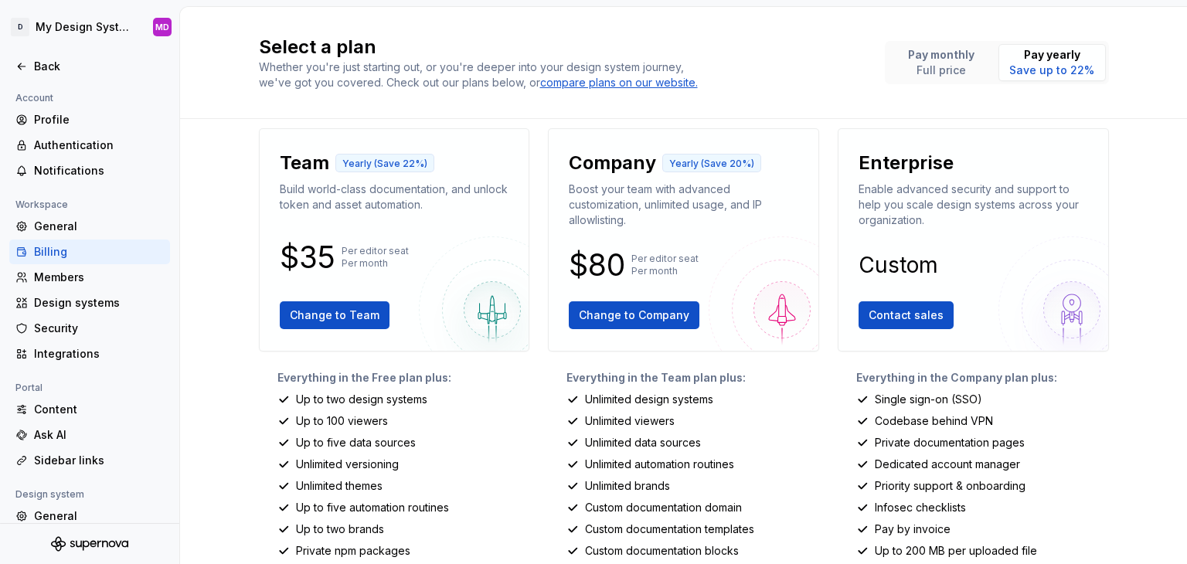
scroll to position [0, 0]
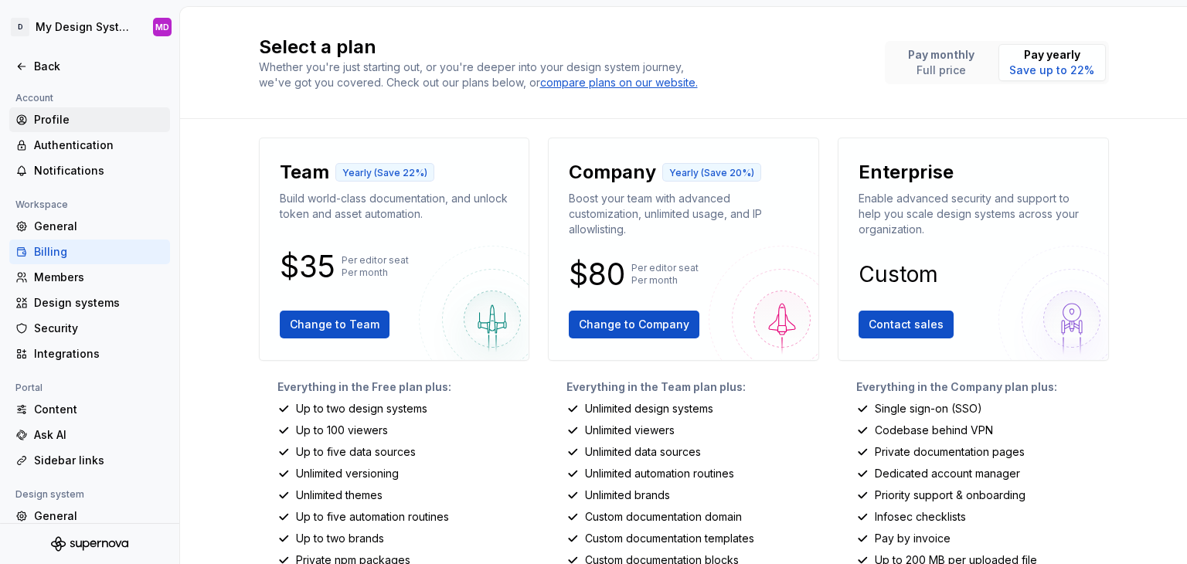
click at [58, 120] on div "Profile" at bounding box center [99, 119] width 130 height 15
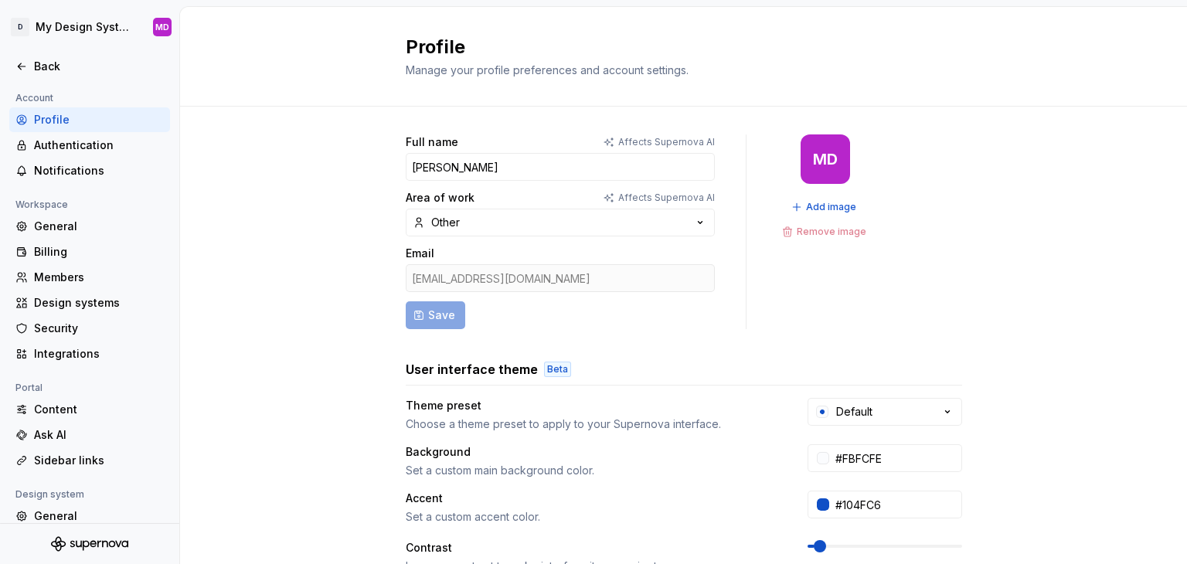
drag, startPoint x: 1186, startPoint y: 212, endPoint x: 1186, endPoint y: 384, distance: 172.3
click at [1186, 384] on div at bounding box center [1186, 282] width 1 height 564
click at [1177, 552] on ul "Pipeline created. Pipeline run started." at bounding box center [996, 551] width 380 height 25
click at [1184, 550] on ul "Pipeline created. Pipeline run started." at bounding box center [996, 551] width 380 height 25
click at [1177, 561] on ul "Pipeline created. Pipeline run started." at bounding box center [996, 551] width 380 height 25
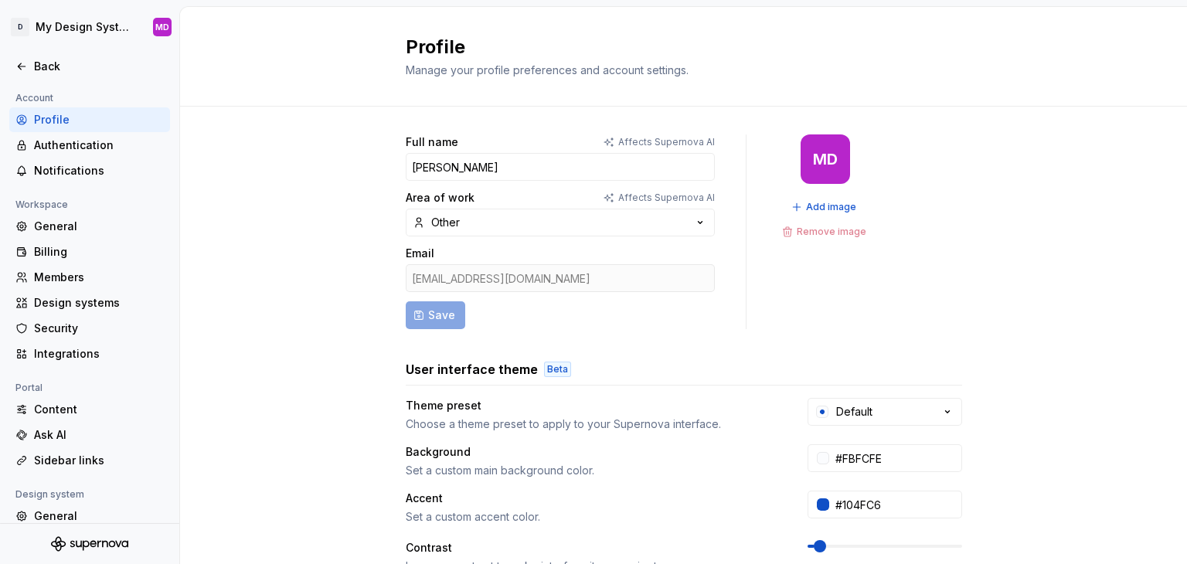
click at [1180, 552] on ul "Pipeline created. Pipeline run started." at bounding box center [996, 551] width 380 height 25
click at [111, 59] on div "Back" at bounding box center [99, 66] width 130 height 15
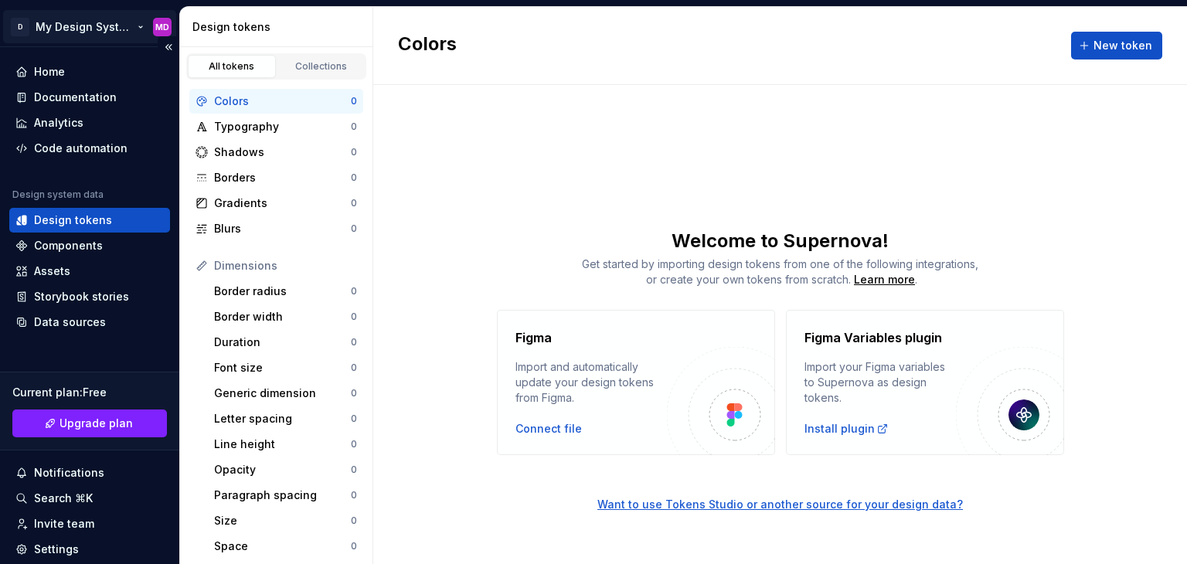
click at [56, 36] on html "D My Design System MD Home Documentation Analytics Code automation Design syste…" at bounding box center [593, 282] width 1187 height 564
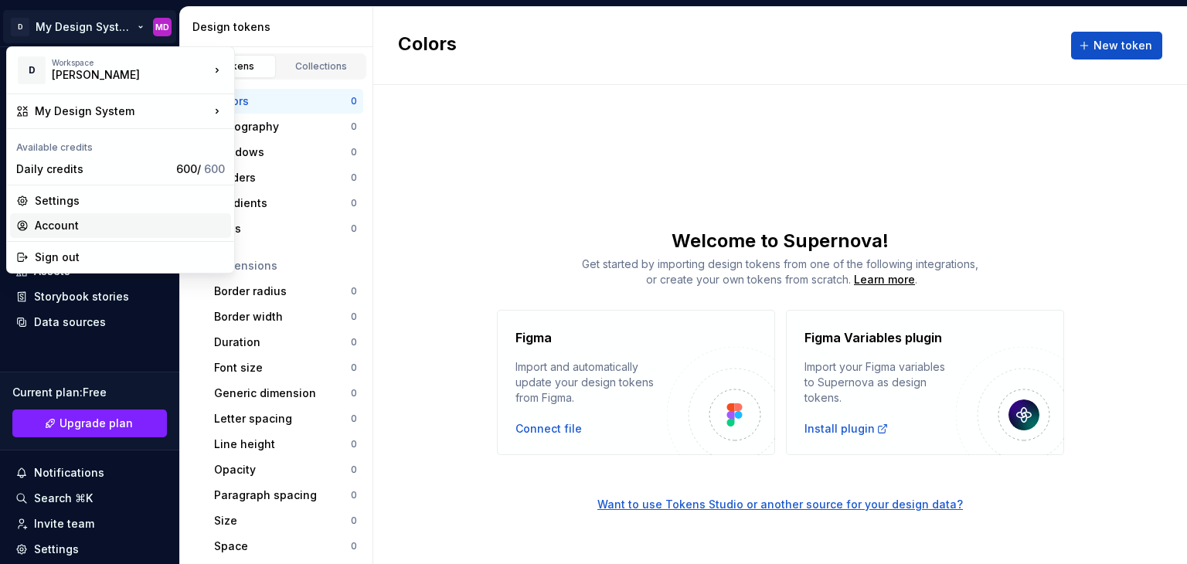
click at [80, 222] on div "Account" at bounding box center [130, 225] width 190 height 15
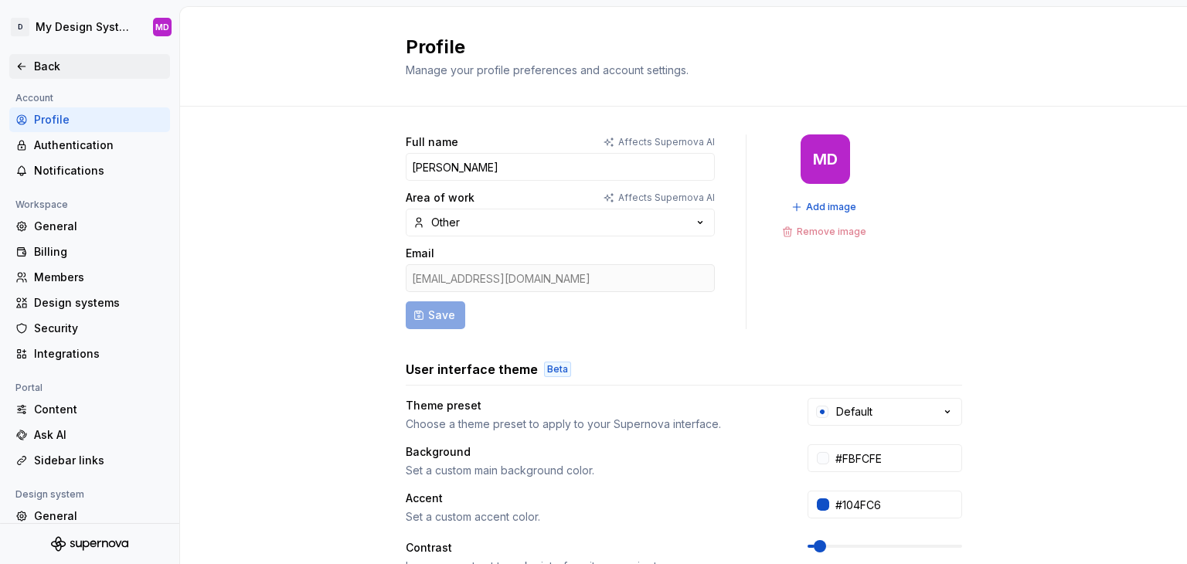
click at [38, 73] on div "Back" at bounding box center [99, 66] width 130 height 15
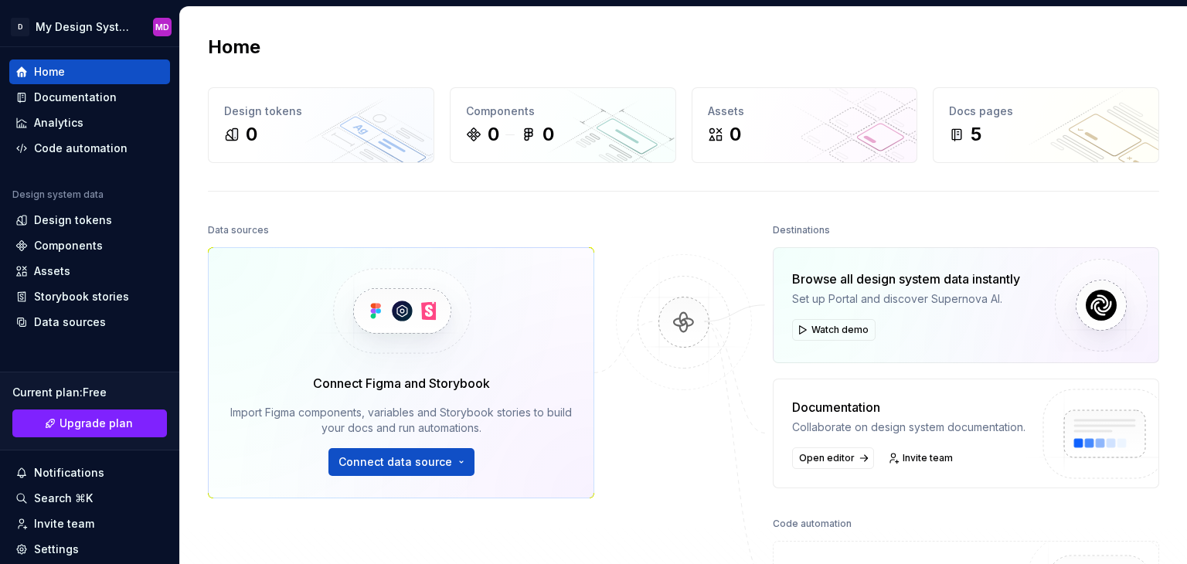
drag, startPoint x: 1180, startPoint y: 236, endPoint x: 1186, endPoint y: 422, distance: 186.2
click at [1186, 422] on div at bounding box center [1186, 282] width 1 height 564
click at [414, 473] on button "Connect data source" at bounding box center [401, 462] width 146 height 28
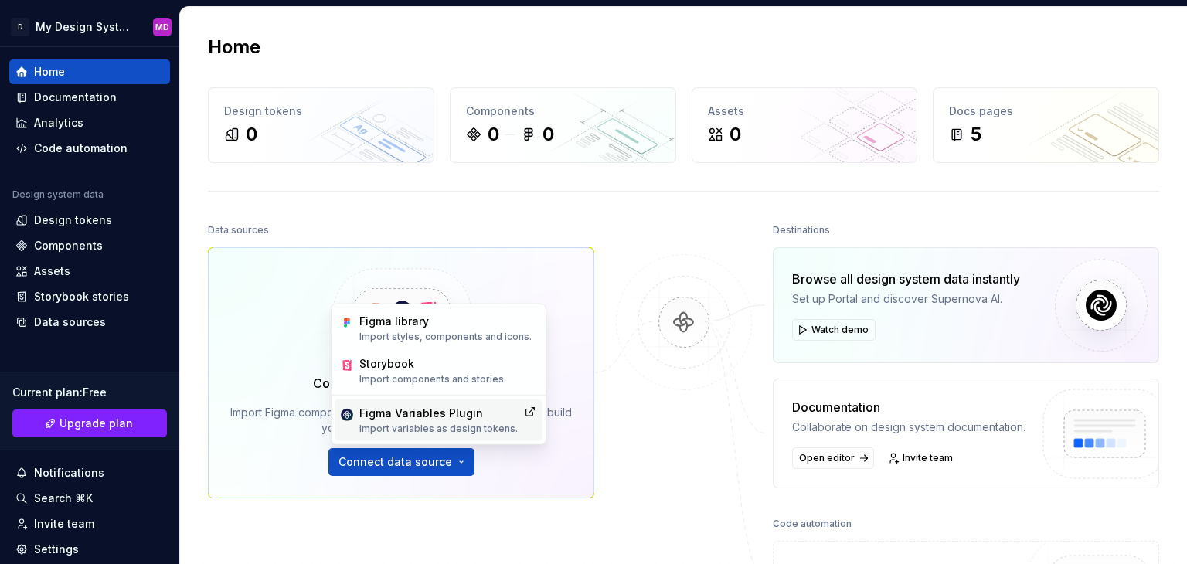
click at [414, 418] on div "Figma Variables Plugin" at bounding box center [438, 413] width 158 height 15
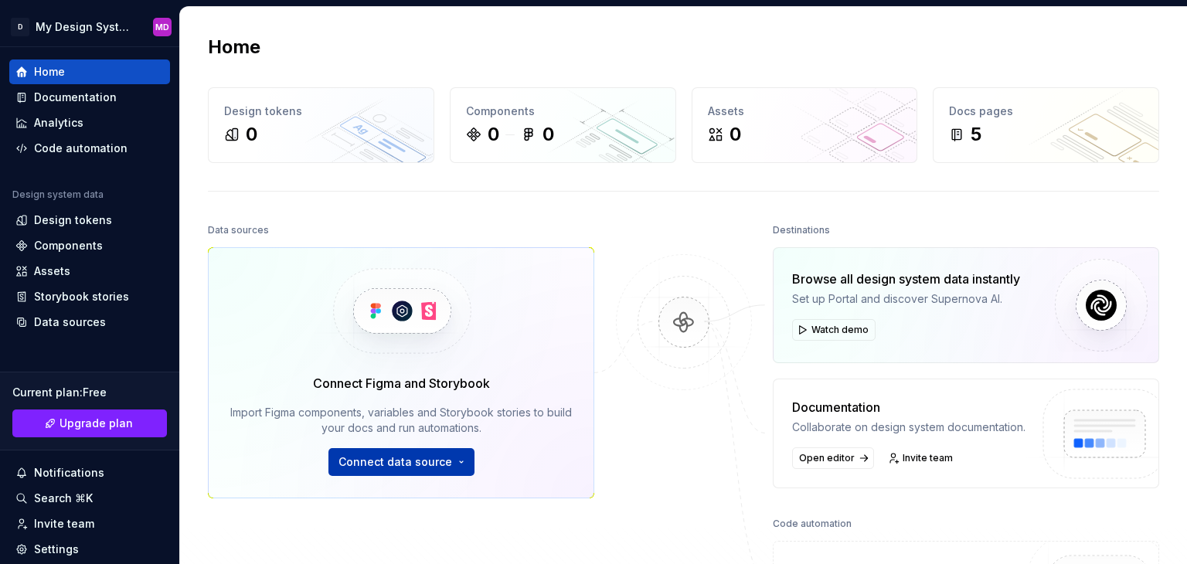
click at [377, 464] on span "Connect data source" at bounding box center [395, 461] width 114 height 15
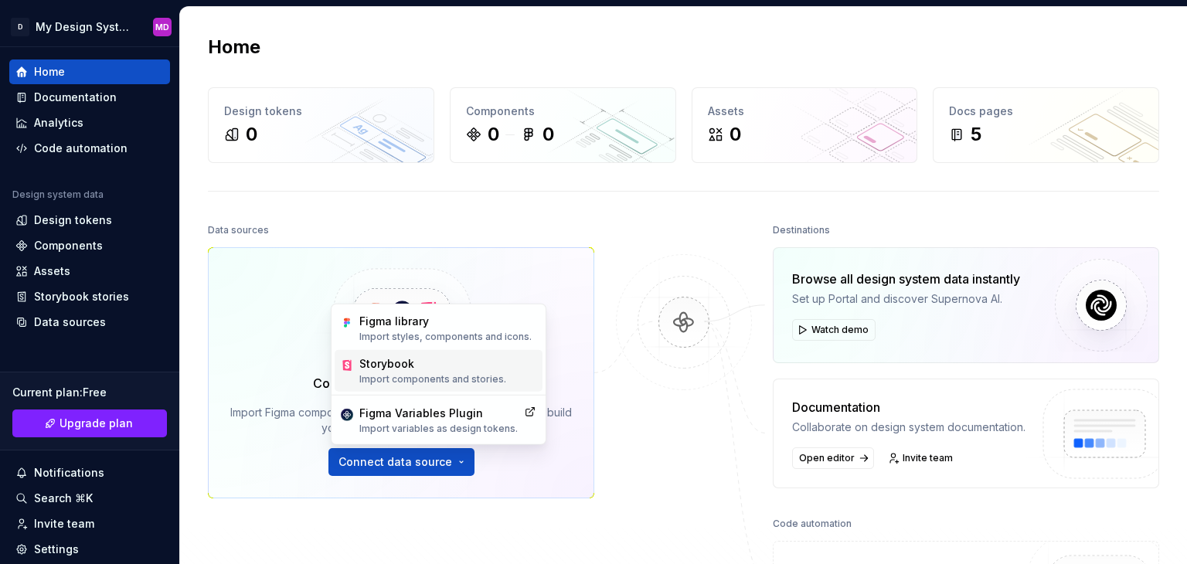
click at [414, 358] on div "Storybook" at bounding box center [432, 363] width 147 height 15
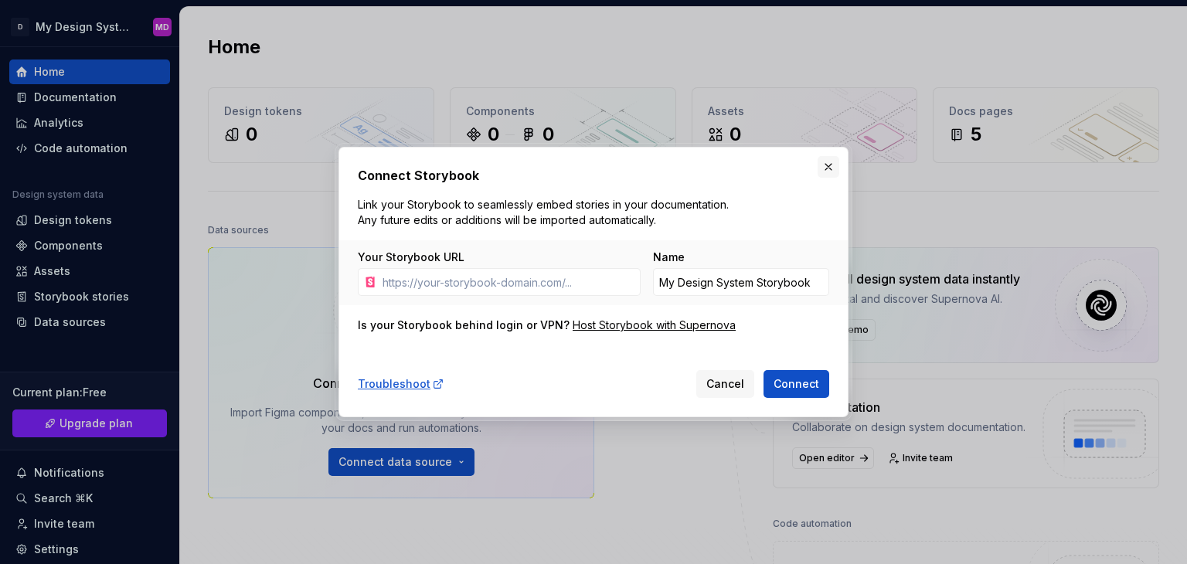
click at [823, 163] on button "button" at bounding box center [828, 167] width 22 height 22
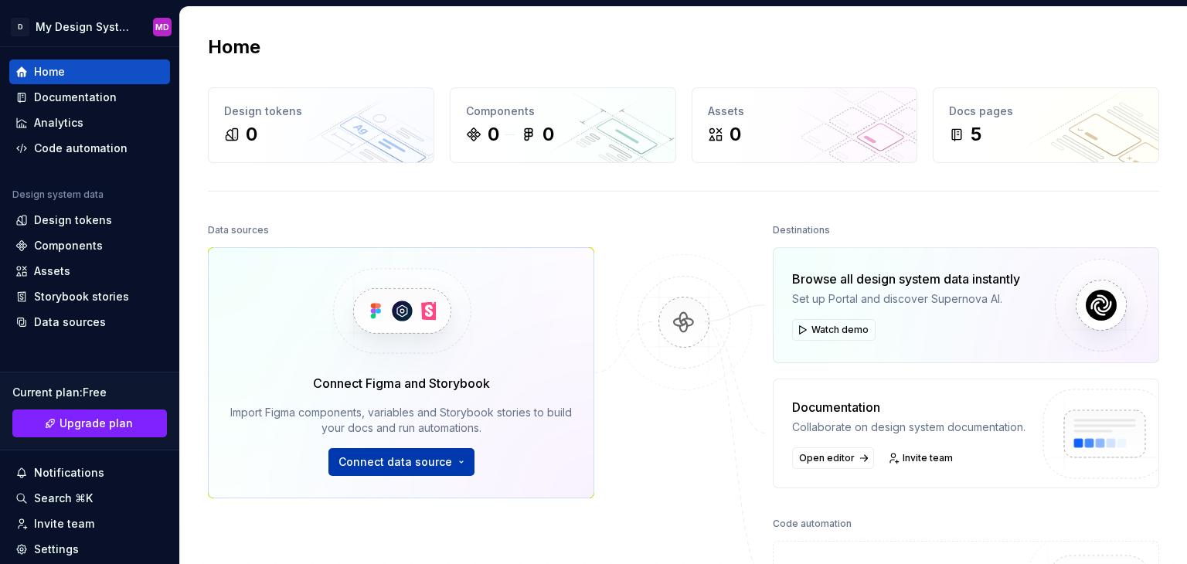
click at [438, 457] on span "Connect data source" at bounding box center [395, 461] width 114 height 15
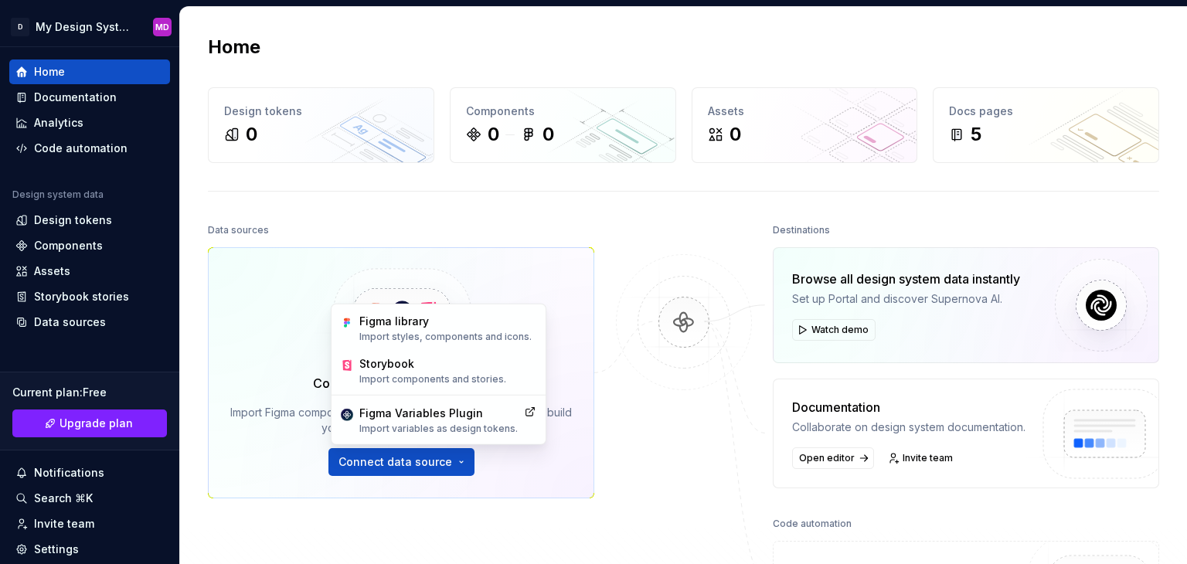
click at [687, 275] on img at bounding box center [684, 338] width 150 height 168
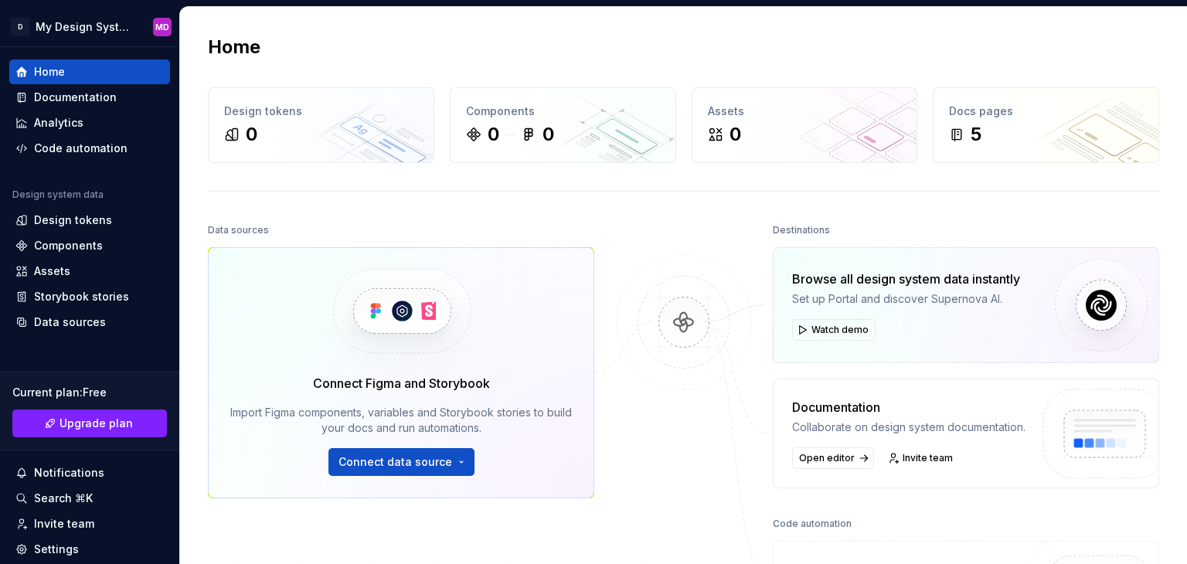
click at [695, 313] on img at bounding box center [684, 338] width 150 height 168
click at [110, 93] on div "Documentation" at bounding box center [75, 97] width 83 height 15
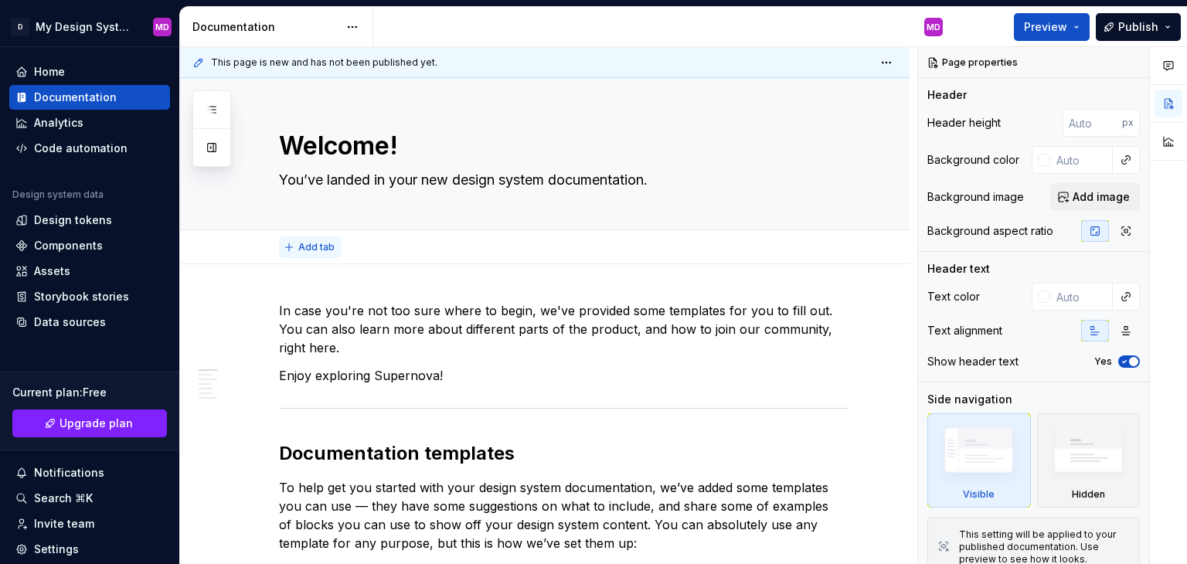
click at [319, 252] on span "Add tab" at bounding box center [316, 247] width 36 height 12
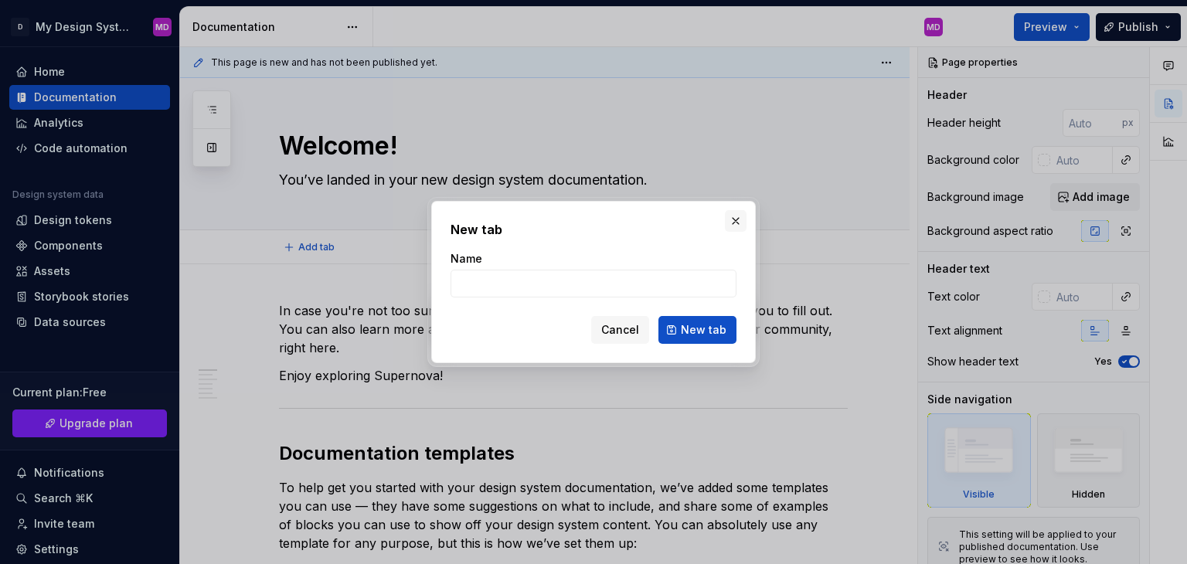
click at [730, 221] on button "button" at bounding box center [736, 221] width 22 height 22
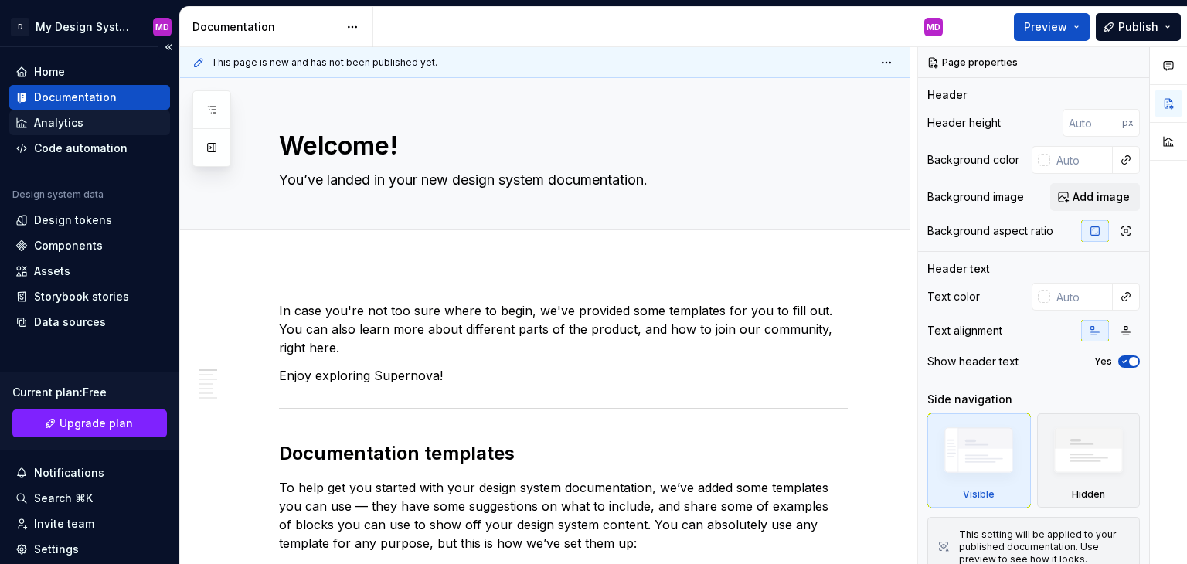
click at [87, 115] on div "Analytics" at bounding box center [89, 122] width 148 height 15
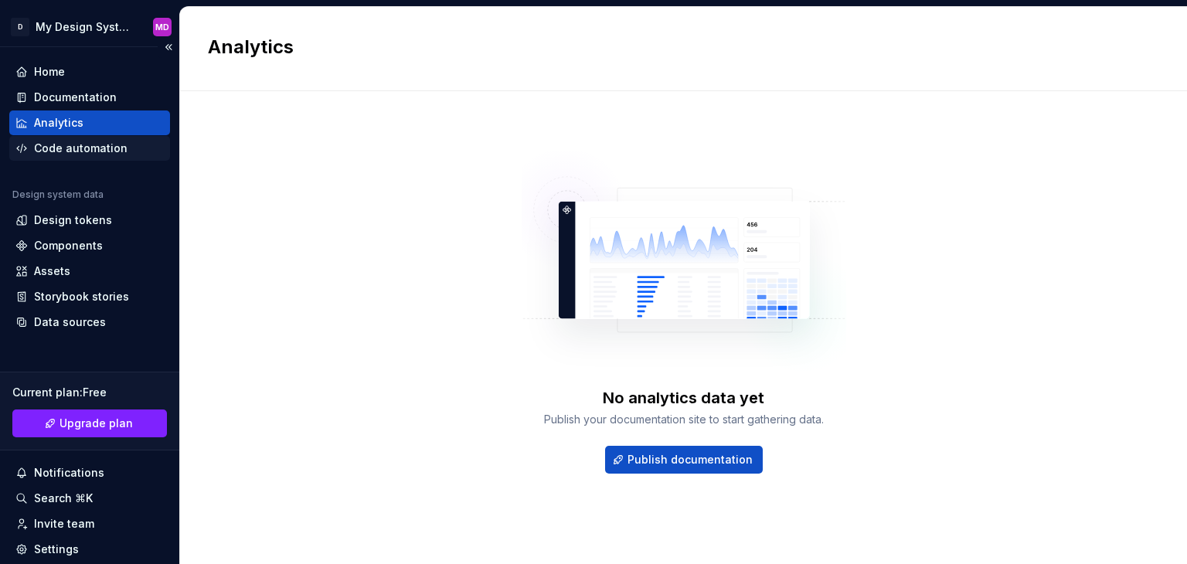
click at [97, 152] on div "Code automation" at bounding box center [80, 148] width 93 height 15
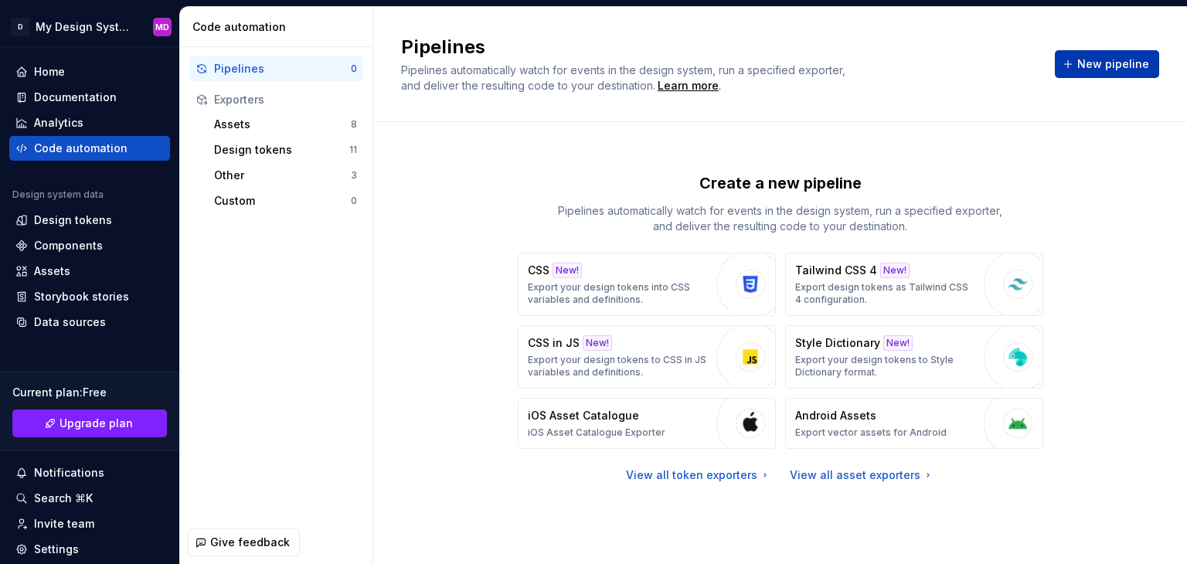
click at [1111, 65] on span "New pipeline" at bounding box center [1113, 63] width 72 height 15
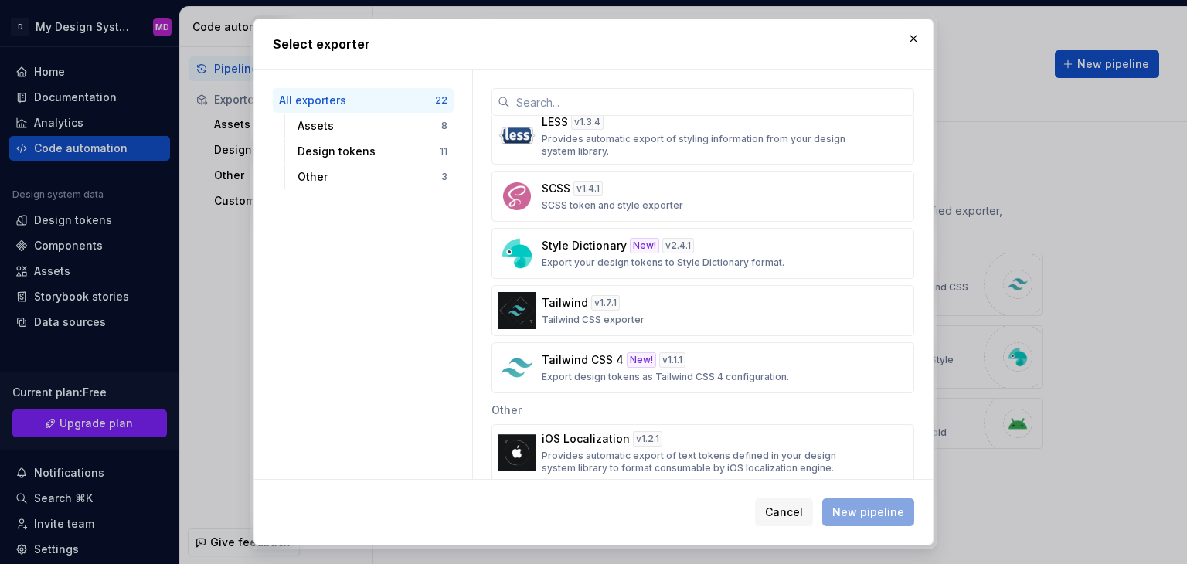
scroll to position [862, 0]
click at [653, 363] on div "Tailwind CSS 4 New! v 1.1.1 Export design tokens as Tailwind CSS 4 configuratio…" at bounding box center [698, 370] width 313 height 31
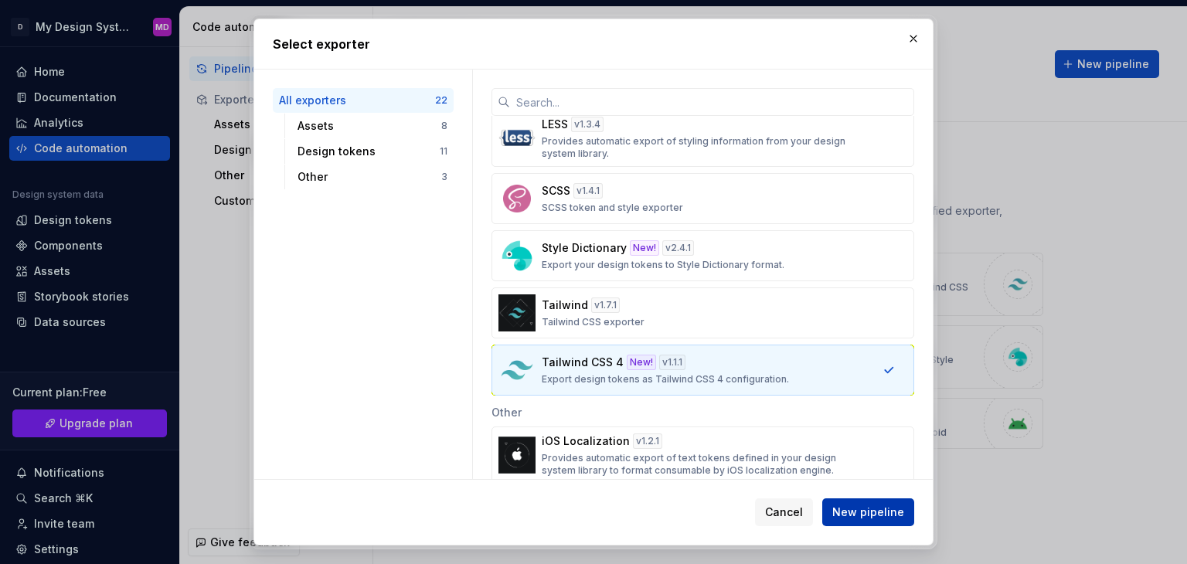
click at [857, 504] on span "New pipeline" at bounding box center [868, 511] width 72 height 15
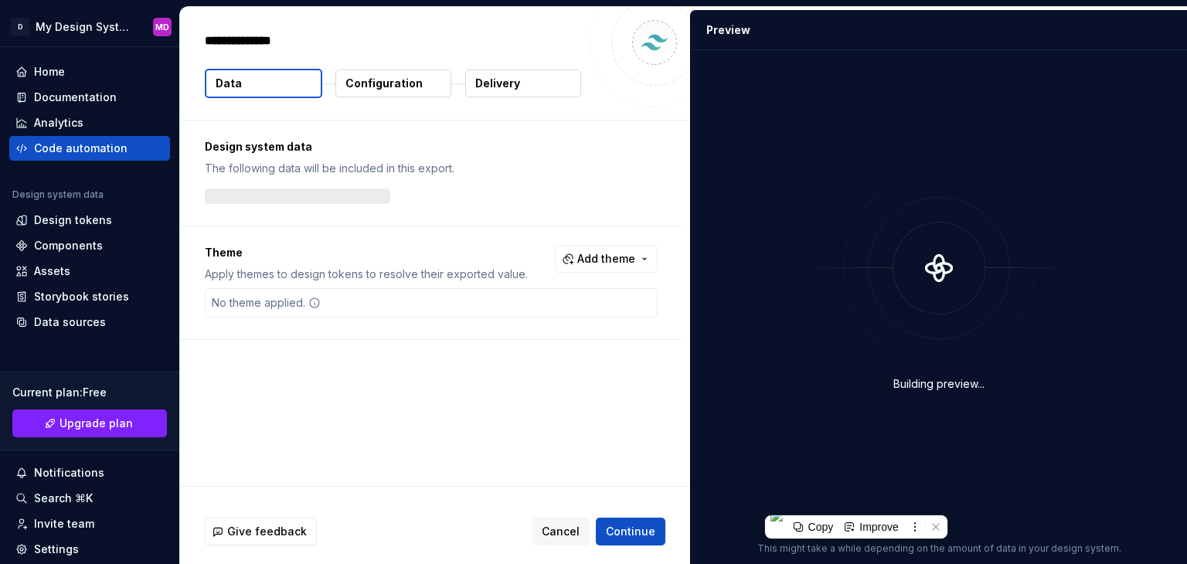
type textarea "*"
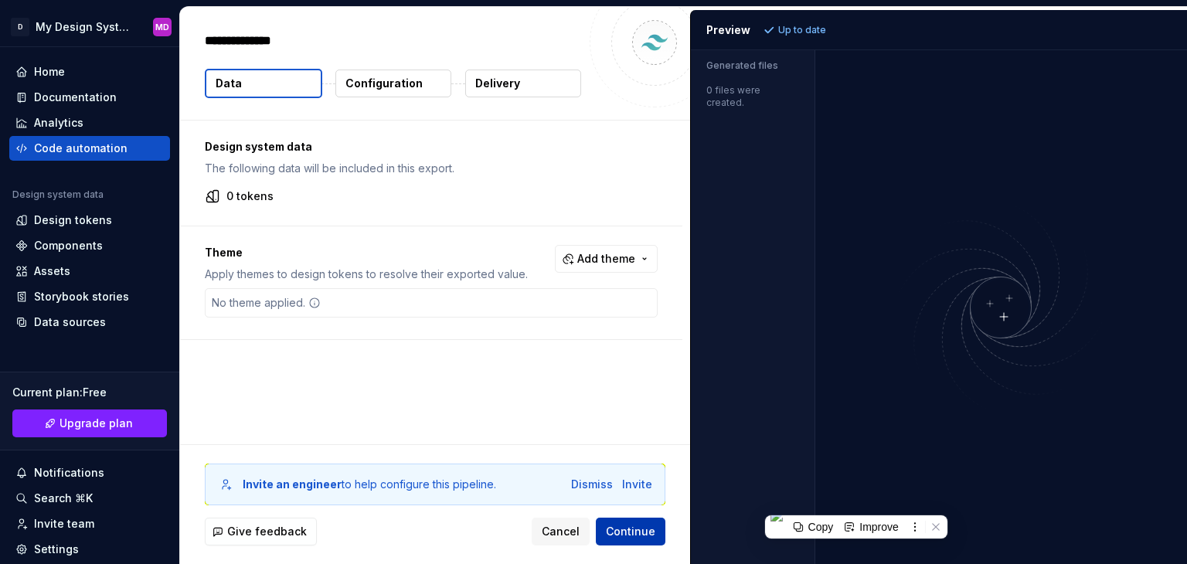
click at [612, 532] on span "Continue" at bounding box center [630, 531] width 49 height 15
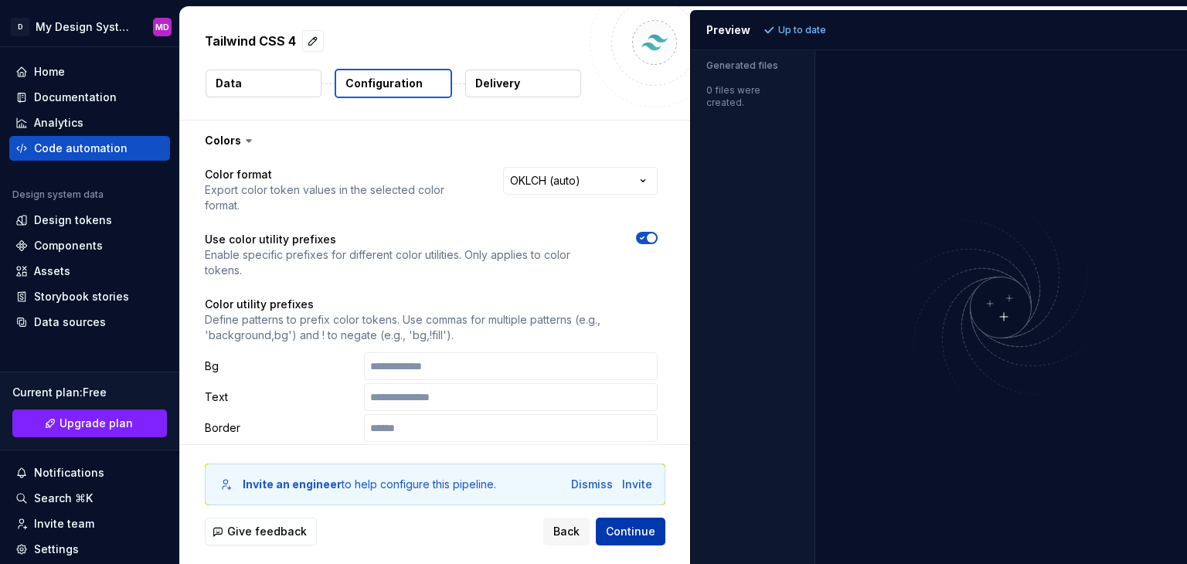
click at [612, 532] on span "Continue" at bounding box center [630, 531] width 49 height 15
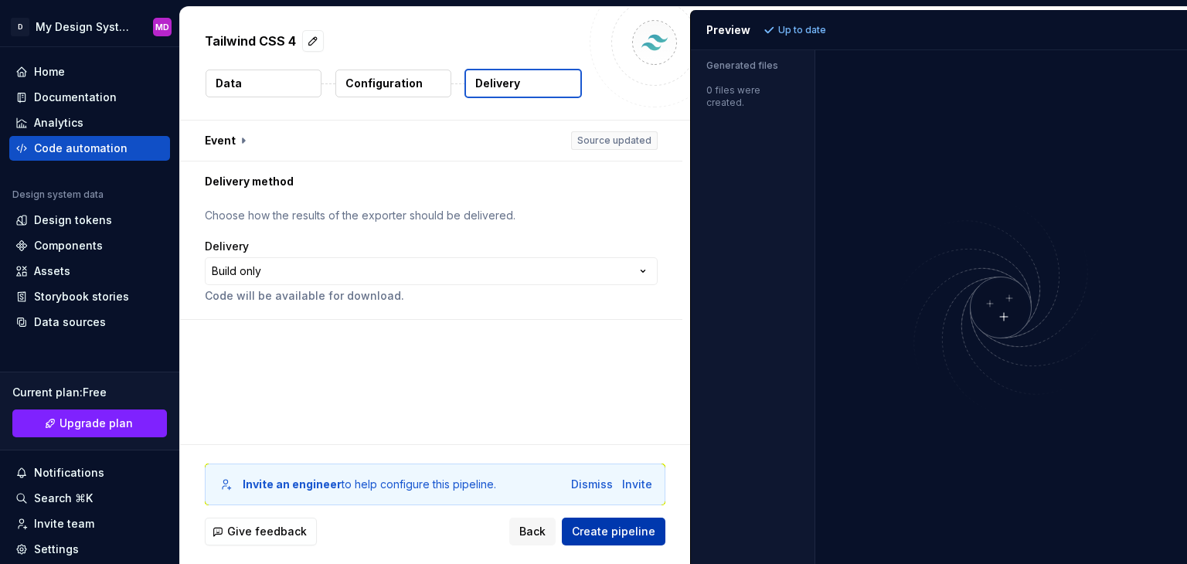
click at [612, 532] on span "Create pipeline" at bounding box center [613, 531] width 83 height 15
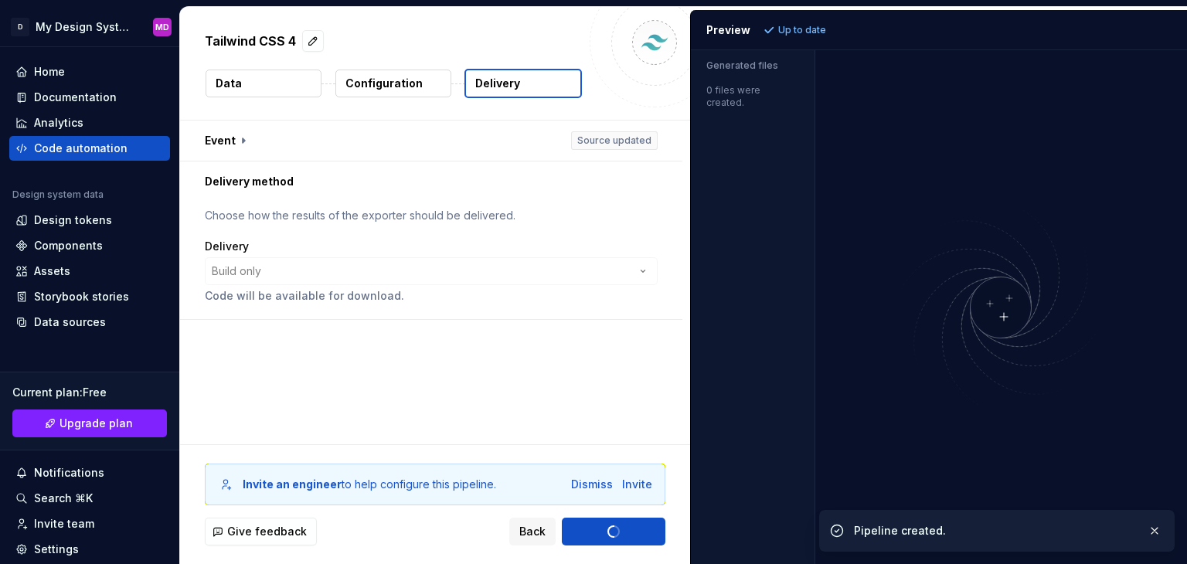
click at [628, 262] on div "**********" at bounding box center [431, 271] width 453 height 28
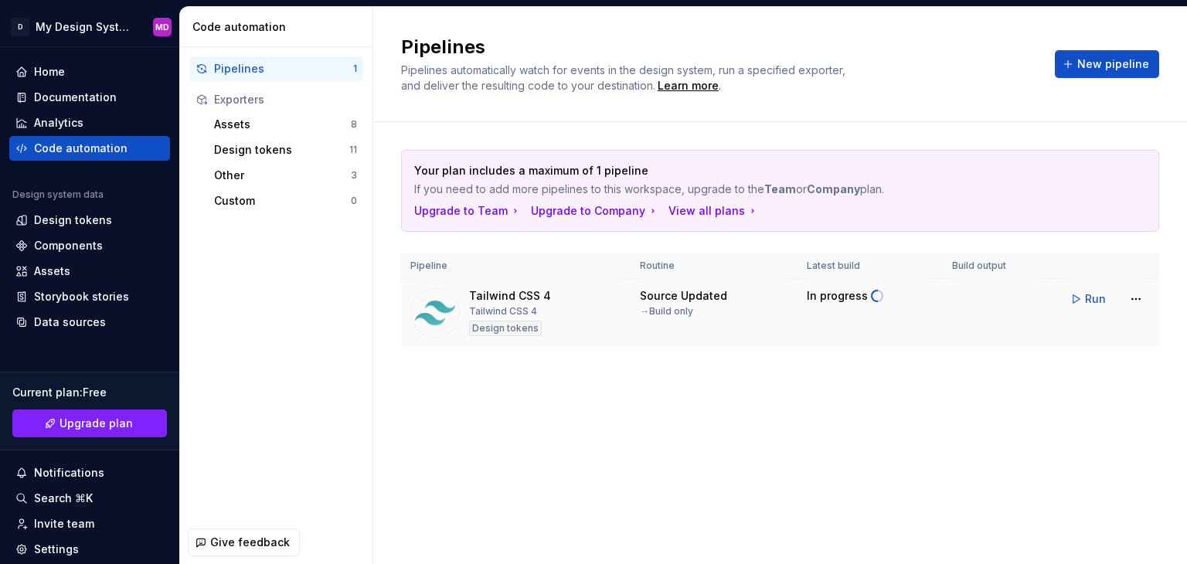
click at [436, 318] on img at bounding box center [434, 312] width 49 height 49
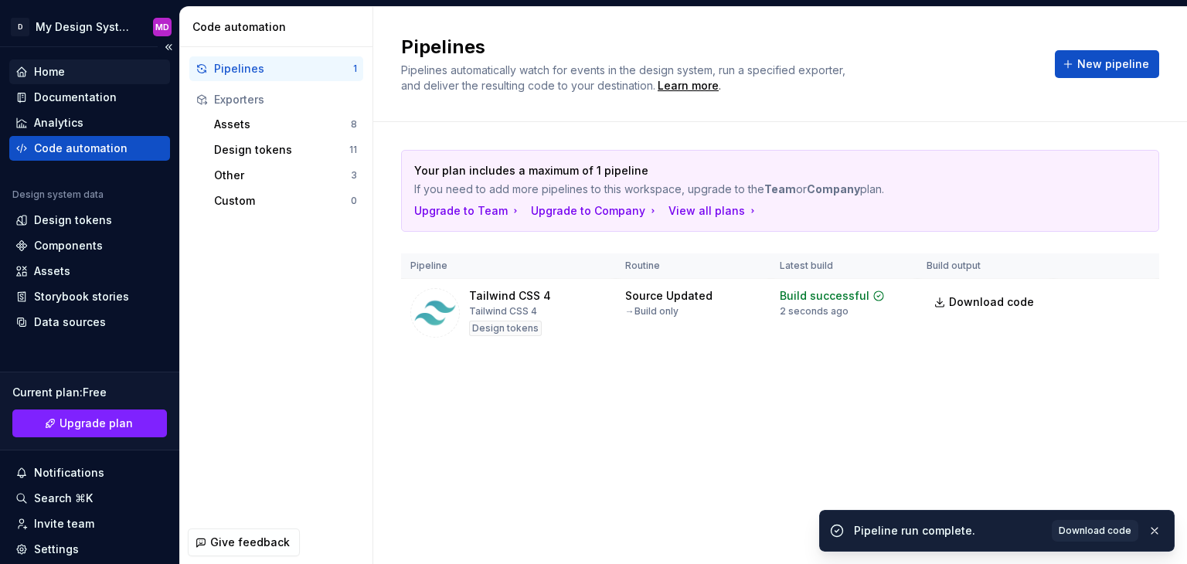
click at [95, 69] on div "Home" at bounding box center [89, 71] width 148 height 15
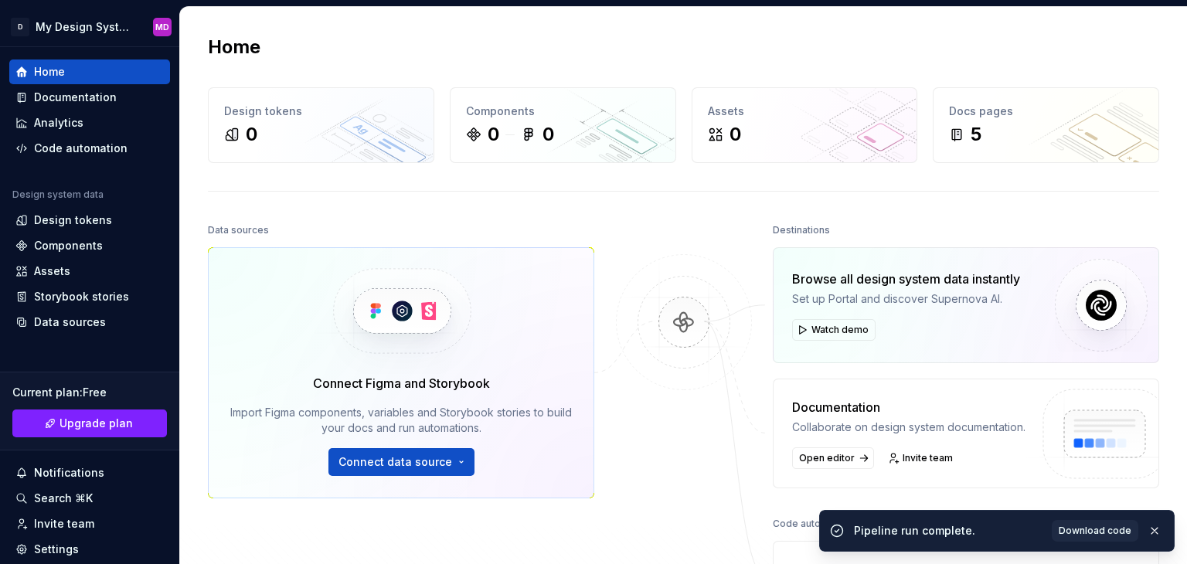
click at [1186, 506] on div at bounding box center [1186, 282] width 1 height 564
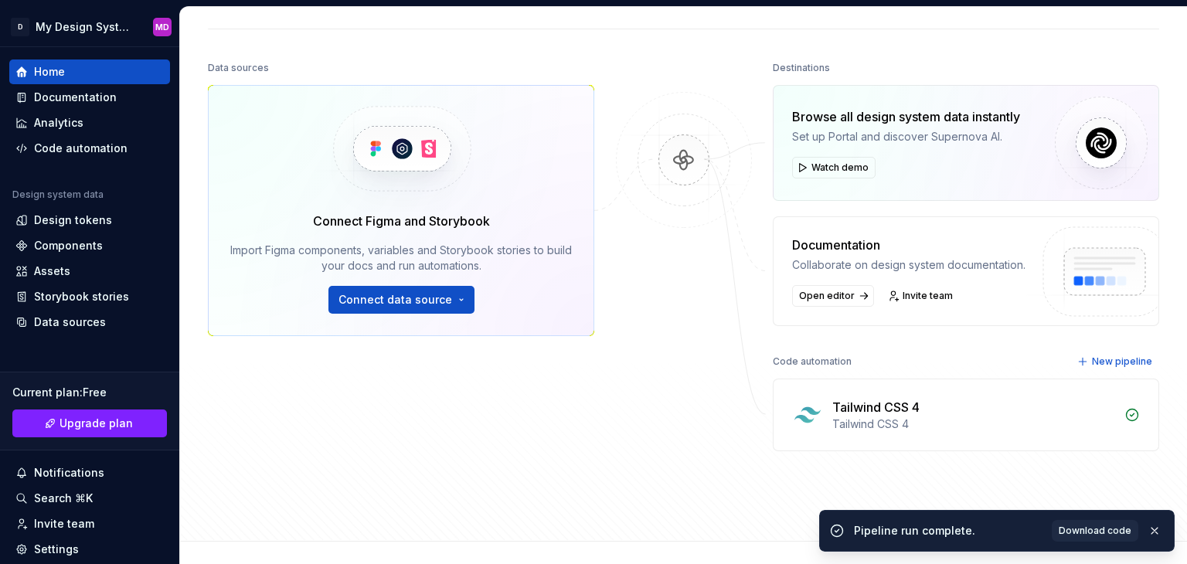
scroll to position [269, 0]
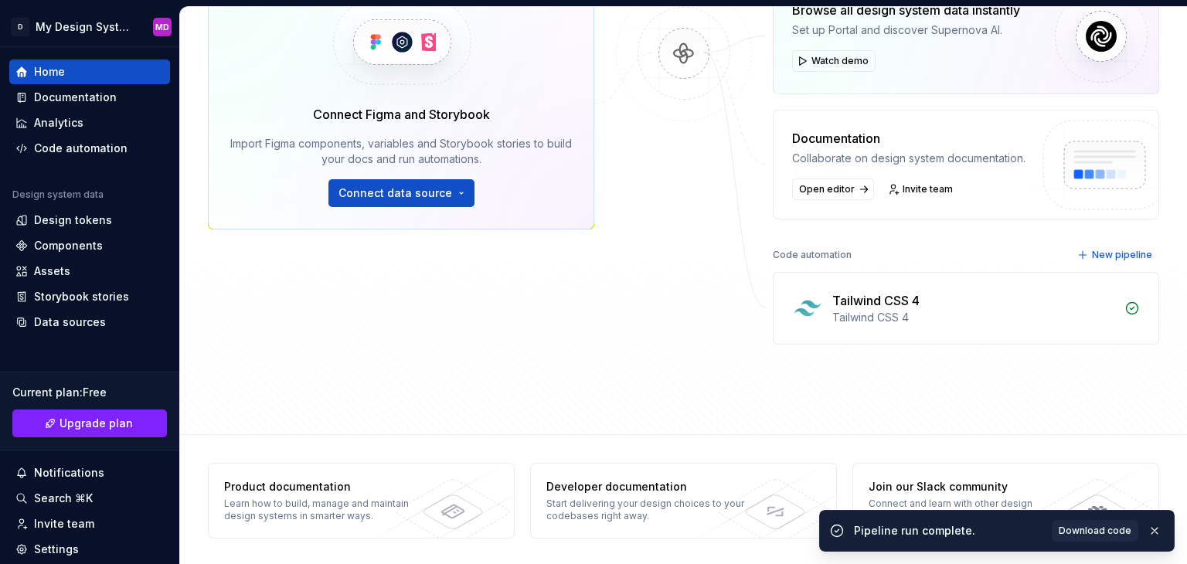
click at [856, 310] on div "Tailwind CSS 4" at bounding box center [973, 317] width 283 height 15
click at [1119, 297] on div "Tailwind CSS 4 Tailwind CSS 4" at bounding box center [965, 308] width 385 height 71
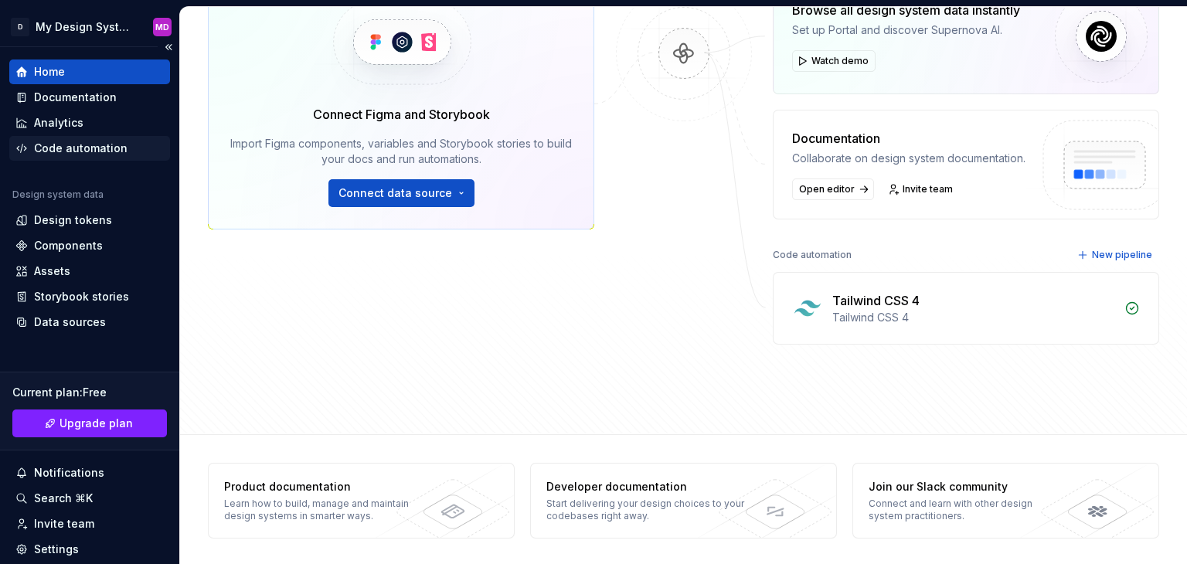
click at [59, 152] on div "Code automation" at bounding box center [80, 148] width 93 height 15
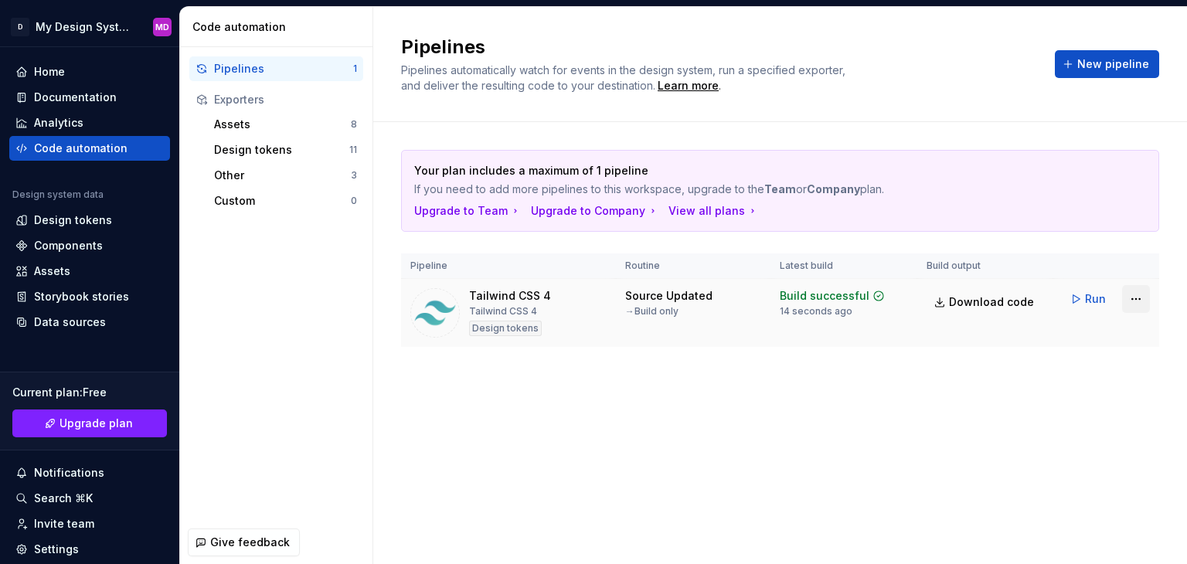
click at [1125, 301] on html "D My Design System MD Home Documentation Analytics Code automation Design syste…" at bounding box center [593, 282] width 1187 height 564
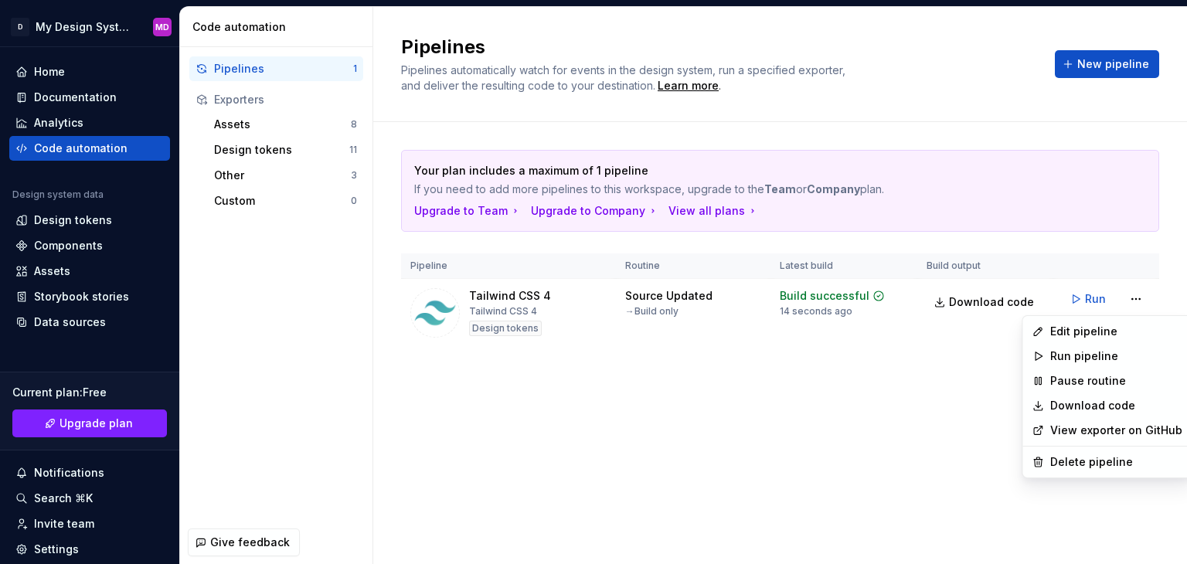
click at [1085, 436] on link "View exporter on GitHub" at bounding box center [1116, 430] width 132 height 15
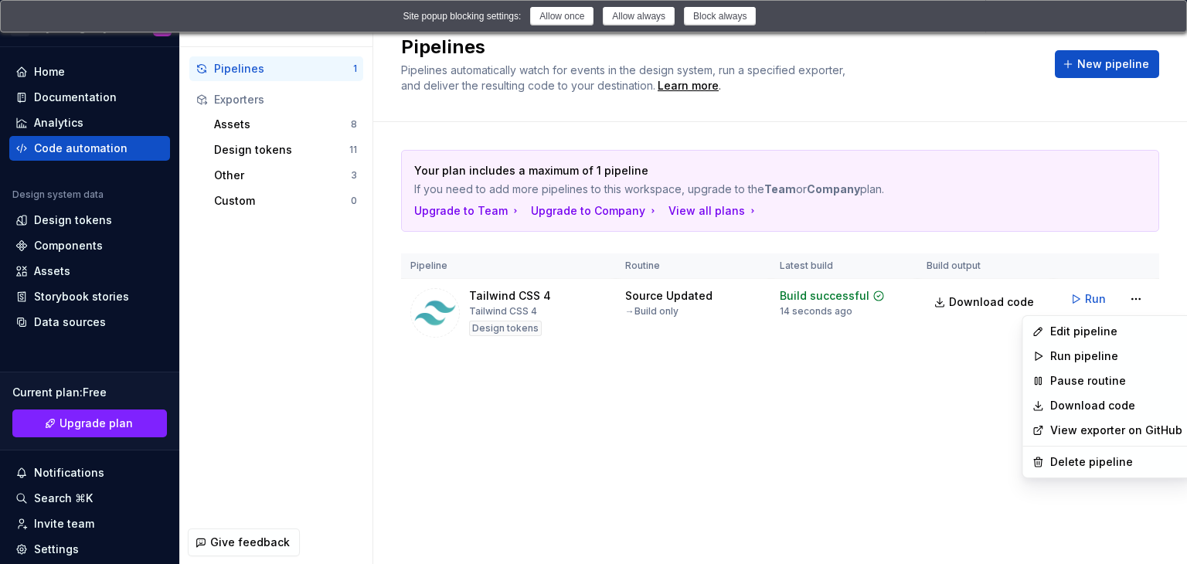
click at [1081, 429] on link "View exporter on GitHub" at bounding box center [1116, 430] width 132 height 15
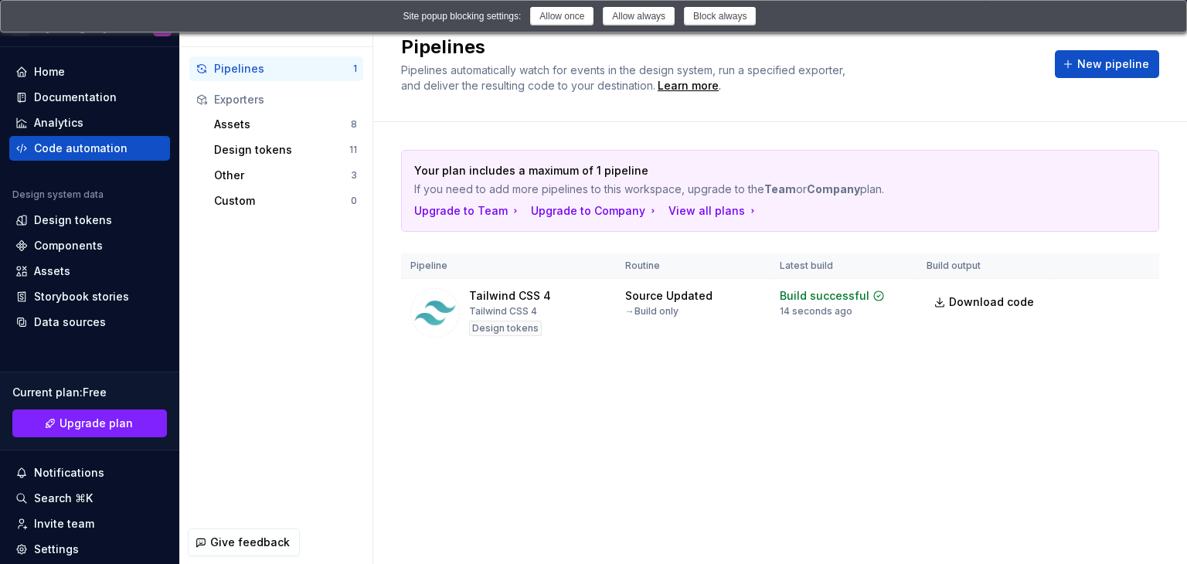
click at [650, 19] on html "D My Design System MD Home Documentation Analytics Code automation Design syste…" at bounding box center [593, 282] width 1187 height 564
click at [650, 21] on button "Allow always" at bounding box center [639, 16] width 72 height 19
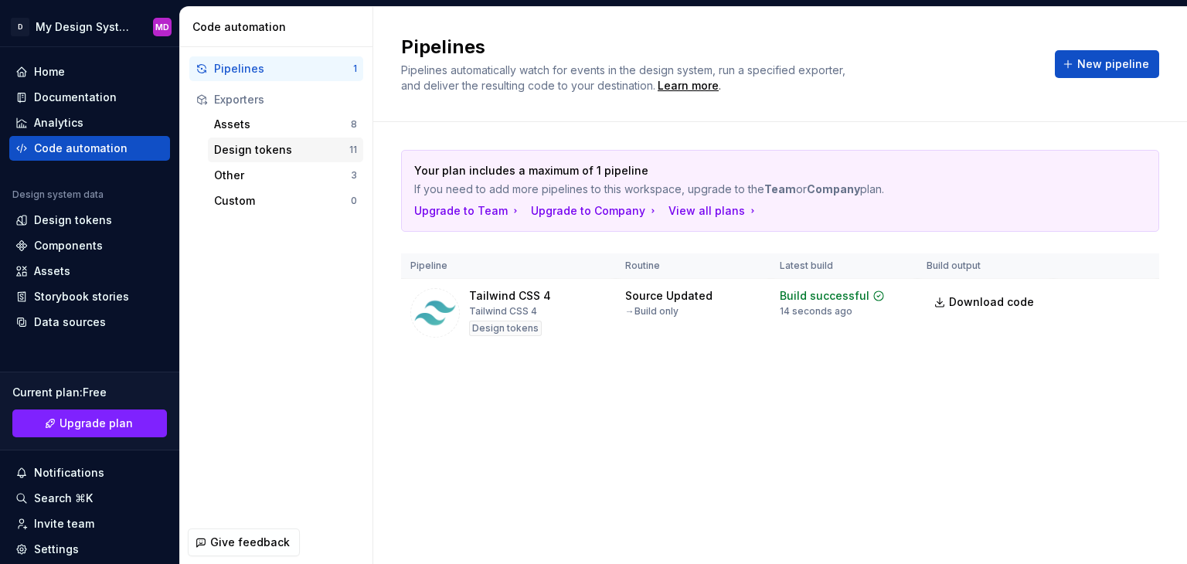
click at [312, 151] on div "Design tokens" at bounding box center [281, 149] width 135 height 15
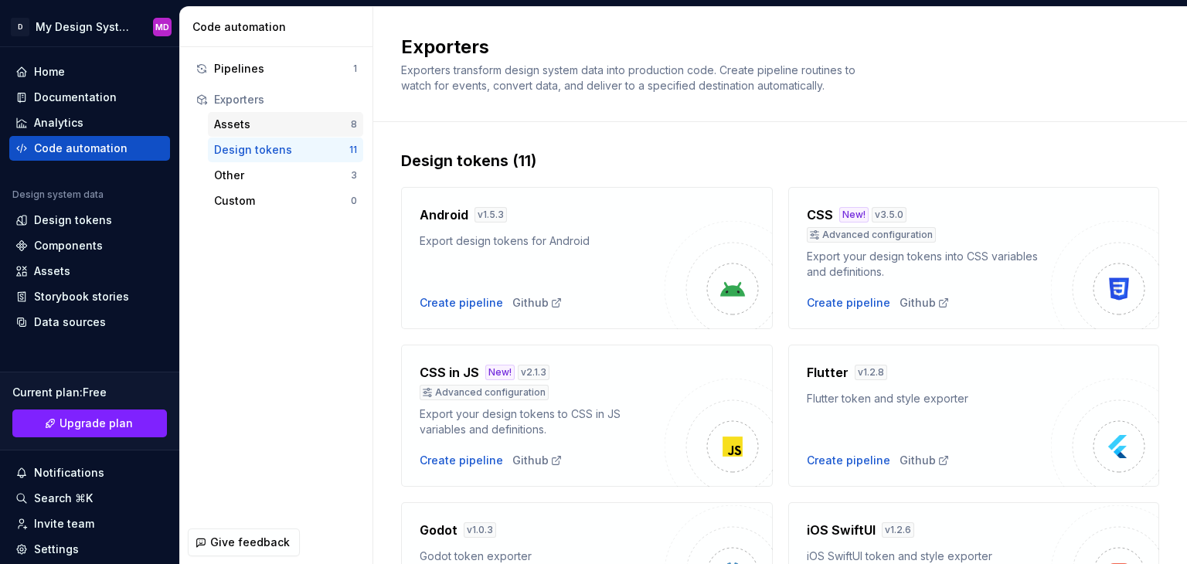
click at [298, 131] on div "Assets" at bounding box center [282, 124] width 137 height 15
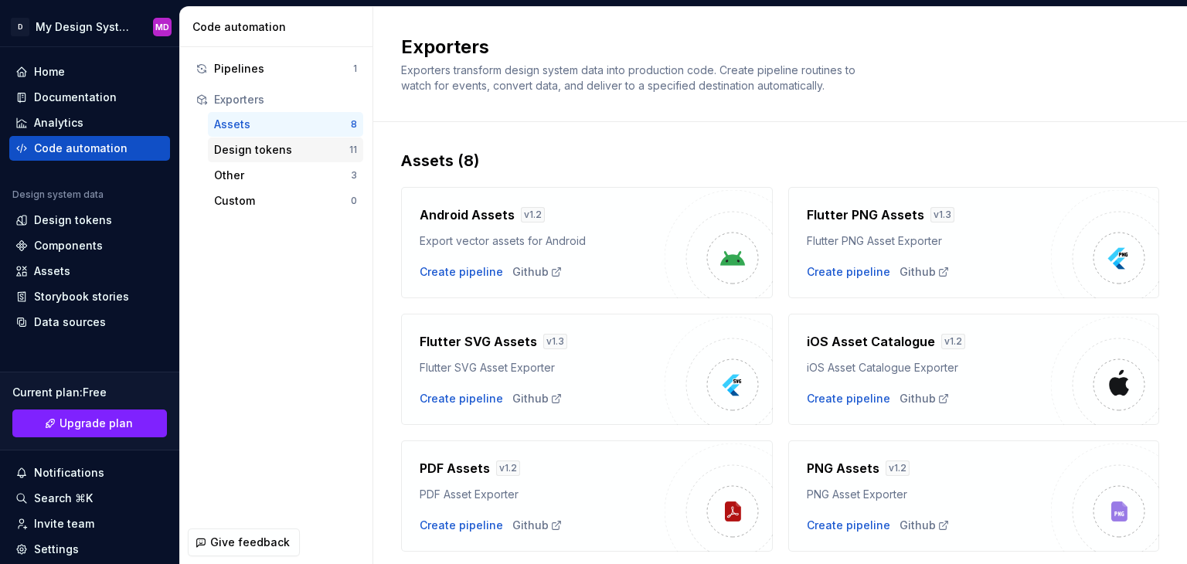
click at [302, 148] on div "Design tokens" at bounding box center [281, 149] width 135 height 15
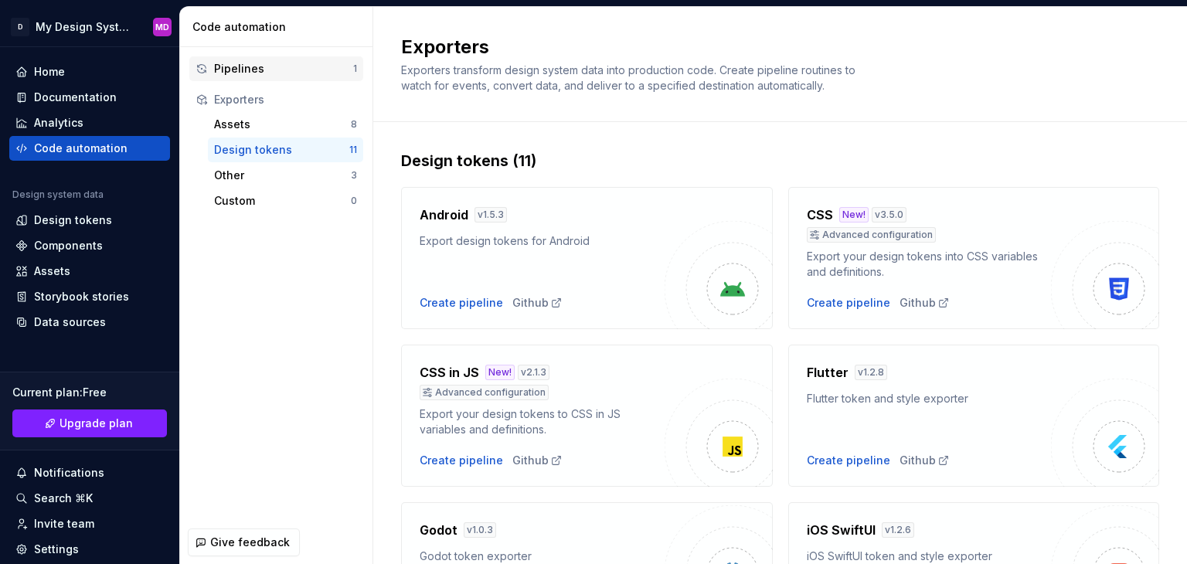
click at [275, 70] on div "Pipelines" at bounding box center [283, 68] width 139 height 15
